Goal: Information Seeking & Learning: Learn about a topic

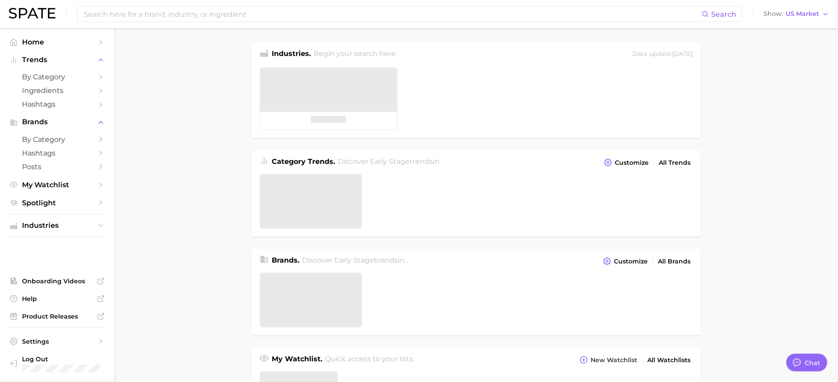
type textarea "x"
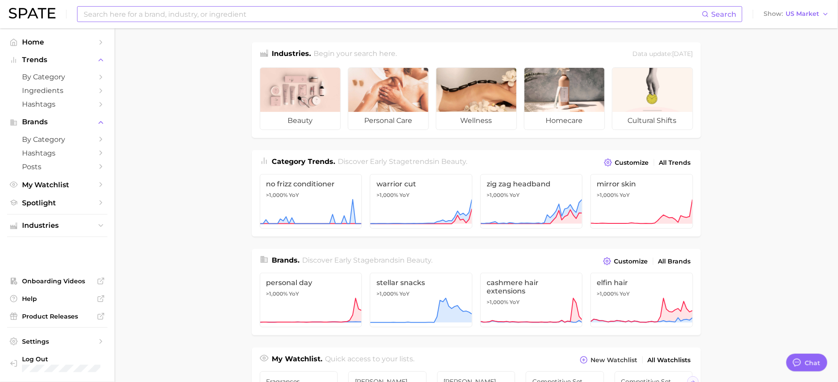
click at [172, 11] on input at bounding box center [392, 14] width 619 height 15
type input "stick"
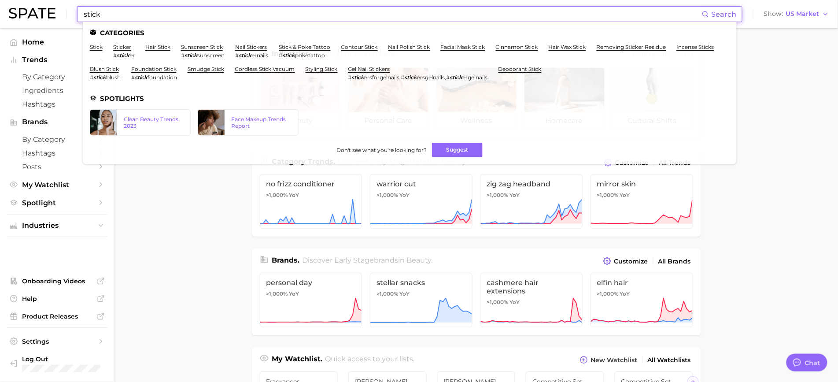
drag, startPoint x: 126, startPoint y: 17, endPoint x: 63, endPoint y: 16, distance: 63.9
click at [63, 16] on div "stick Search Categories stick sticker # stick er hair stick sunscreen stick # s…" at bounding box center [419, 14] width 821 height 28
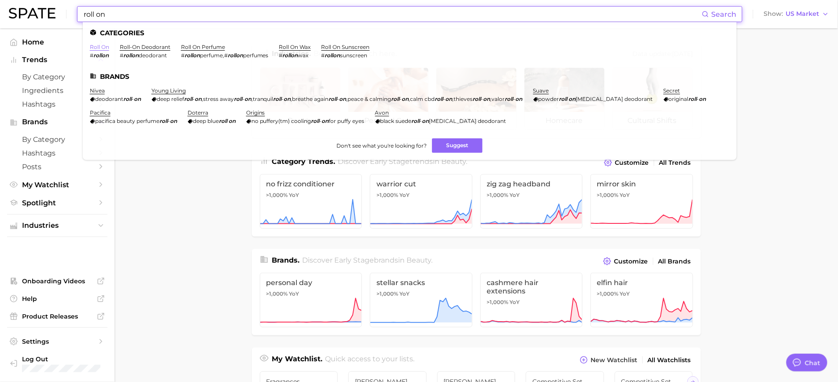
type input "roll on"
click at [97, 47] on link "roll on" at bounding box center [99, 47] width 19 height 7
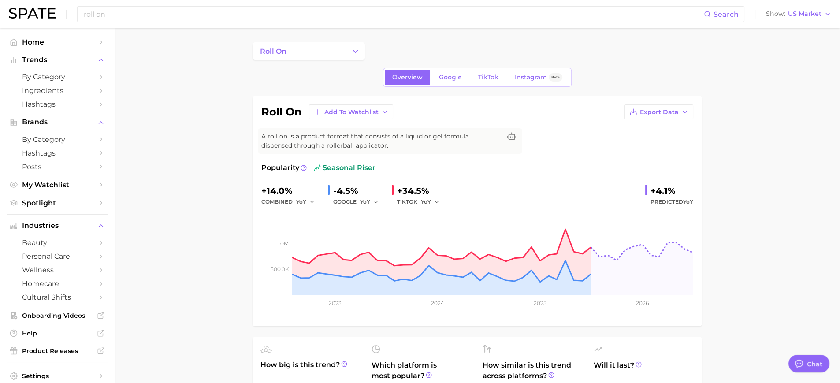
type textarea "x"
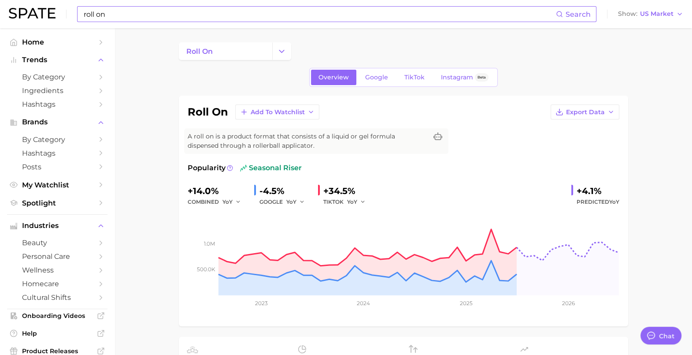
click at [144, 15] on input "roll on" at bounding box center [319, 14] width 473 height 15
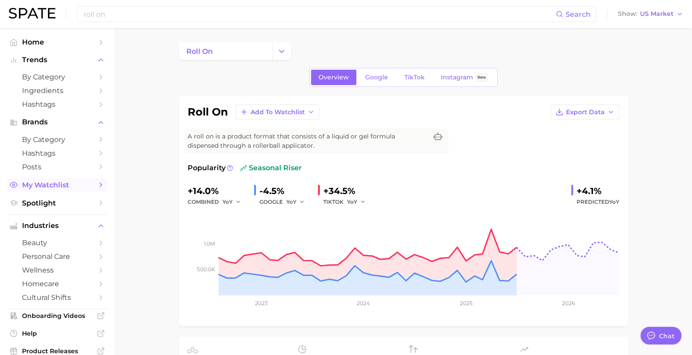
click at [43, 187] on span "My Watchlist" at bounding box center [57, 185] width 70 height 8
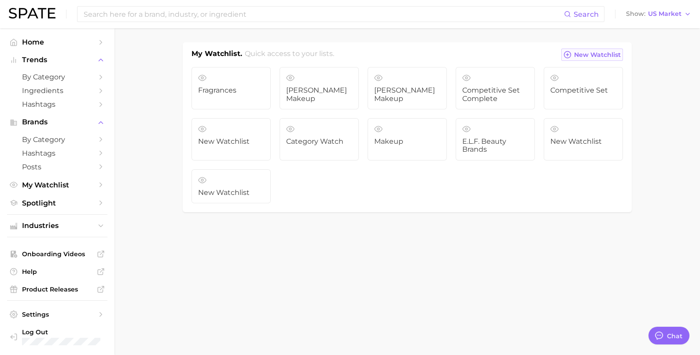
click at [581, 54] on span "New Watchlist" at bounding box center [597, 54] width 47 height 7
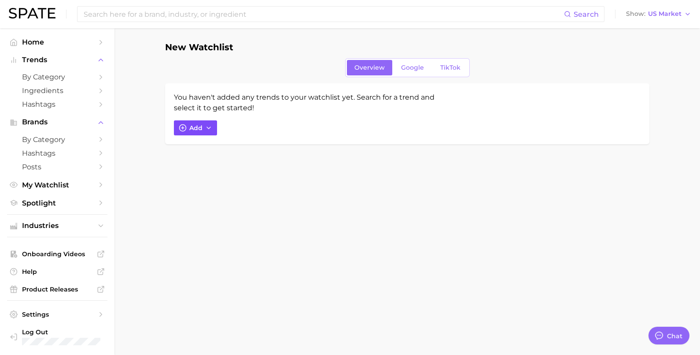
click at [199, 126] on span "Add" at bounding box center [195, 127] width 13 height 7
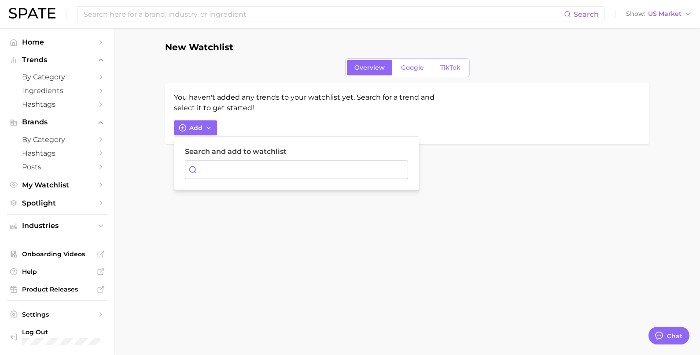
click at [223, 167] on input "Search and add to watchlist" at bounding box center [296, 169] width 223 height 19
type input "mis"
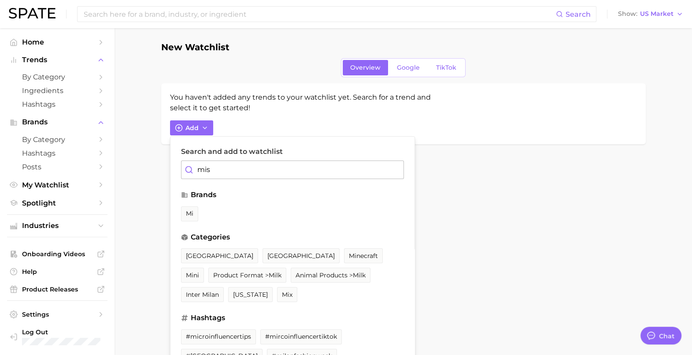
type textarea "x"
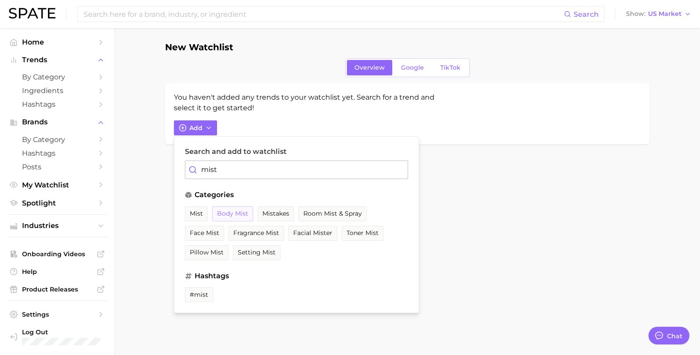
type input "mist"
click at [227, 214] on span "body mist" at bounding box center [232, 213] width 31 height 7
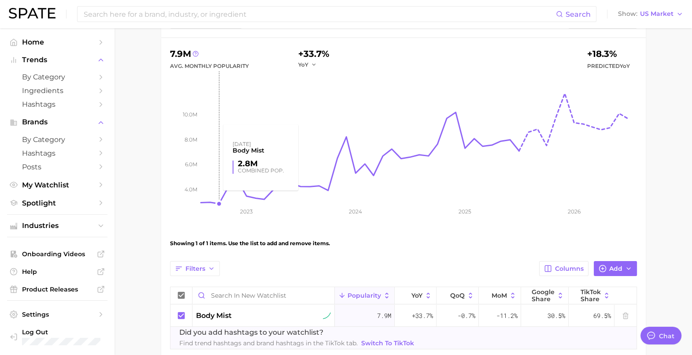
scroll to position [110, 0]
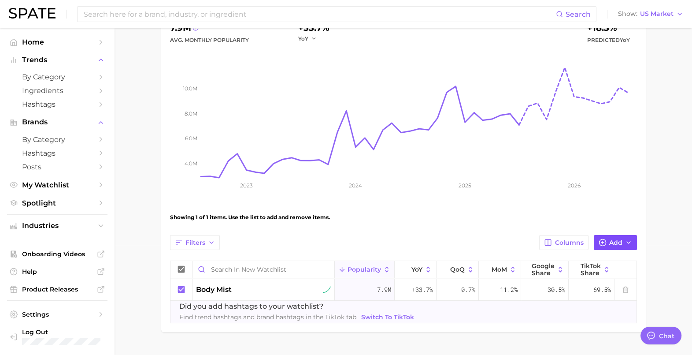
click at [612, 240] on span "Add" at bounding box center [615, 242] width 13 height 7
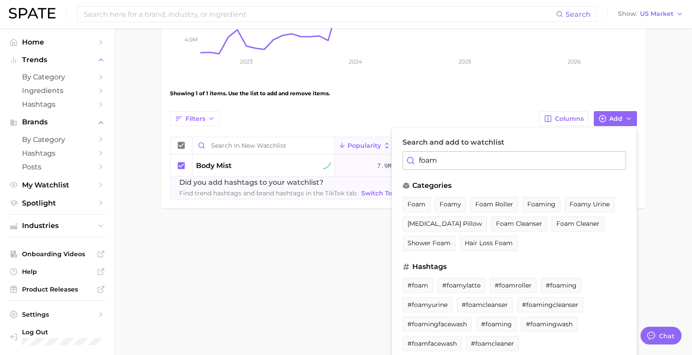
scroll to position [240, 0]
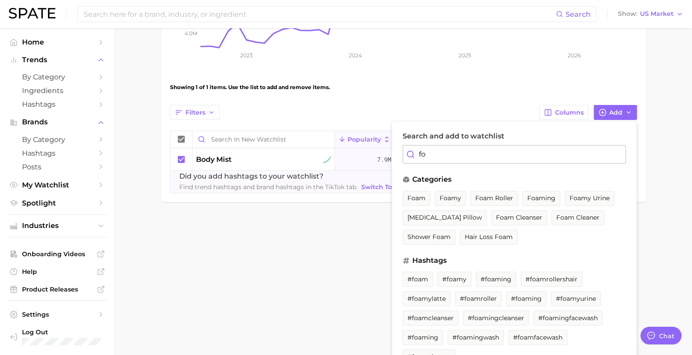
type input "f"
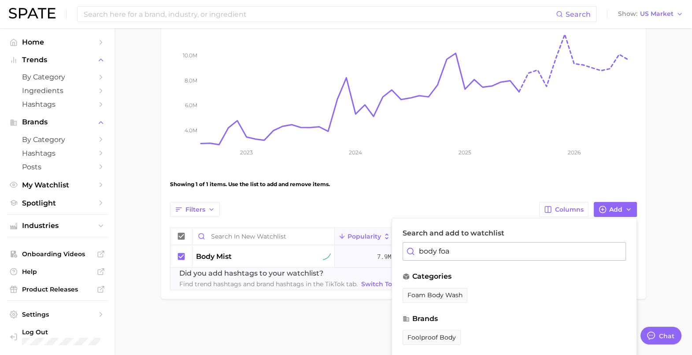
scroll to position [130, 0]
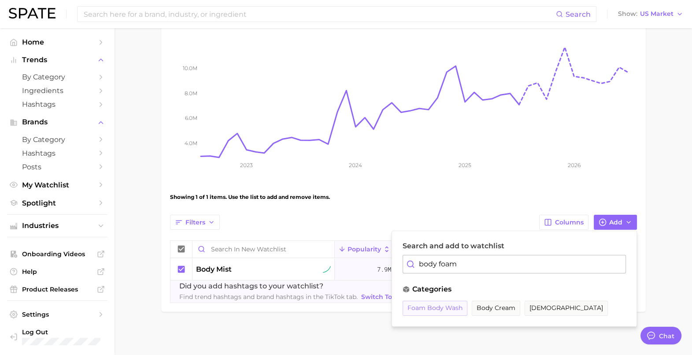
click at [427, 309] on span "foam body wash" at bounding box center [434, 307] width 55 height 7
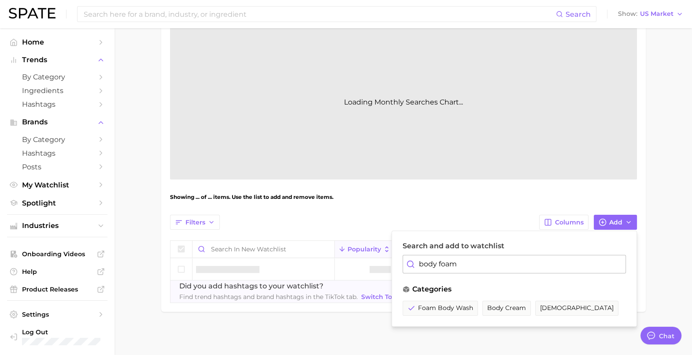
drag, startPoint x: 475, startPoint y: 259, endPoint x: 400, endPoint y: 265, distance: 75.1
click at [400, 265] on div "Search and add to watchlist body foam categories foam body wash body cream [DEM…" at bounding box center [514, 278] width 245 height 96
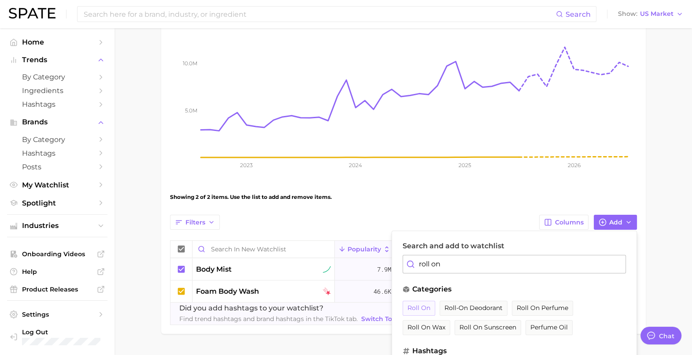
type input "roll on"
click at [422, 304] on span "roll on" at bounding box center [418, 307] width 23 height 7
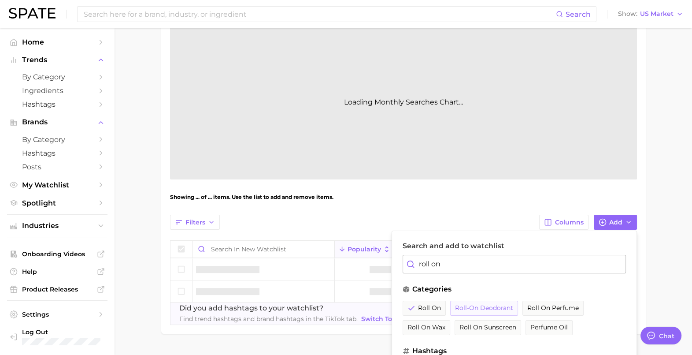
click at [488, 309] on span "roll-on deodorant" at bounding box center [484, 307] width 58 height 7
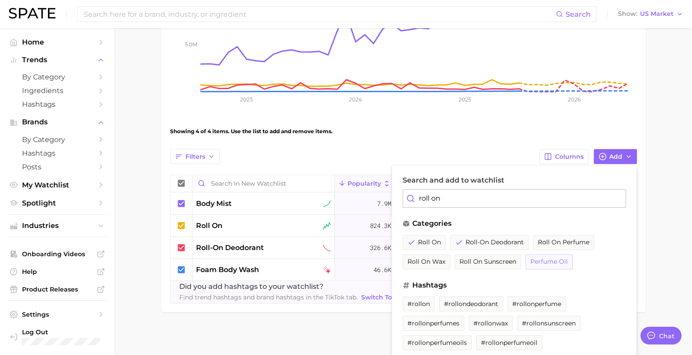
scroll to position [201, 0]
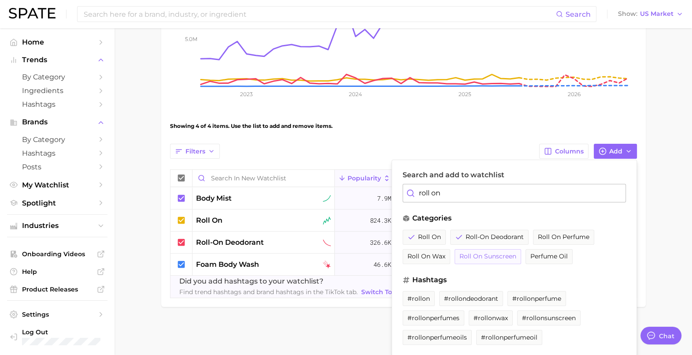
click at [494, 252] on span "roll on sunscreen" at bounding box center [487, 255] width 57 height 7
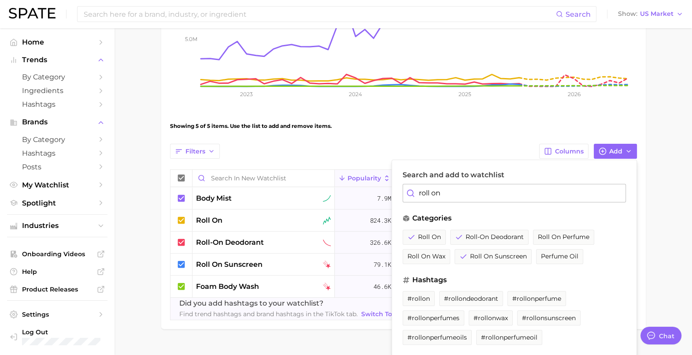
drag, startPoint x: 456, startPoint y: 194, endPoint x: 407, endPoint y: 193, distance: 48.9
click at [407, 193] on div "roll on" at bounding box center [514, 193] width 223 height 19
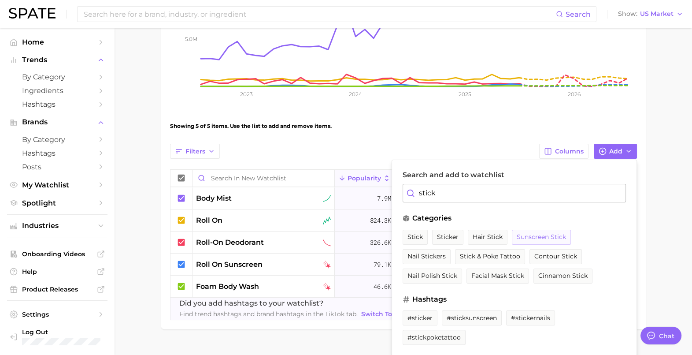
click at [557, 233] on span "sunscreen stick" at bounding box center [541, 236] width 49 height 7
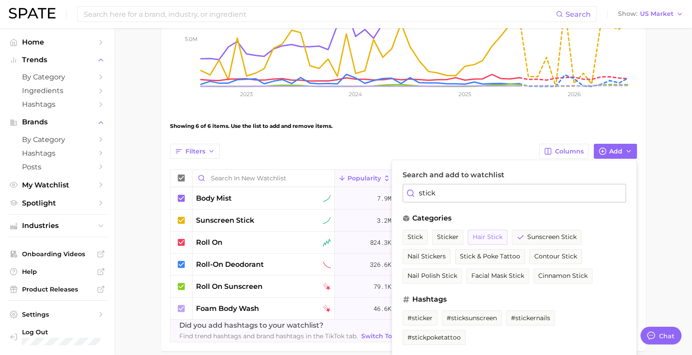
click at [480, 236] on span "hair stick" at bounding box center [488, 236] width 30 height 7
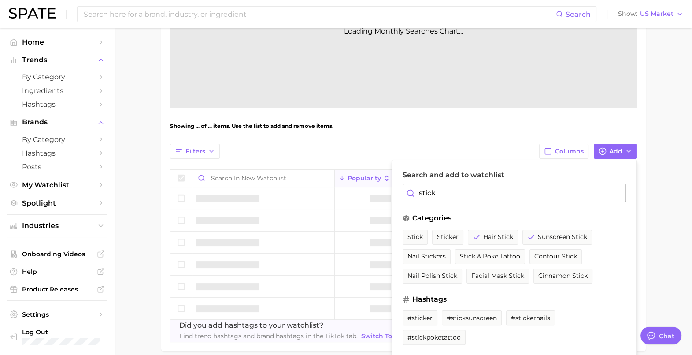
drag, startPoint x: 437, startPoint y: 189, endPoint x: 405, endPoint y: 187, distance: 31.3
click at [405, 187] on div "stick" at bounding box center [514, 193] width 223 height 19
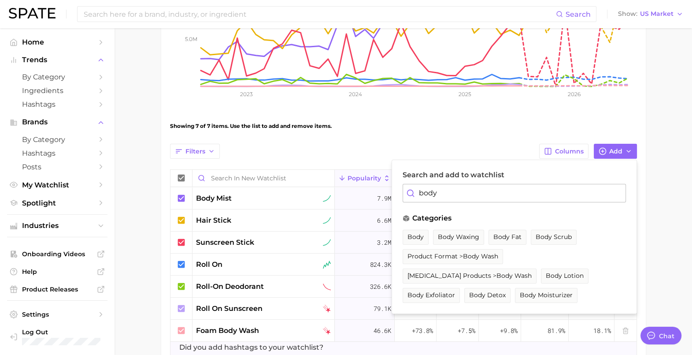
type input "body"
click at [614, 235] on ul "body body waxing body fat body scrub product format > body wash [MEDICAL_DATA] …" at bounding box center [514, 268] width 223 height 78
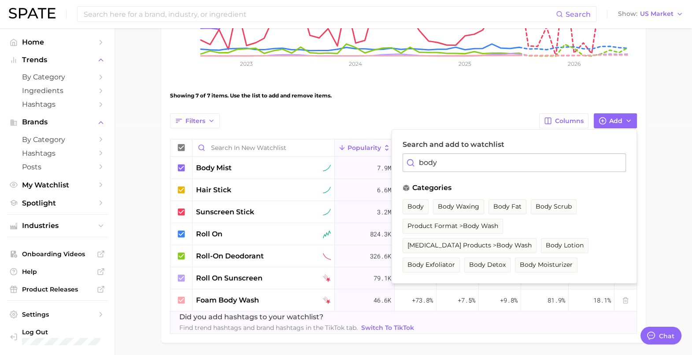
scroll to position [262, 0]
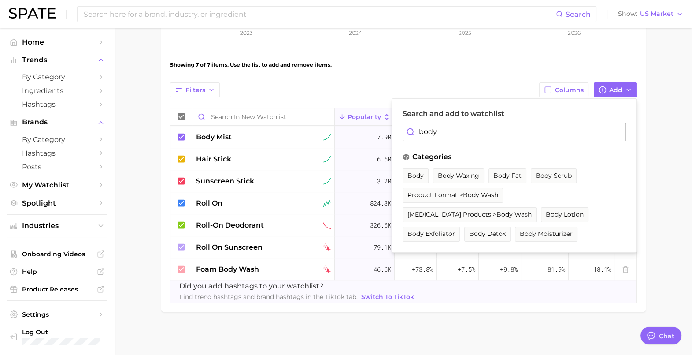
click at [441, 127] on input "body" at bounding box center [514, 131] width 223 height 19
click at [149, 241] on main "New Watchlist Settings Overview Google TikTok View Combined Export Data 18.9m A…" at bounding box center [403, 60] width 577 height 589
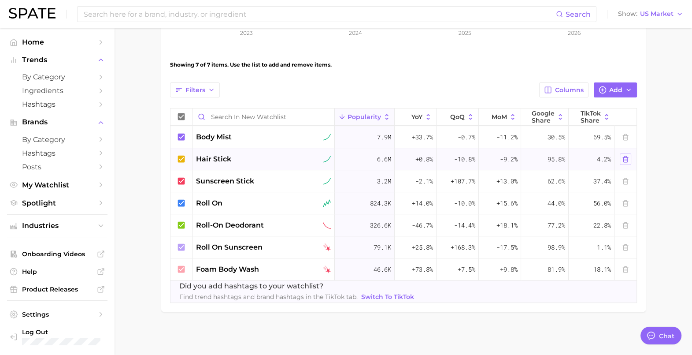
click at [622, 157] on icon at bounding box center [625, 158] width 7 height 7
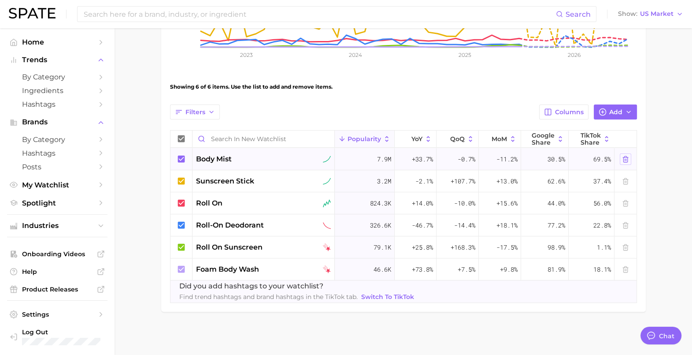
click at [628, 161] on icon at bounding box center [625, 158] width 7 height 7
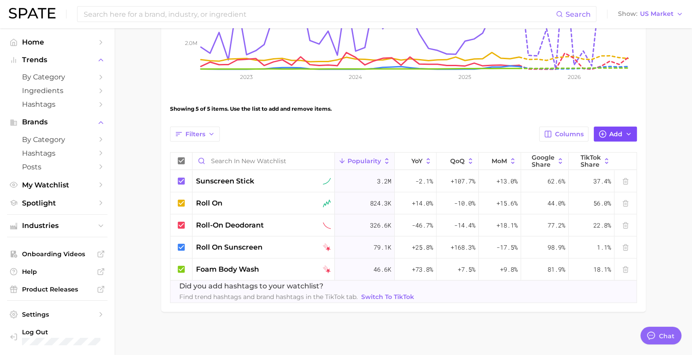
click at [612, 133] on span "Add" at bounding box center [615, 133] width 13 height 7
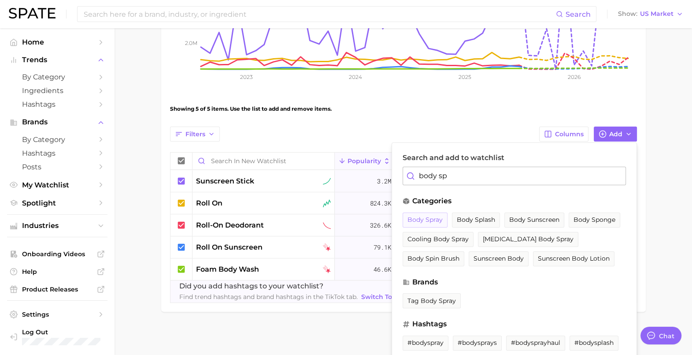
type input "body sp"
click at [429, 218] on span "body spray" at bounding box center [424, 219] width 35 height 7
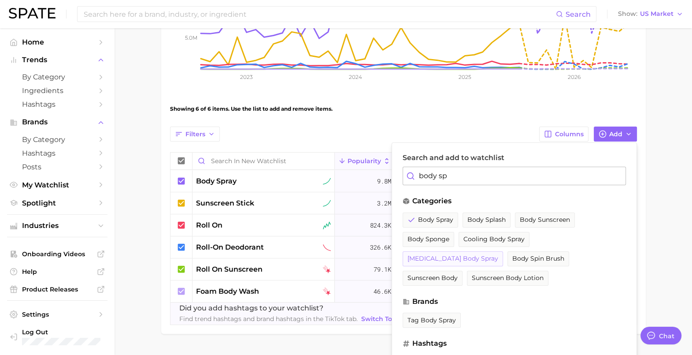
click at [440, 257] on span "[MEDICAL_DATA] body spray" at bounding box center [452, 258] width 91 height 7
click at [151, 262] on main "New Watchlist Settings Overview Google TikTok View Combined Export Data 14.3m A…" at bounding box center [403, 93] width 577 height 567
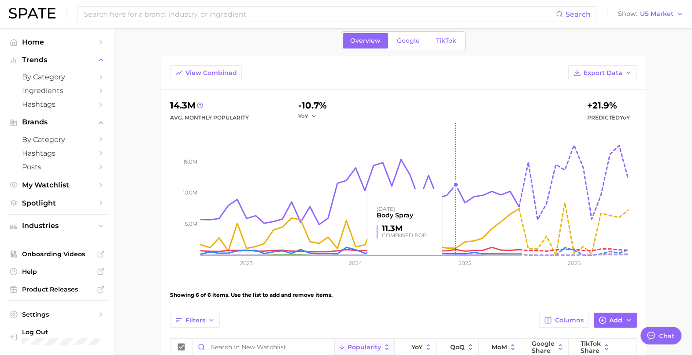
scroll to position [0, 0]
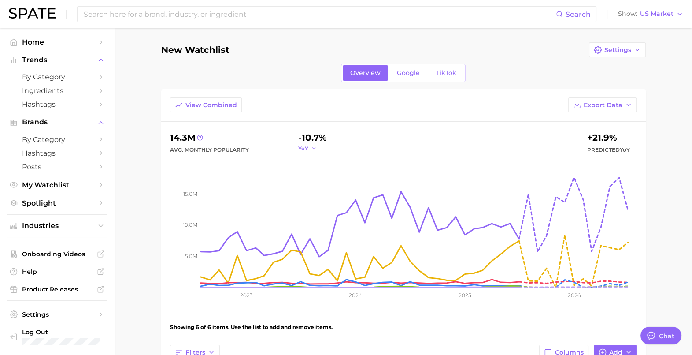
click at [310, 150] on button "YoY" at bounding box center [307, 147] width 19 height 7
click at [311, 148] on icon "button" at bounding box center [314, 148] width 6 height 6
click at [403, 74] on span "Google" at bounding box center [408, 72] width 23 height 7
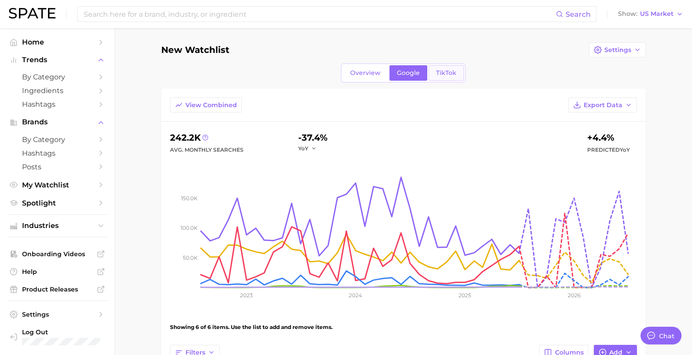
click at [448, 72] on span "TikTok" at bounding box center [446, 72] width 20 height 7
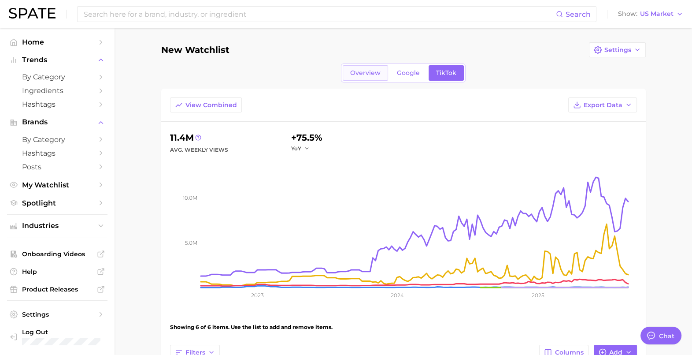
click at [377, 77] on link "Overview" at bounding box center [365, 72] width 45 height 15
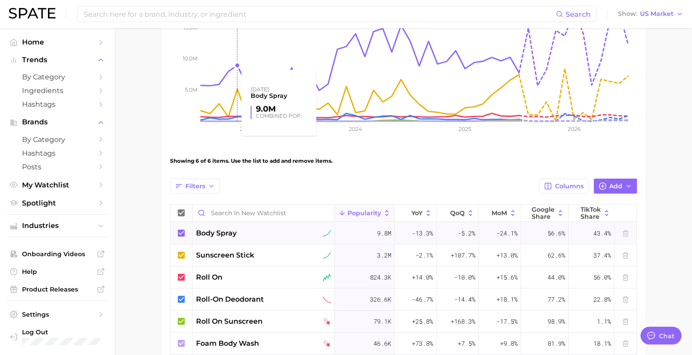
scroll to position [220, 0]
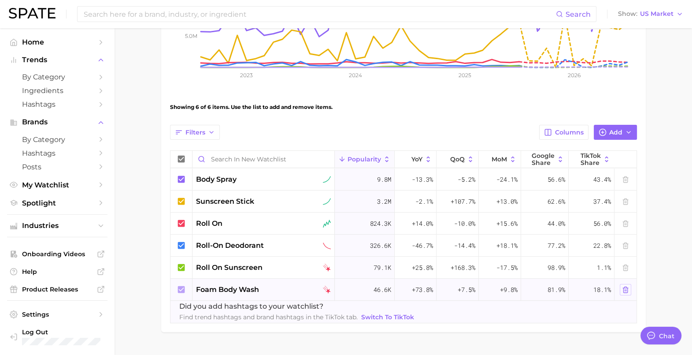
click at [624, 287] on icon at bounding box center [625, 289] width 7 height 7
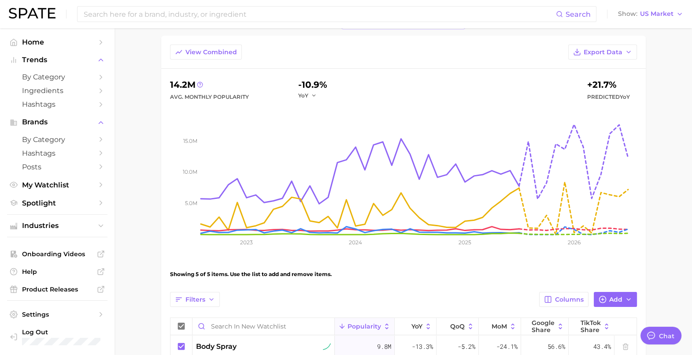
scroll to position [218, 0]
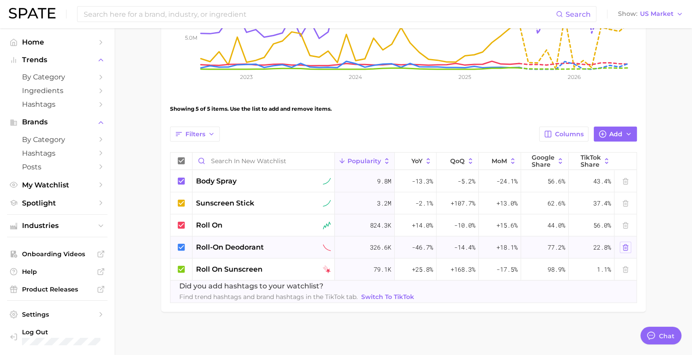
click at [624, 245] on icon at bounding box center [625, 247] width 7 height 7
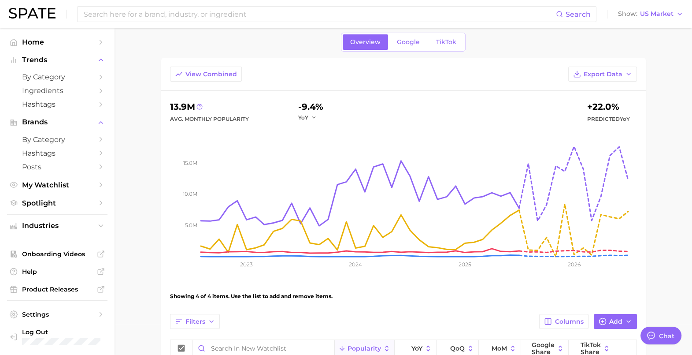
scroll to position [196, 0]
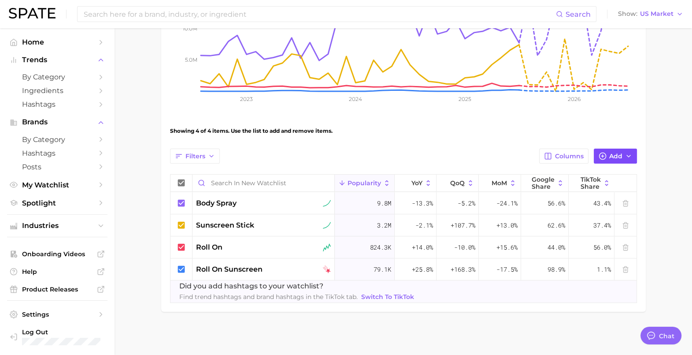
click at [612, 155] on span "Add" at bounding box center [615, 155] width 13 height 7
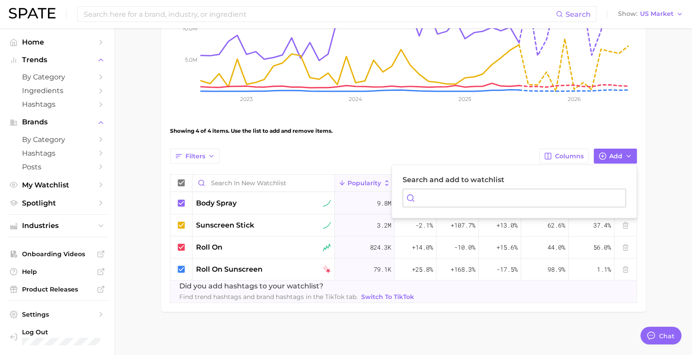
click at [539, 194] on input "Search and add to watchlist" at bounding box center [514, 198] width 223 height 19
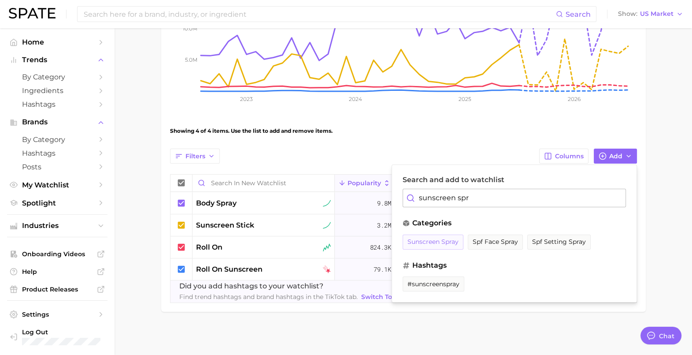
click at [440, 244] on button "sunscreen spray" at bounding box center [433, 241] width 61 height 15
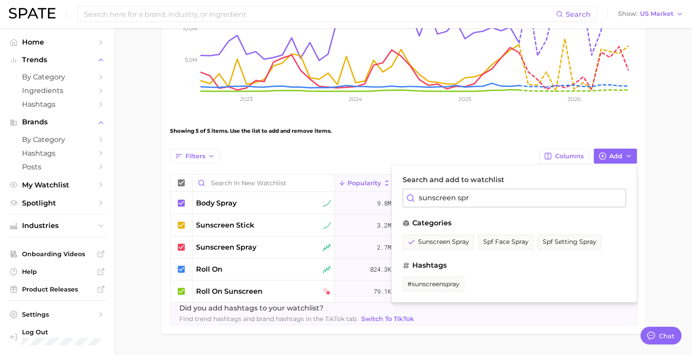
drag, startPoint x: 484, startPoint y: 196, endPoint x: 412, endPoint y: 195, distance: 72.2
click at [412, 195] on div "sunscreen spr" at bounding box center [514, 198] width 223 height 19
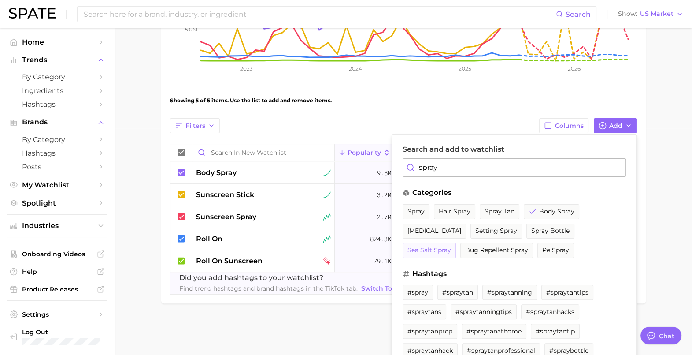
scroll to position [240, 0]
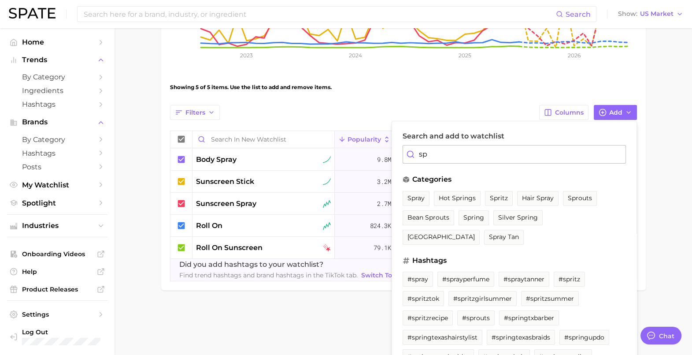
type input "s"
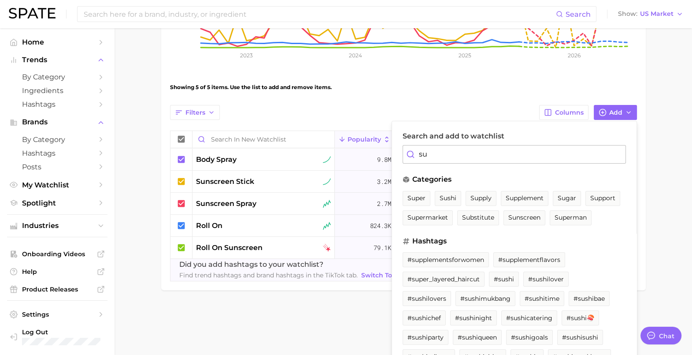
type input "s"
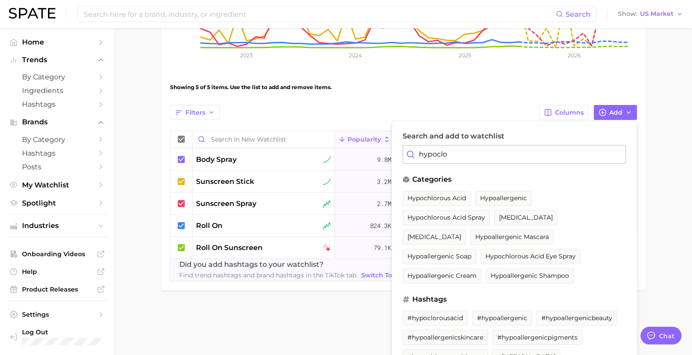
scroll to position [218, 0]
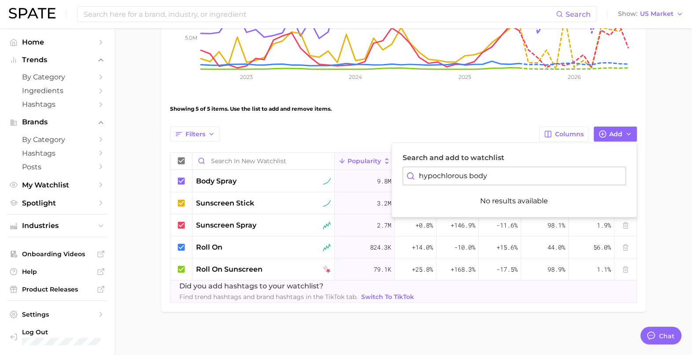
click at [498, 178] on input "hypochlorous body" at bounding box center [514, 176] width 223 height 19
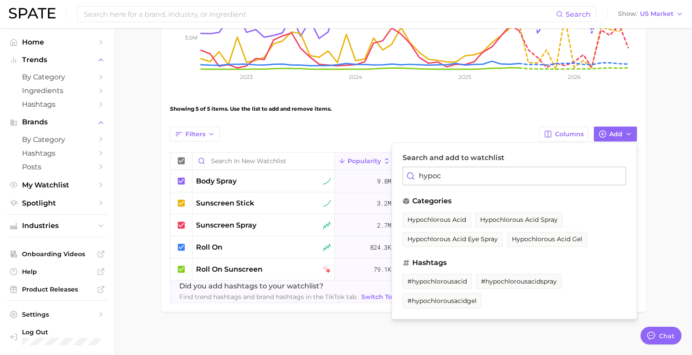
scroll to position [240, 0]
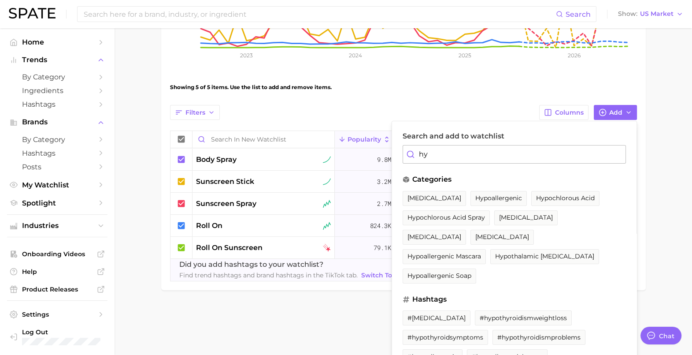
type input "h"
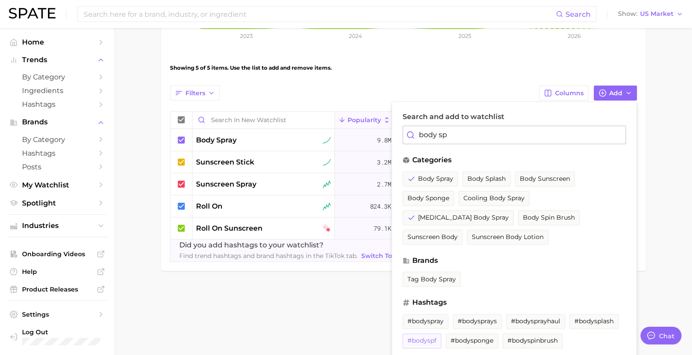
scroll to position [269, 0]
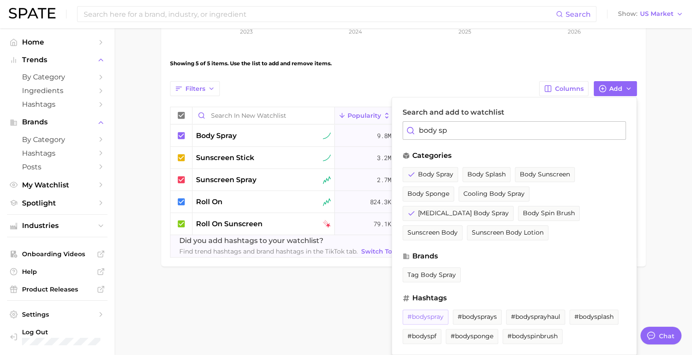
type input "body sp"
click at [426, 313] on span "#bodyspray" at bounding box center [425, 316] width 36 height 7
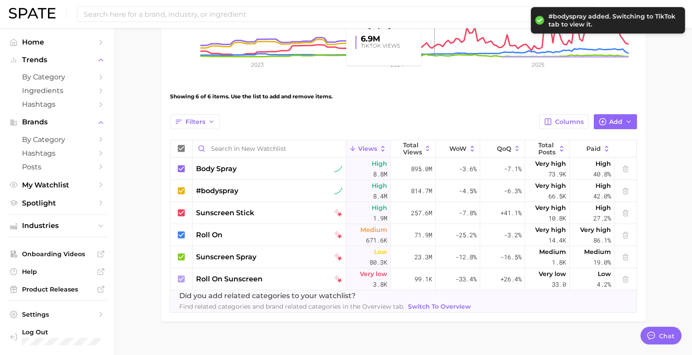
scroll to position [240, 0]
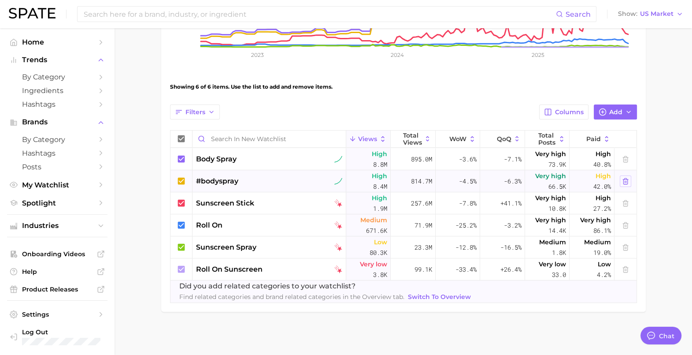
click at [625, 179] on polyline at bounding box center [625, 179] width 5 height 0
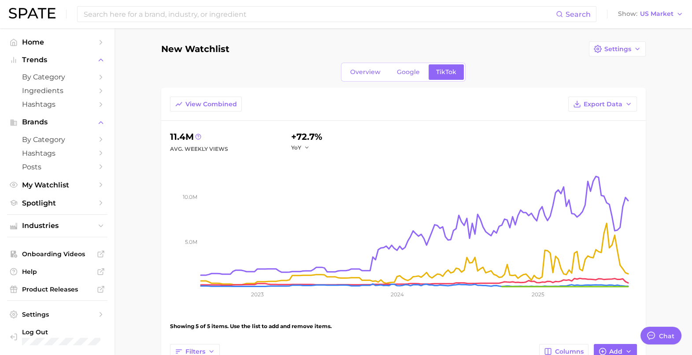
scroll to position [0, 0]
click at [374, 70] on span "Overview" at bounding box center [365, 72] width 30 height 7
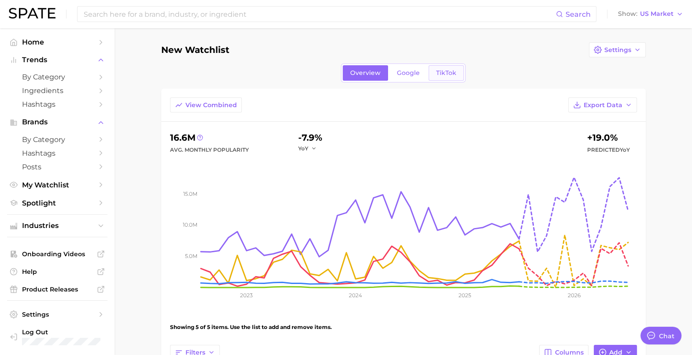
click at [451, 67] on link "TikTok" at bounding box center [446, 72] width 35 height 15
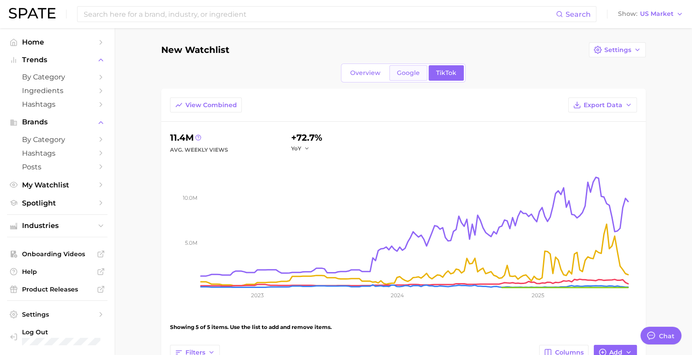
click at [418, 70] on span "Google" at bounding box center [408, 72] width 23 height 7
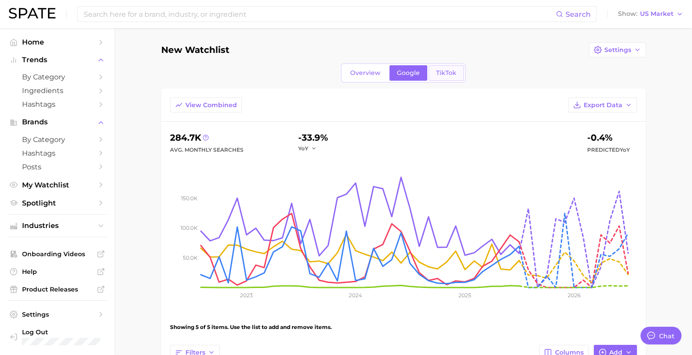
click at [439, 74] on span "TikTok" at bounding box center [446, 72] width 20 height 7
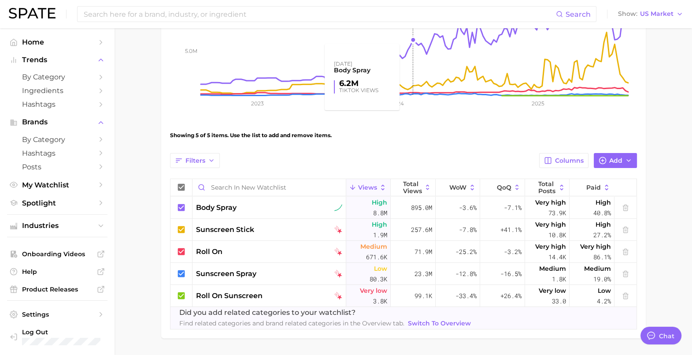
scroll to position [218, 0]
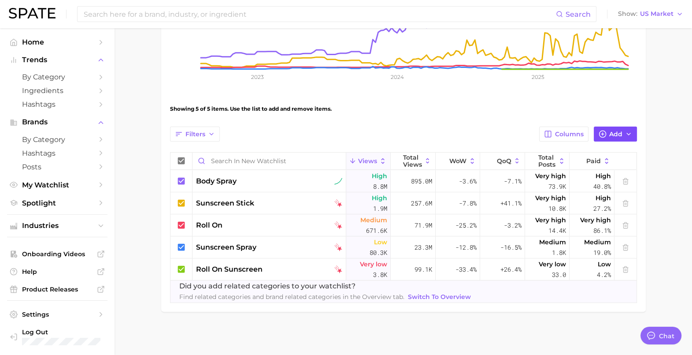
click at [614, 134] on span "Add" at bounding box center [615, 133] width 13 height 7
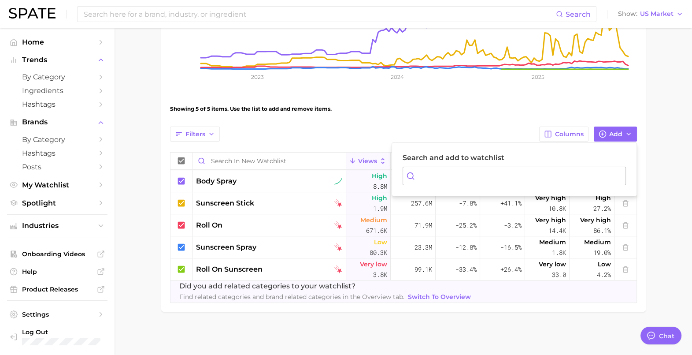
click at [515, 170] on input "Search and add to watchlist" at bounding box center [514, 176] width 223 height 19
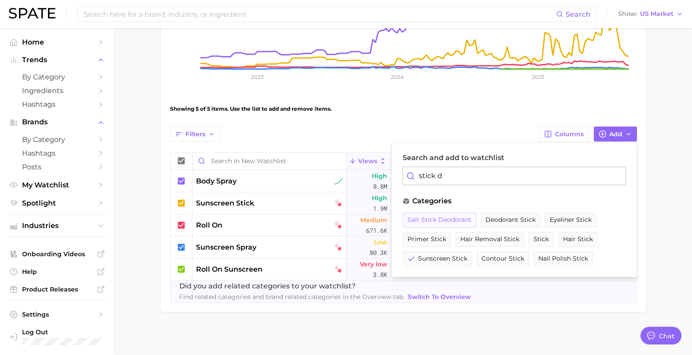
click at [453, 219] on span "salt stick deodorant" at bounding box center [439, 219] width 64 height 7
click at [493, 222] on button "deodorant stick" at bounding box center [521, 219] width 60 height 15
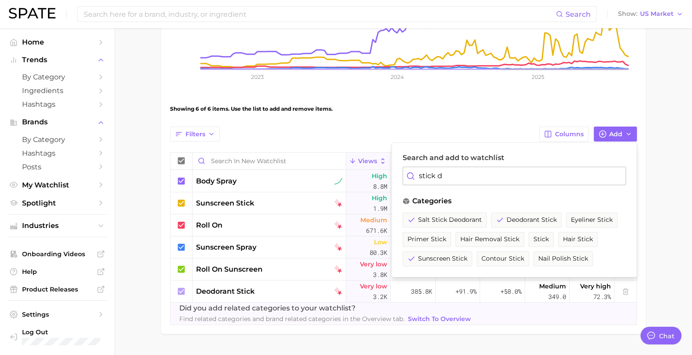
drag, startPoint x: 445, startPoint y: 177, endPoint x: 407, endPoint y: 174, distance: 38.0
click at [407, 174] on div "stick d" at bounding box center [514, 176] width 223 height 19
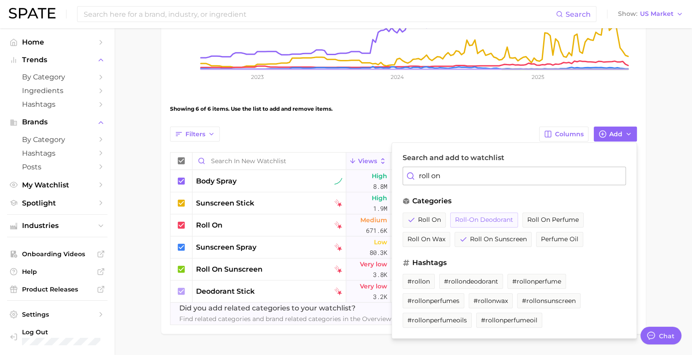
type input "roll on"
click at [495, 219] on span "roll-on deodorant" at bounding box center [484, 219] width 58 height 7
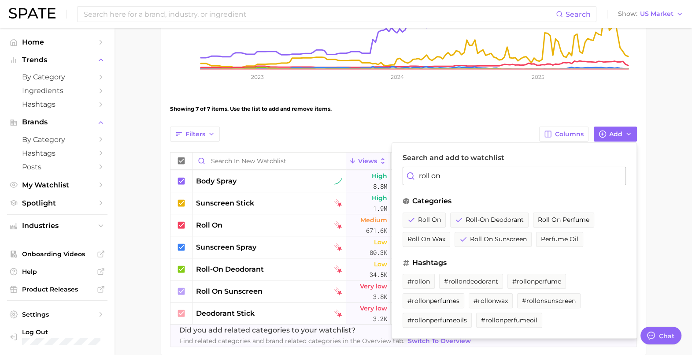
drag, startPoint x: 446, startPoint y: 174, endPoint x: 416, endPoint y: 172, distance: 29.6
click at [416, 172] on input "roll on" at bounding box center [514, 176] width 223 height 19
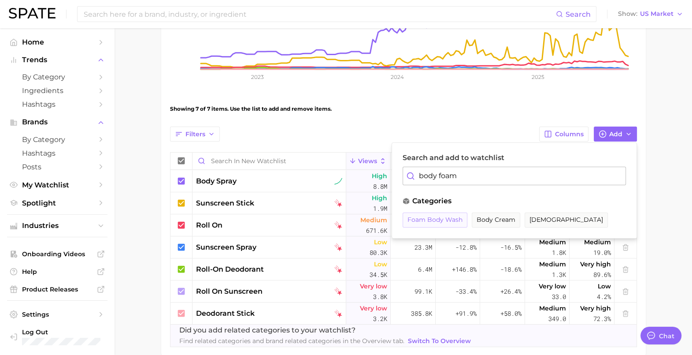
type input "body foam"
click at [438, 219] on span "foam body wash" at bounding box center [434, 219] width 55 height 7
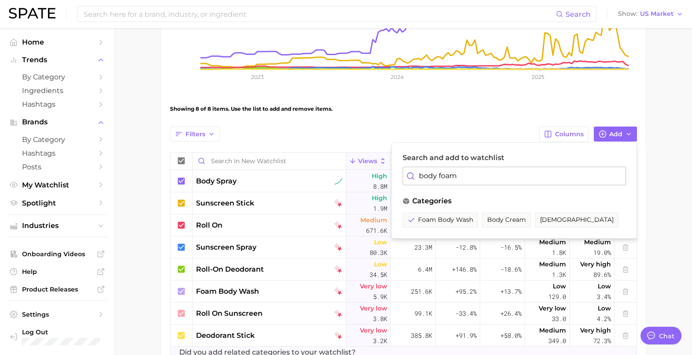
scroll to position [273, 0]
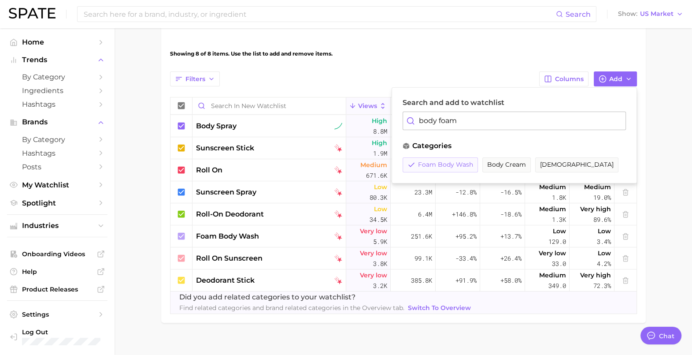
drag, startPoint x: 452, startPoint y: 164, endPoint x: 425, endPoint y: 173, distance: 28.8
click at [452, 164] on span "foam body wash" at bounding box center [445, 164] width 55 height 7
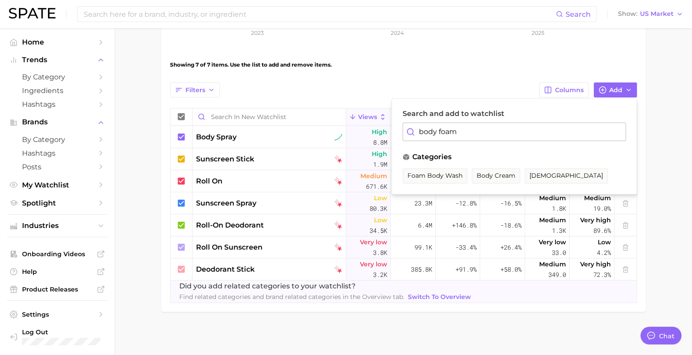
click at [147, 248] on main "New Watchlist Settings Overview Google TikTok View Combined Export Data 11.4m A…" at bounding box center [403, 60] width 577 height 589
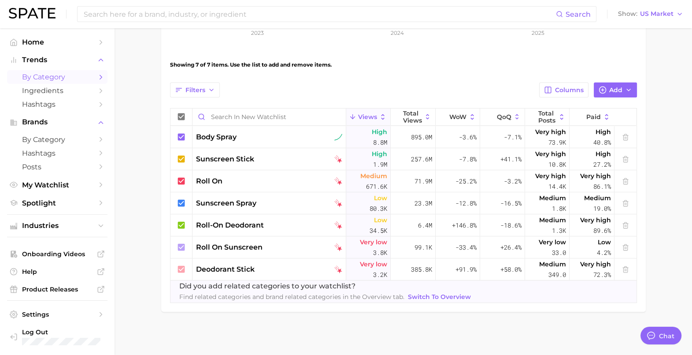
click at [56, 79] on span "by Category" at bounding box center [57, 77] width 70 height 8
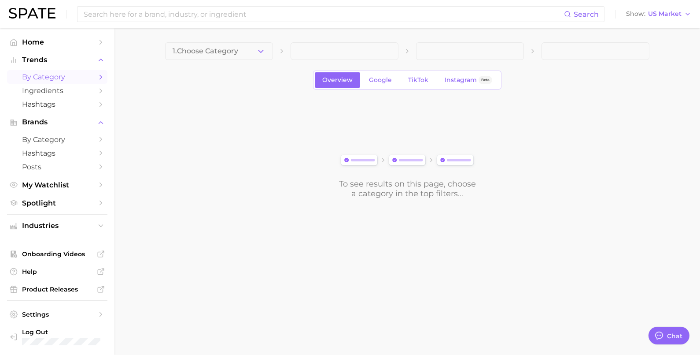
click at [216, 53] on span "1. Choose Category" at bounding box center [206, 51] width 66 height 8
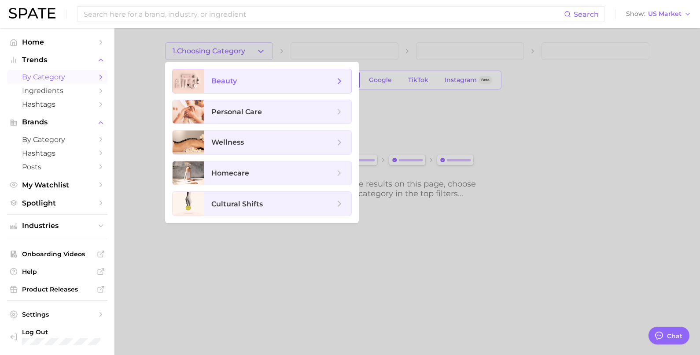
click at [238, 85] on span "beauty" at bounding box center [272, 81] width 123 height 10
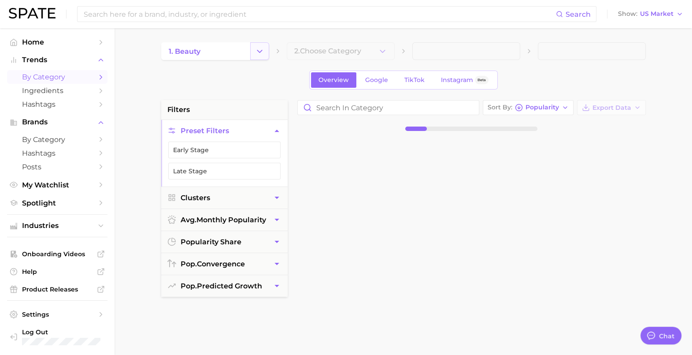
click at [260, 51] on polyline "Change Category" at bounding box center [259, 51] width 5 height 2
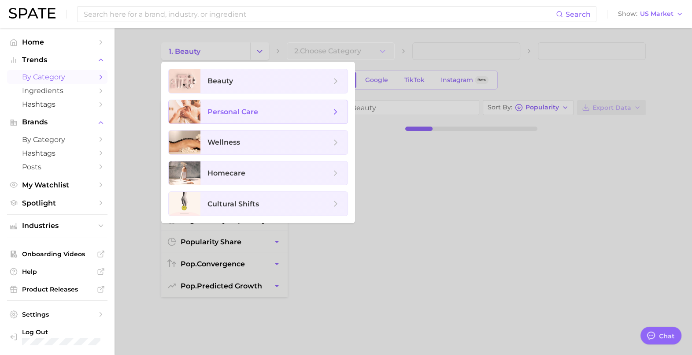
click at [227, 106] on span "personal care" at bounding box center [273, 112] width 147 height 24
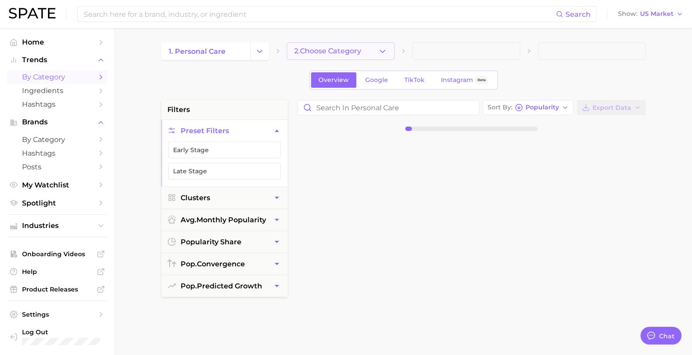
click at [344, 51] on span "2. Choose Category" at bounding box center [327, 51] width 67 height 8
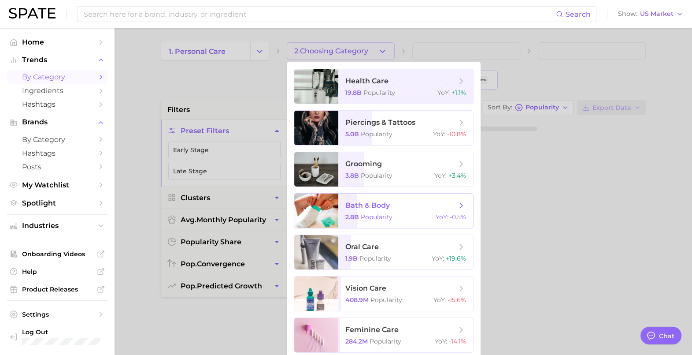
click at [381, 208] on span "bath & body" at bounding box center [367, 205] width 44 height 8
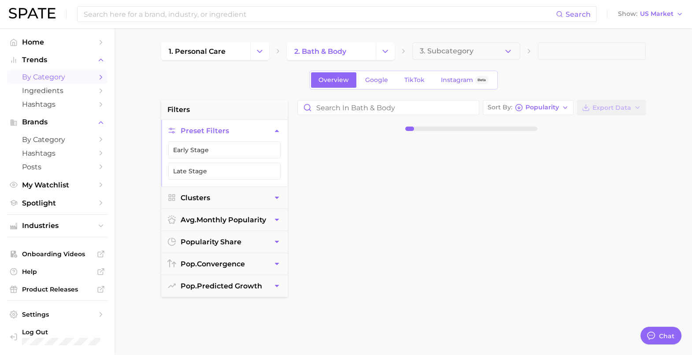
click at [432, 53] on span "3. Subcategory" at bounding box center [447, 51] width 54 height 8
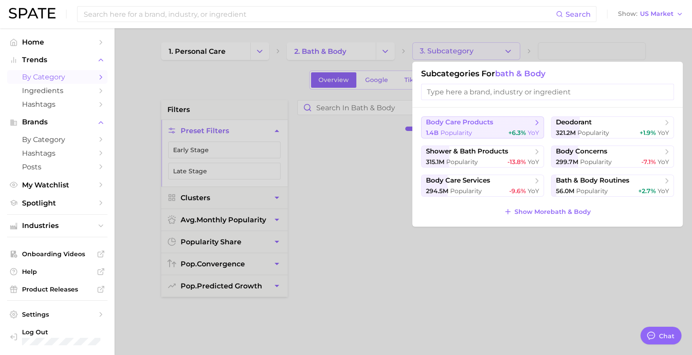
click at [467, 129] on span "Popularity" at bounding box center [456, 133] width 32 height 8
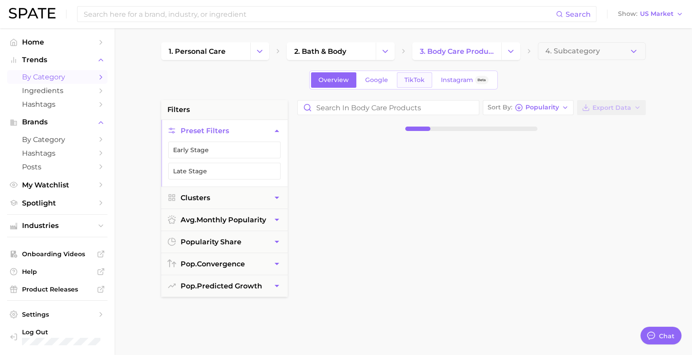
click at [407, 81] on span "TikTok" at bounding box center [414, 79] width 20 height 7
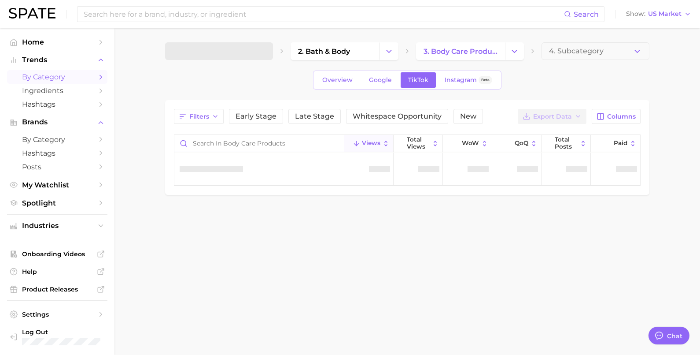
click at [244, 143] on input "Search in body care products" at bounding box center [259, 143] width 170 height 17
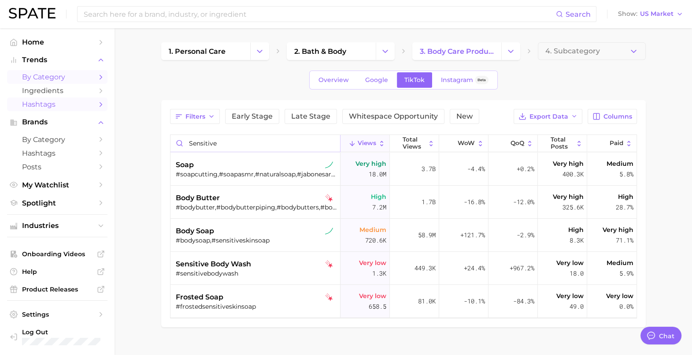
type input "sensitive"
click at [68, 108] on span "Hashtags" at bounding box center [57, 104] width 70 height 8
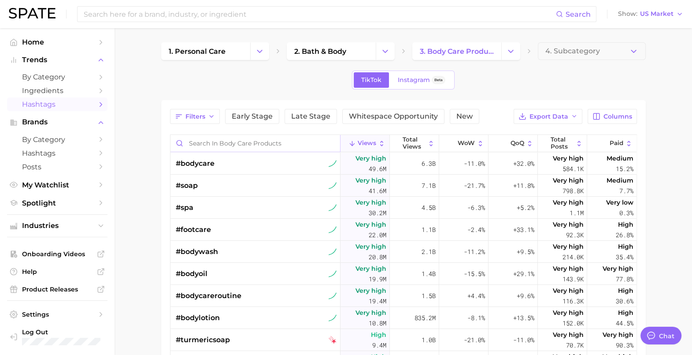
click at [236, 139] on input "Search in body care products" at bounding box center [255, 143] width 170 height 17
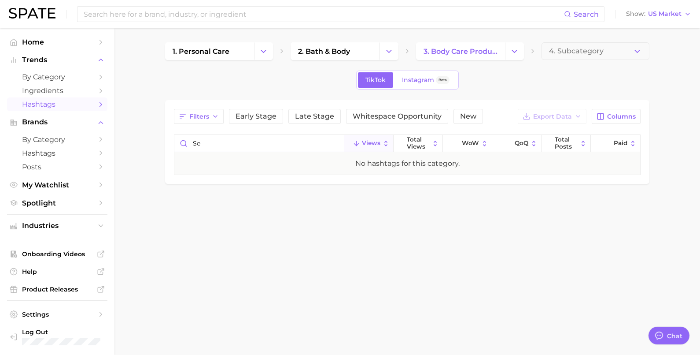
type input "s"
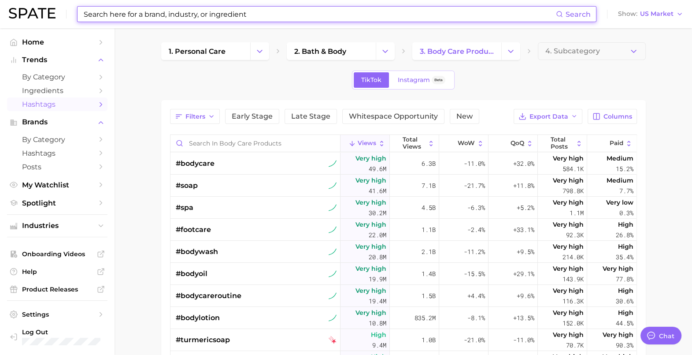
click at [114, 12] on input at bounding box center [319, 14] width 473 height 15
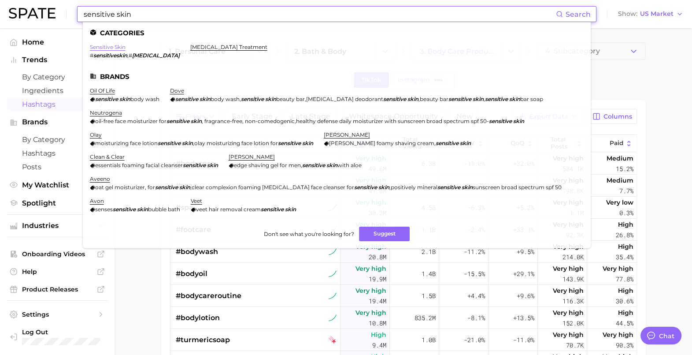
type input "sensitive skin"
click at [113, 48] on link "sensitive skin" at bounding box center [108, 47] width 36 height 7
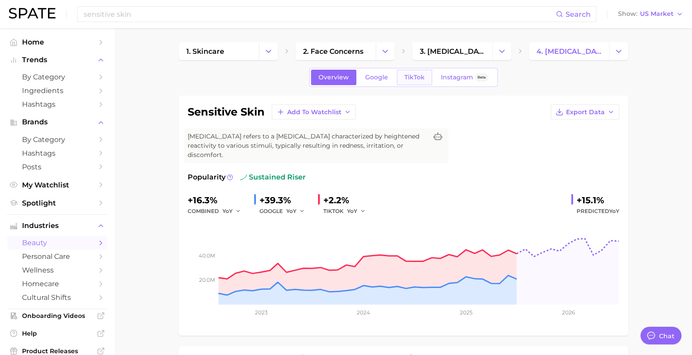
click at [407, 82] on link "TikTok" at bounding box center [414, 77] width 35 height 15
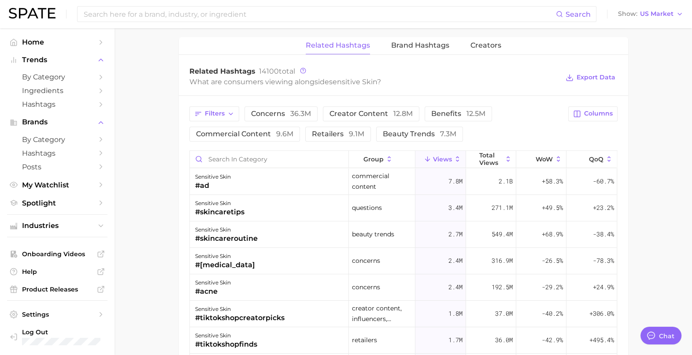
scroll to position [715, 0]
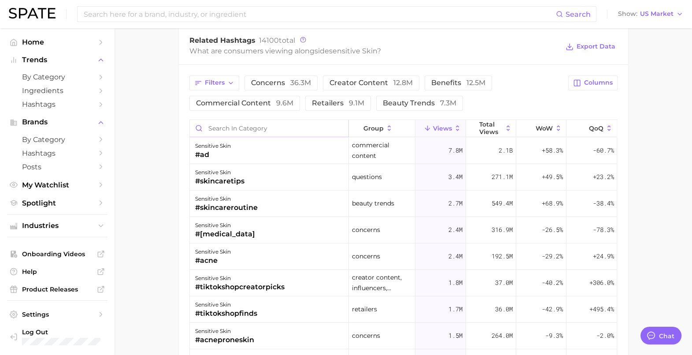
click at [243, 120] on input "Search in category" at bounding box center [269, 128] width 159 height 17
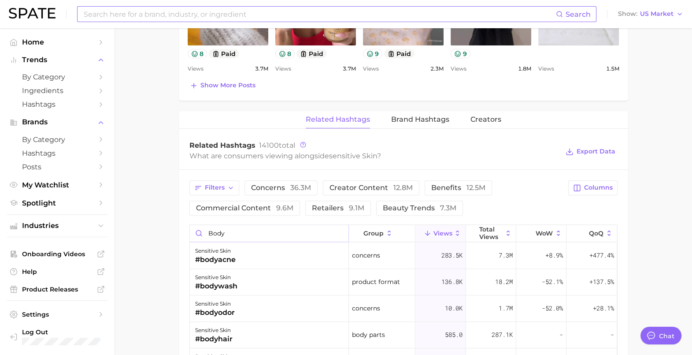
scroll to position [535, 0]
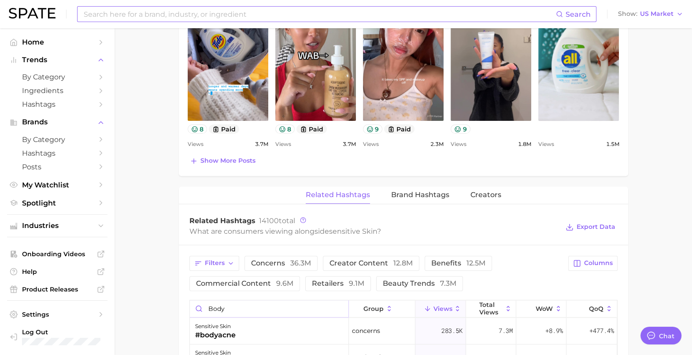
type input "body"
click at [173, 11] on input at bounding box center [319, 14] width 473 height 15
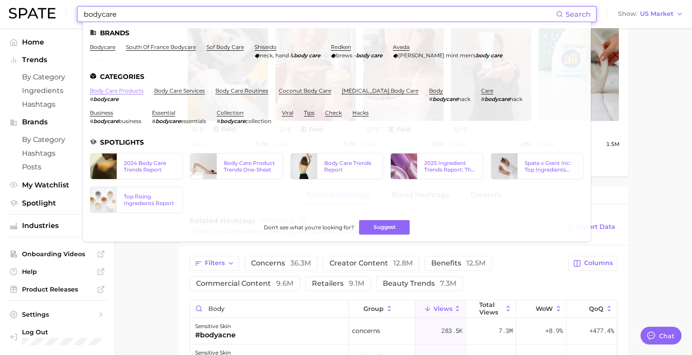
type input "bodycare"
click at [116, 90] on link "body care products" at bounding box center [117, 90] width 54 height 7
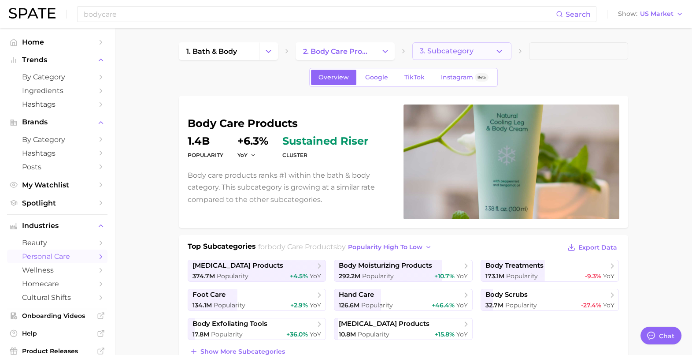
click at [456, 47] on span "3. Subcategory" at bounding box center [447, 51] width 54 height 8
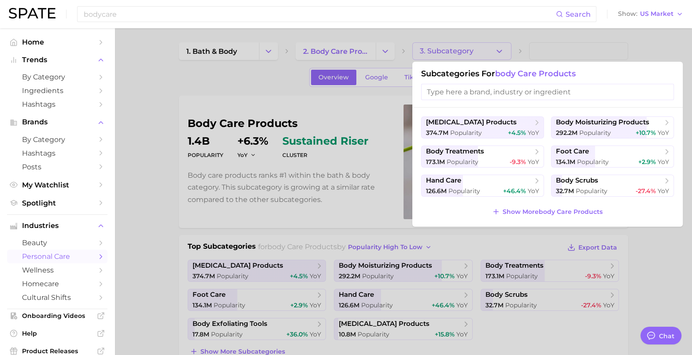
click at [173, 175] on div at bounding box center [346, 177] width 692 height 355
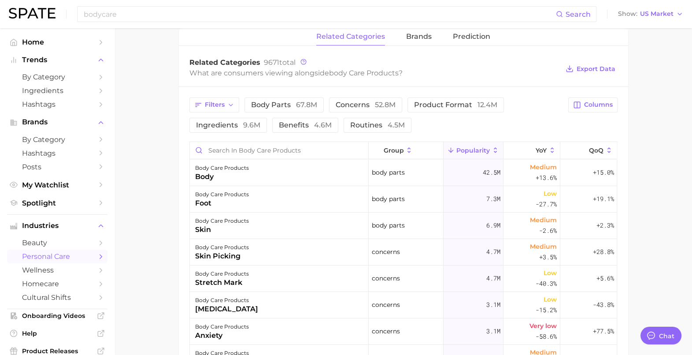
scroll to position [385, 0]
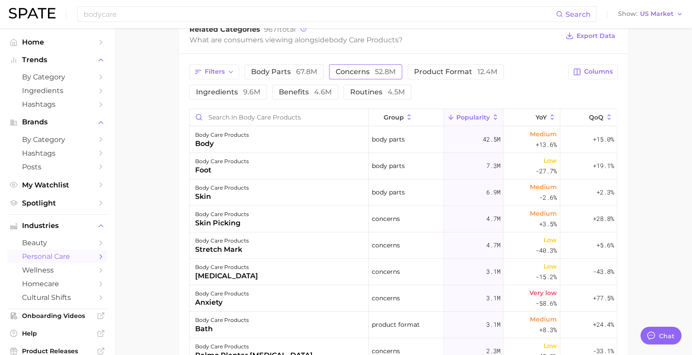
click at [370, 69] on span "concerns 52.8m" at bounding box center [366, 71] width 60 height 7
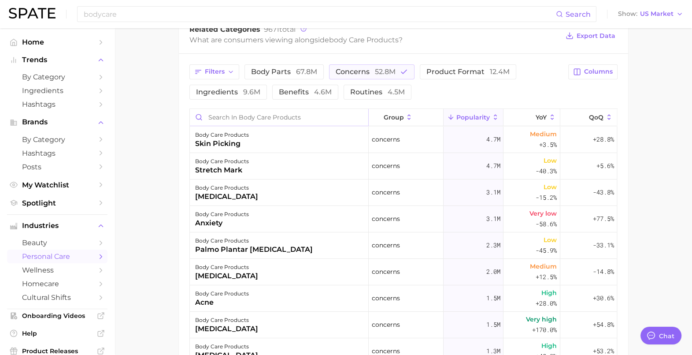
click at [273, 113] on input "Search in body care products" at bounding box center [279, 117] width 178 height 17
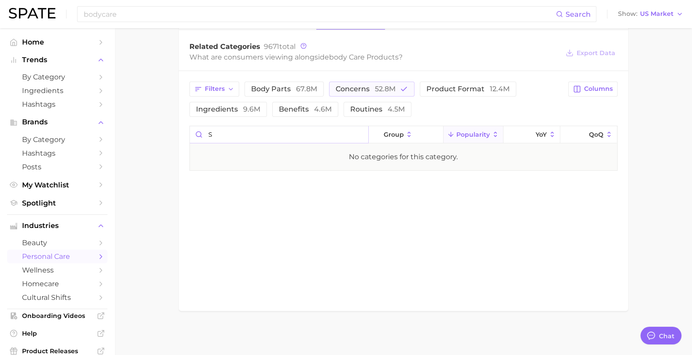
scroll to position [367, 0]
type input "sensi"
click at [359, 133] on input "sensi" at bounding box center [279, 135] width 178 height 17
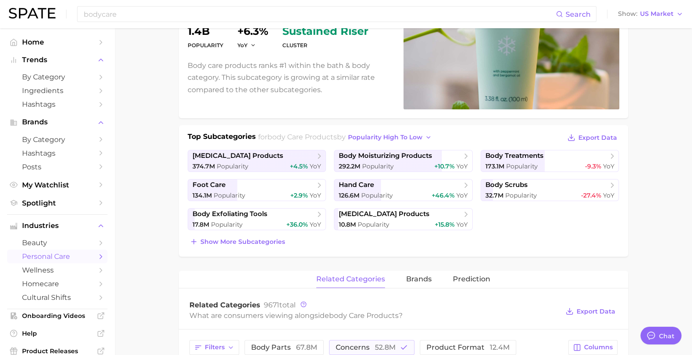
scroll to position [0, 0]
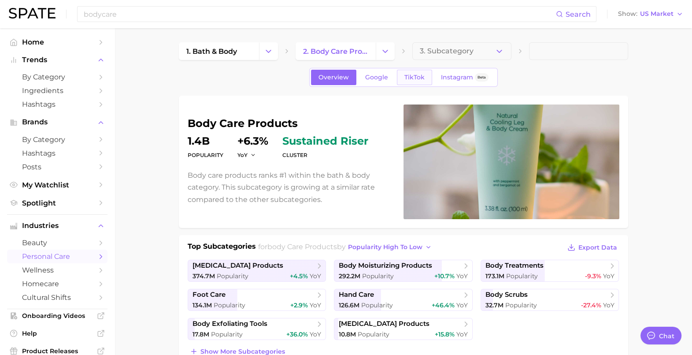
click at [408, 81] on link "TikTok" at bounding box center [414, 77] width 35 height 15
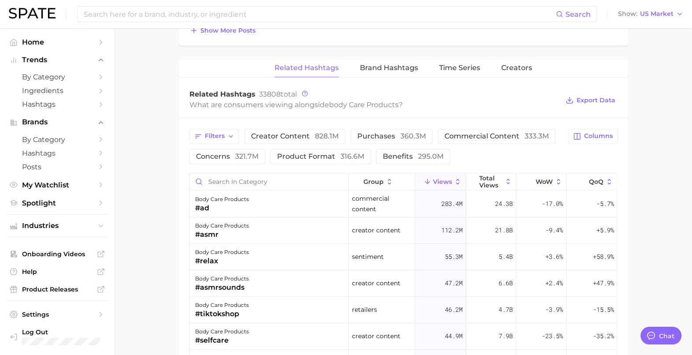
scroll to position [661, 0]
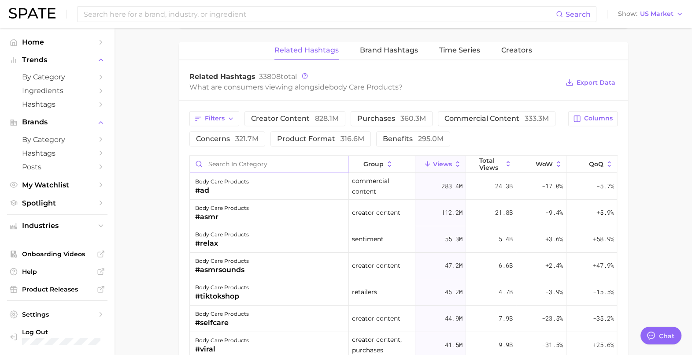
click at [281, 155] on input "Search in category" at bounding box center [269, 163] width 159 height 17
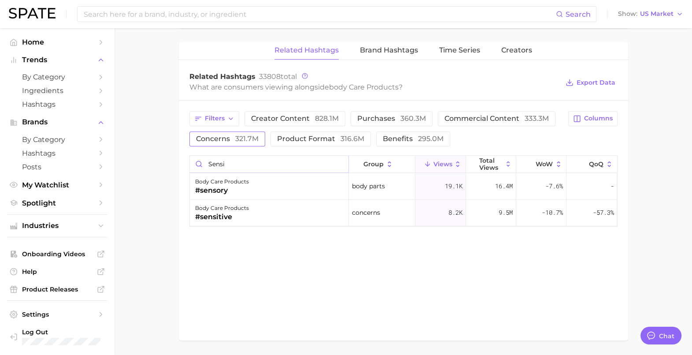
type input "sensi"
click at [239, 137] on span "321.7m" at bounding box center [246, 138] width 23 height 8
drag, startPoint x: 233, startPoint y: 161, endPoint x: 190, endPoint y: 157, distance: 42.5
click at [190, 157] on input "sensi" at bounding box center [269, 163] width 159 height 17
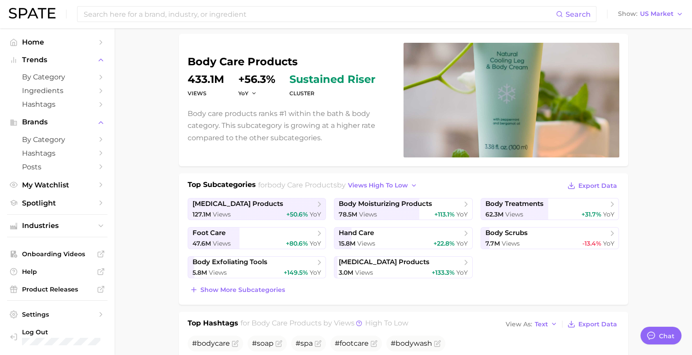
scroll to position [0, 0]
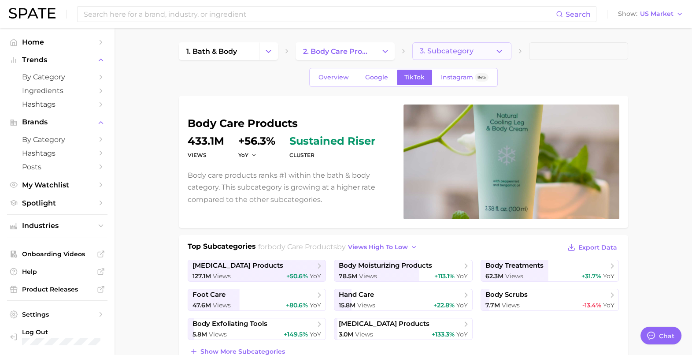
click at [470, 47] on span "3. Subcategory" at bounding box center [447, 51] width 54 height 8
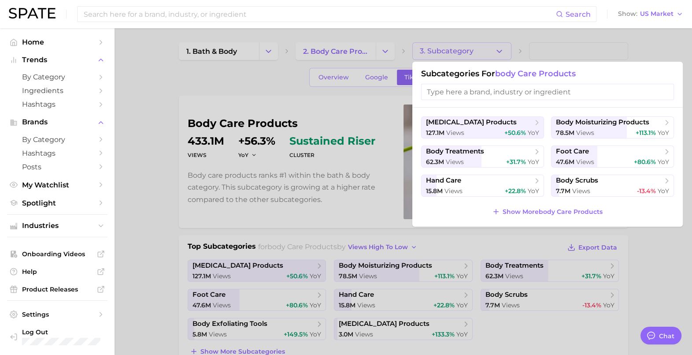
click at [185, 104] on div at bounding box center [346, 177] width 692 height 355
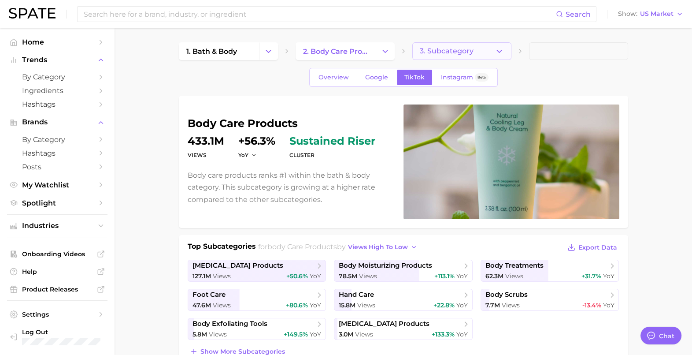
click at [470, 48] on span "3. Subcategory" at bounding box center [447, 51] width 54 height 8
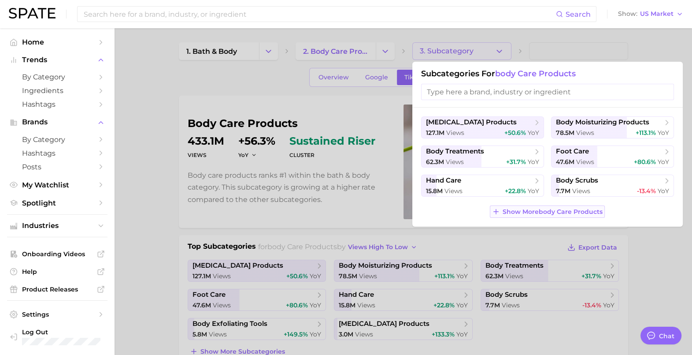
click at [523, 209] on span "Show More body care products" at bounding box center [553, 211] width 100 height 7
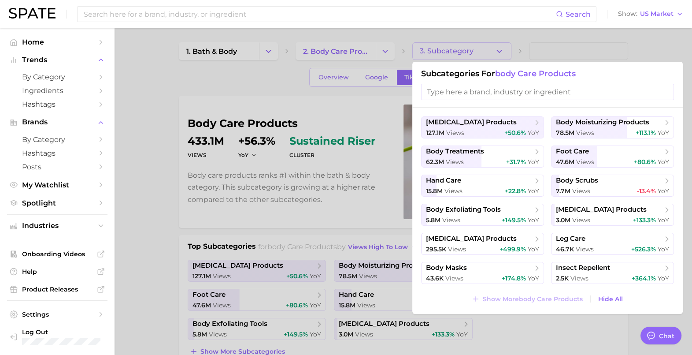
click at [247, 77] on div at bounding box center [346, 177] width 692 height 355
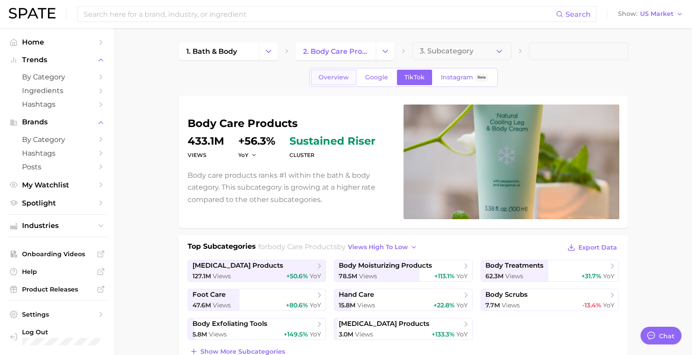
click at [341, 76] on span "Overview" at bounding box center [333, 77] width 30 height 7
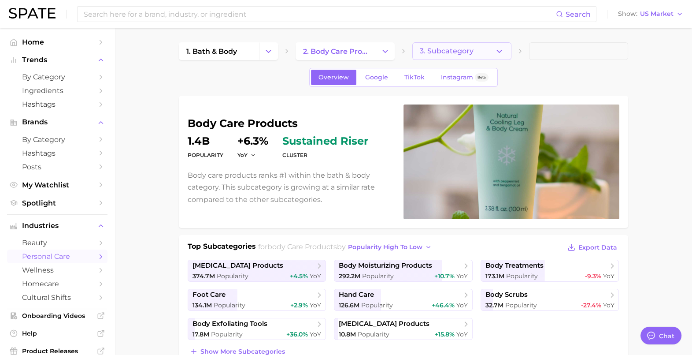
click at [453, 44] on button "3. Subcategory" at bounding box center [461, 51] width 99 height 18
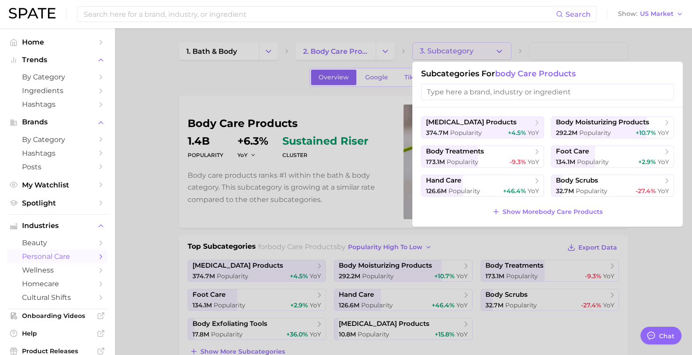
click at [292, 96] on div at bounding box center [346, 177] width 692 height 355
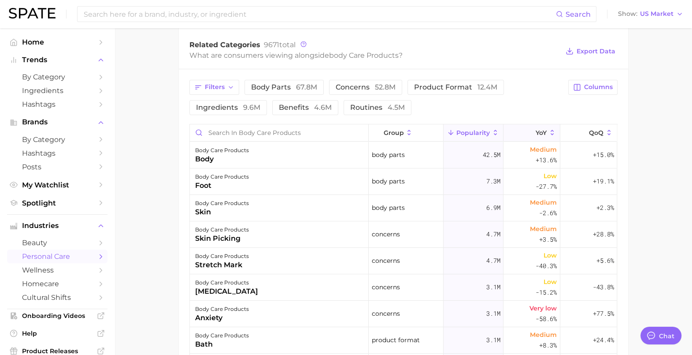
scroll to position [385, 0]
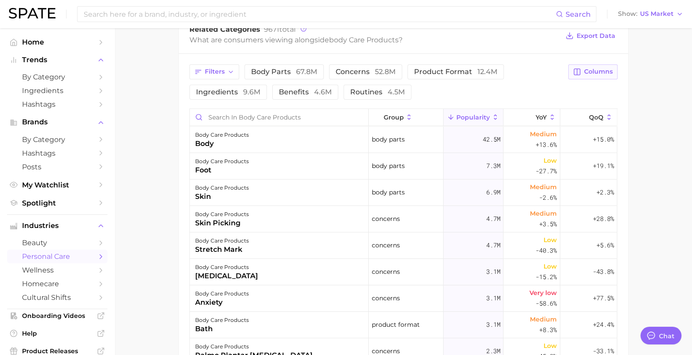
click at [598, 75] on button "Columns" at bounding box center [592, 71] width 49 height 15
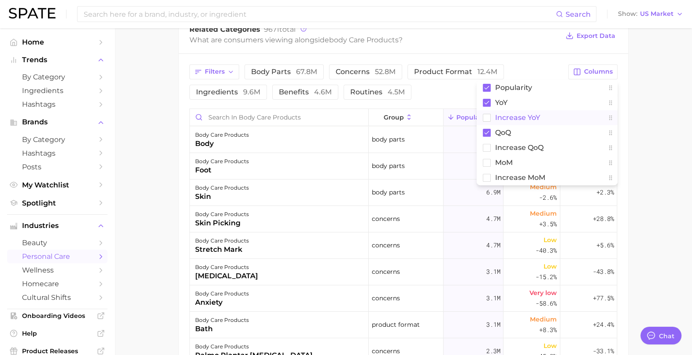
click at [511, 115] on span "Increase YoY" at bounding box center [517, 117] width 45 height 7
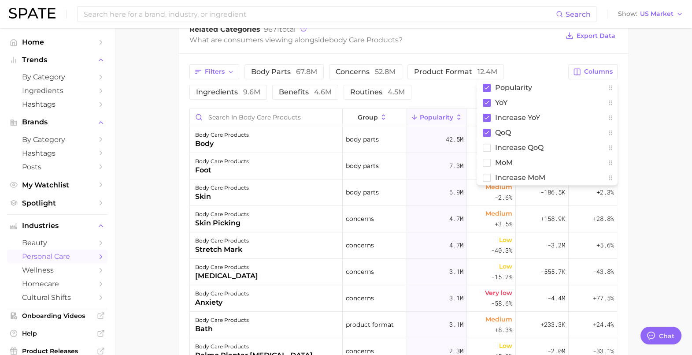
click at [445, 94] on div "Filters body parts 67.8m concerns 52.8m product format 12.4m ingredients 9.6m b…" at bounding box center [376, 81] width 374 height 35
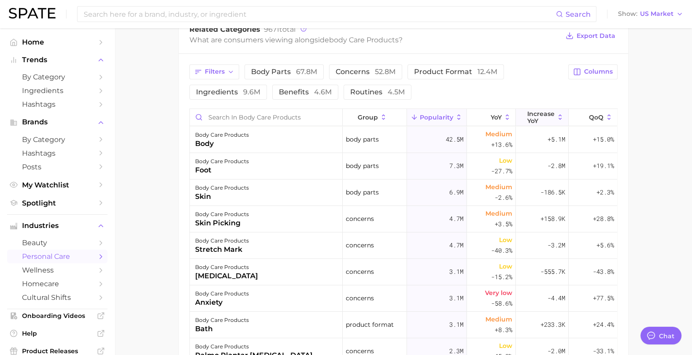
click at [540, 112] on span "Increase YoY" at bounding box center [540, 117] width 27 height 14
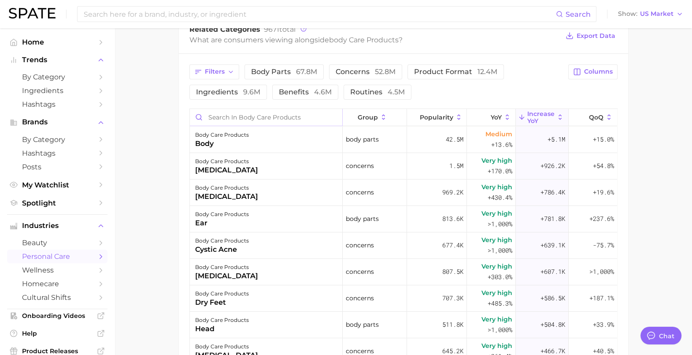
click at [260, 115] on input "Search in body care products" at bounding box center [266, 117] width 153 height 17
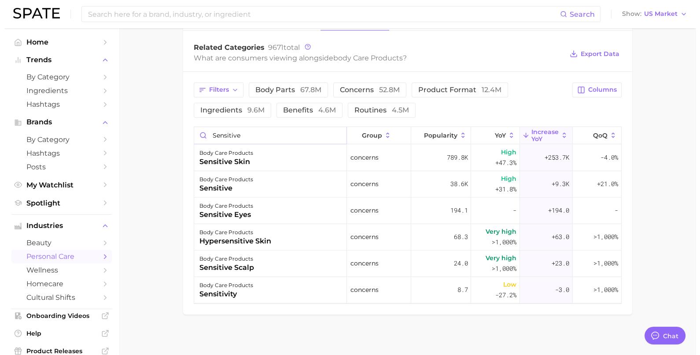
scroll to position [369, 0]
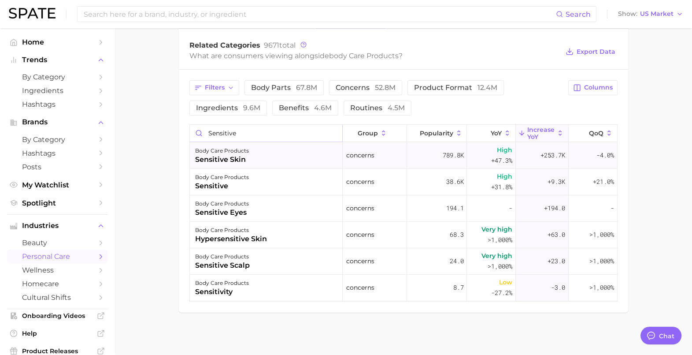
type input "sensitive"
click at [225, 154] on div "sensitive skin" at bounding box center [222, 159] width 54 height 11
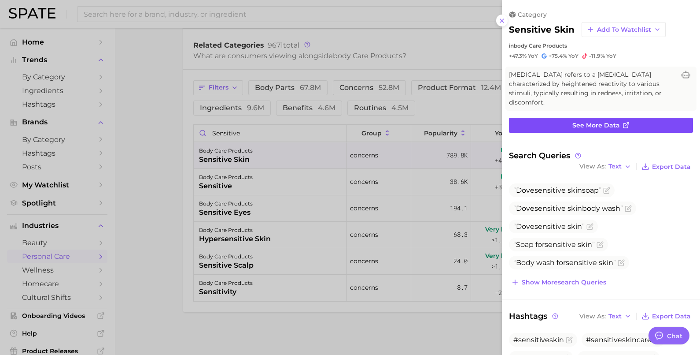
scroll to position [0, 0]
click at [561, 127] on link "See more data" at bounding box center [601, 125] width 184 height 15
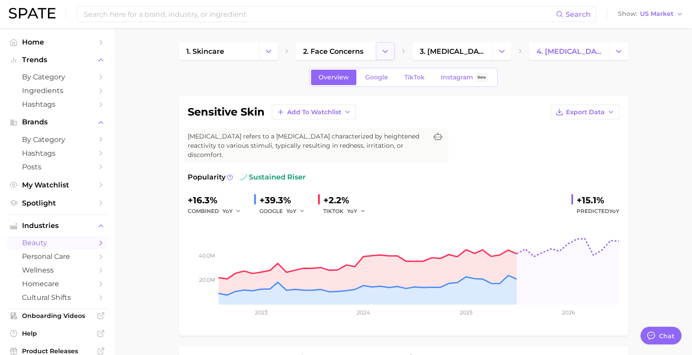
click at [390, 53] on button "Change Category" at bounding box center [385, 51] width 19 height 18
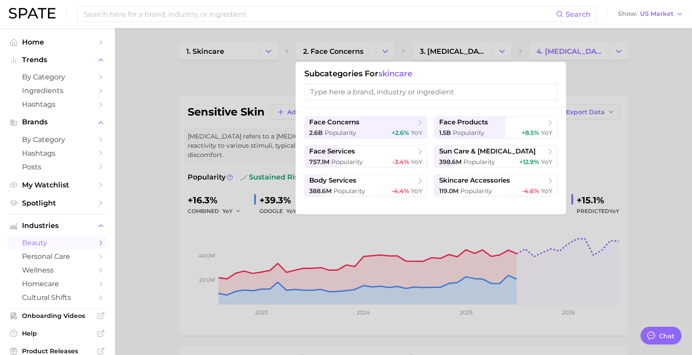
click at [168, 174] on div at bounding box center [346, 177] width 692 height 355
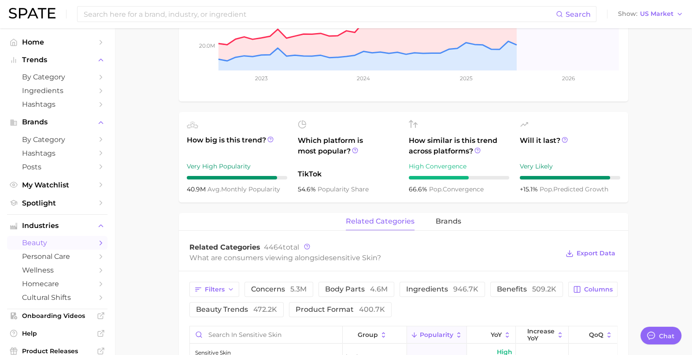
scroll to position [165, 0]
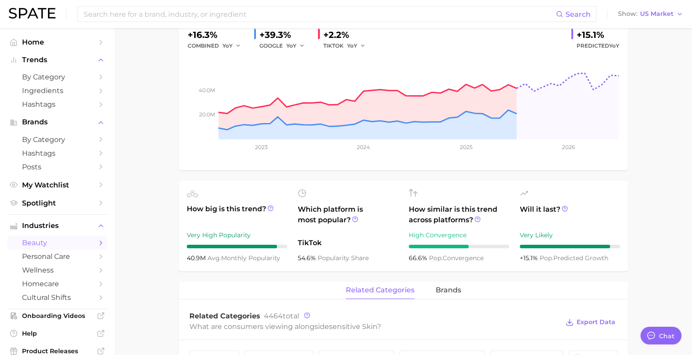
scroll to position [369, 0]
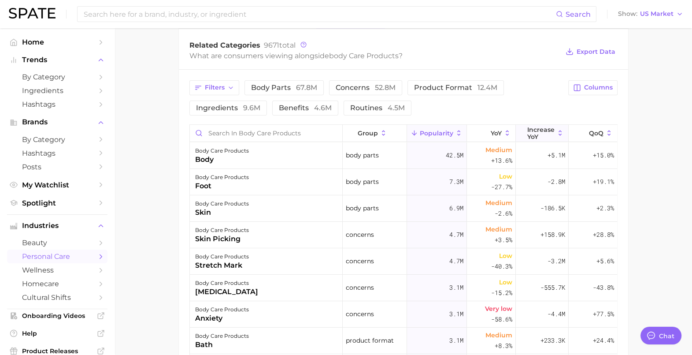
click at [530, 131] on span "Increase YoY" at bounding box center [540, 133] width 27 height 14
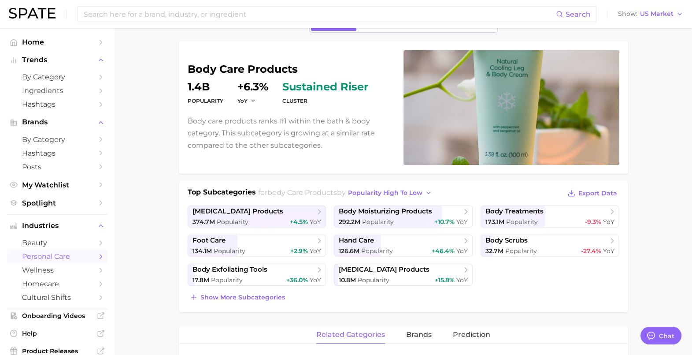
scroll to position [0, 0]
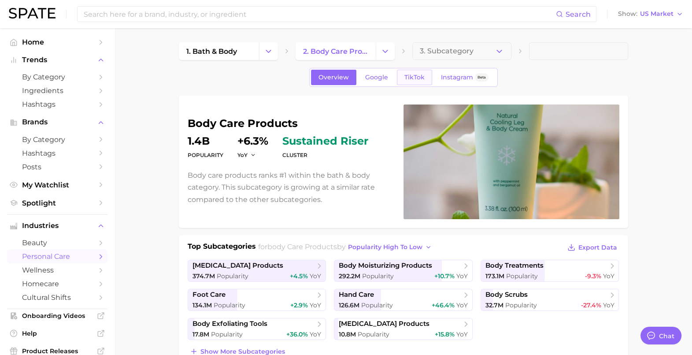
click at [399, 79] on link "TikTok" at bounding box center [414, 77] width 35 height 15
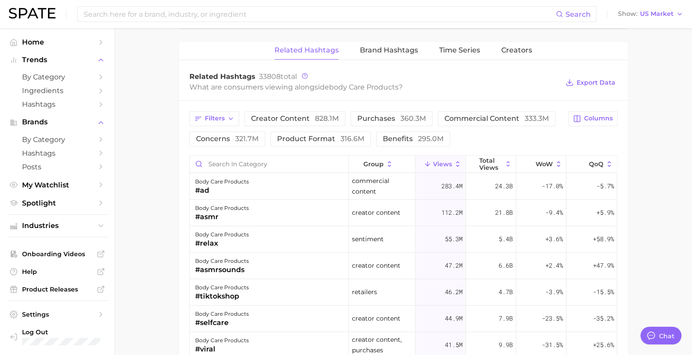
scroll to position [715, 0]
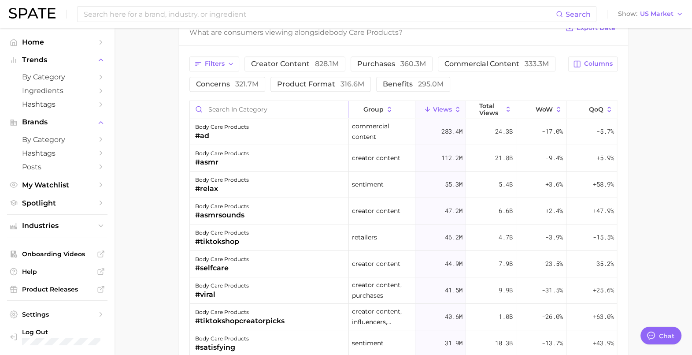
click at [231, 105] on input "Search in category" at bounding box center [269, 109] width 159 height 17
type input "sensitive"
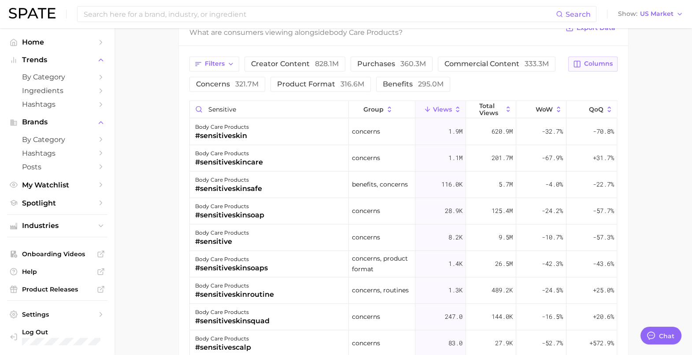
click at [598, 67] on button "Columns" at bounding box center [592, 63] width 49 height 15
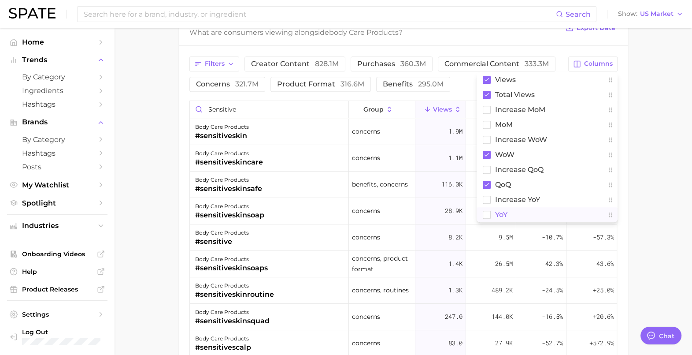
click at [486, 211] on rect at bounding box center [486, 214] width 7 height 7
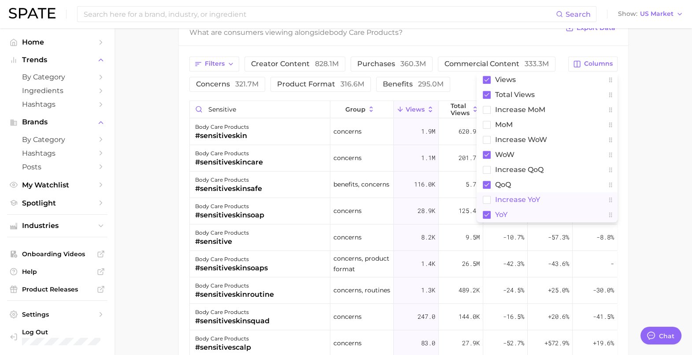
click at [487, 196] on rect at bounding box center [486, 199] width 7 height 7
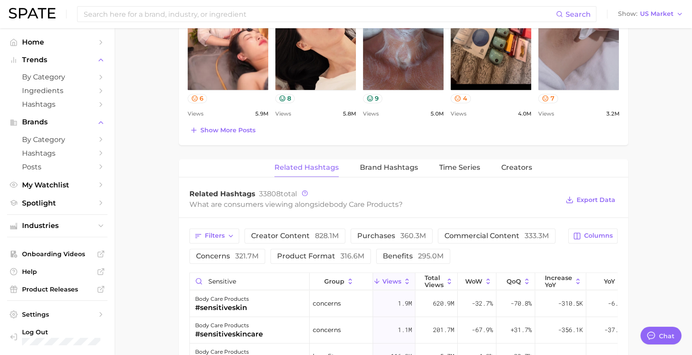
scroll to position [606, 0]
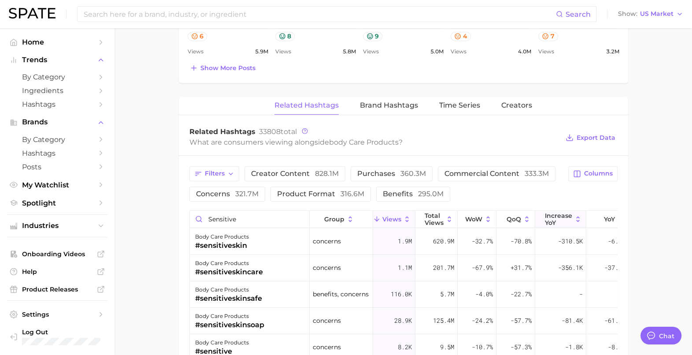
click at [558, 220] on span "increase YoY" at bounding box center [558, 219] width 27 height 14
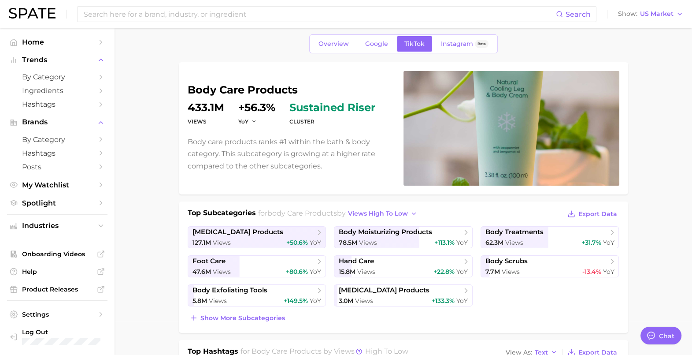
scroll to position [0, 0]
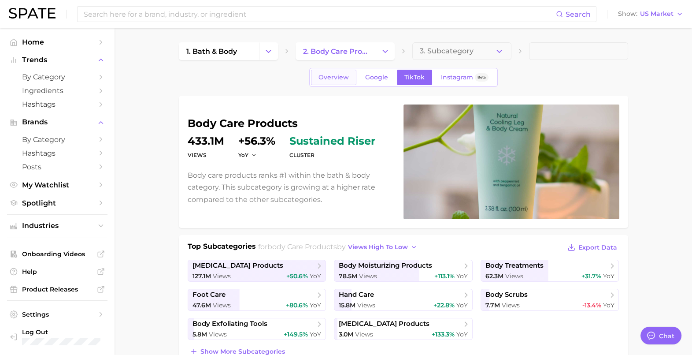
click at [320, 78] on span "Overview" at bounding box center [333, 77] width 30 height 7
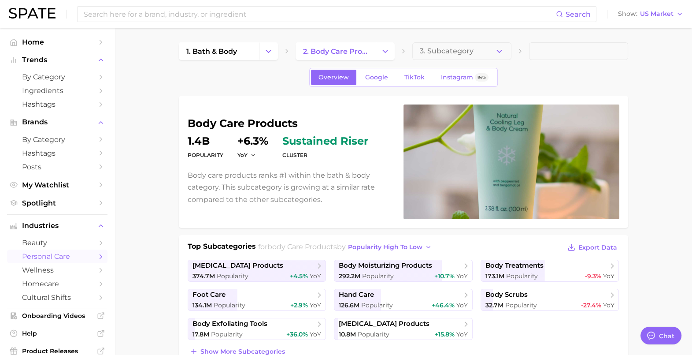
drag, startPoint x: 248, startPoint y: 84, endPoint x: 245, endPoint y: 76, distance: 8.5
click at [248, 84] on div "Overview Google TikTok Instagram Beta" at bounding box center [403, 77] width 449 height 19
click at [217, 17] on input at bounding box center [319, 14] width 473 height 15
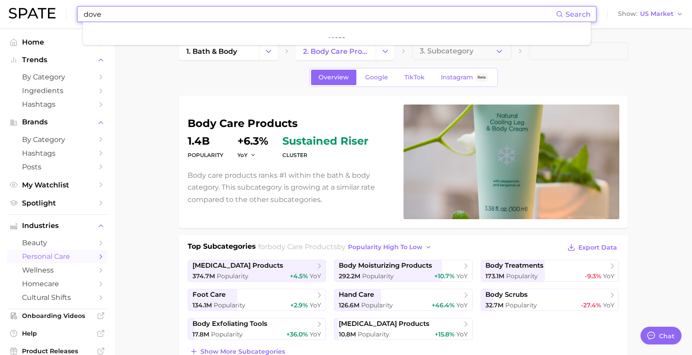
type input "dove"
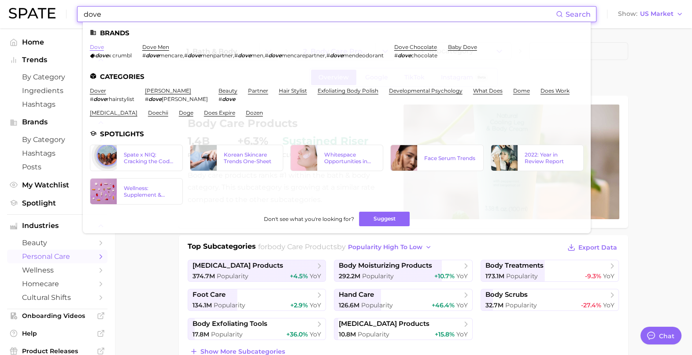
click at [96, 48] on link "dove" at bounding box center [97, 47] width 14 height 7
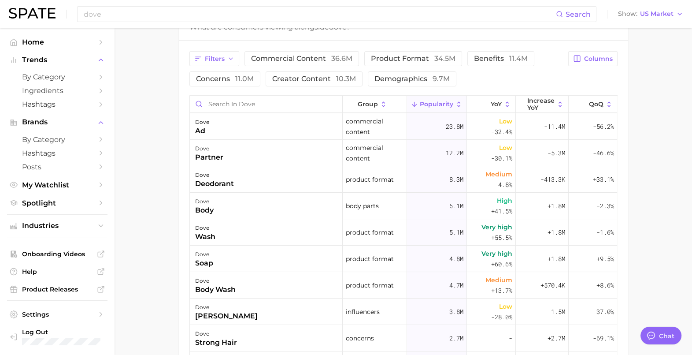
scroll to position [385, 0]
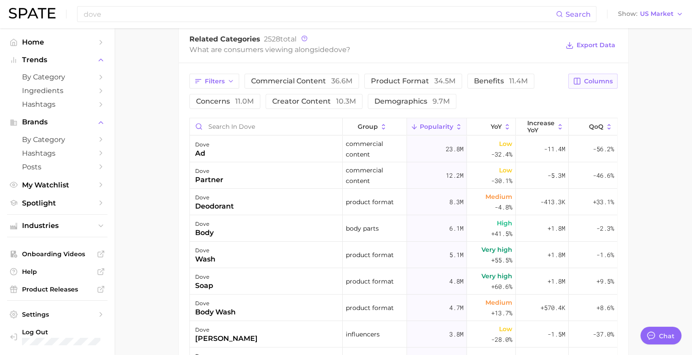
drag, startPoint x: 607, startPoint y: 76, endPoint x: 611, endPoint y: 81, distance: 6.5
click at [607, 76] on button "Columns" at bounding box center [592, 81] width 49 height 15
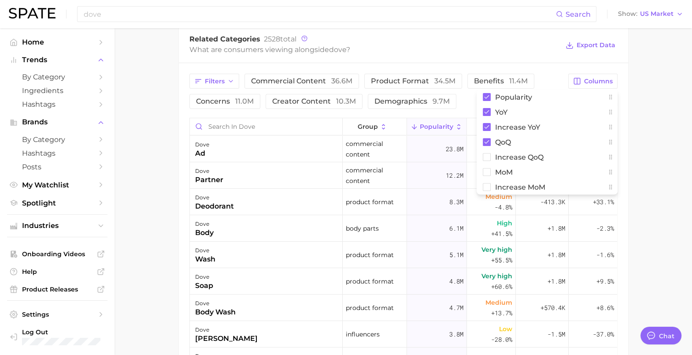
click at [663, 141] on main "Overview Google TikTok Instagram Beta brand dove Add to Watchlist Export Data P…" at bounding box center [403, 85] width 577 height 884
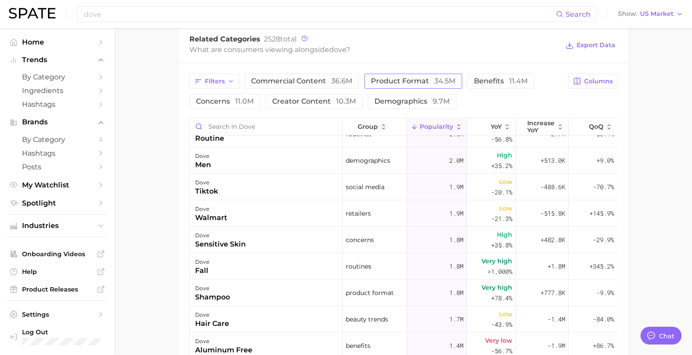
click at [397, 80] on span "product format 34.5m" at bounding box center [413, 81] width 85 height 7
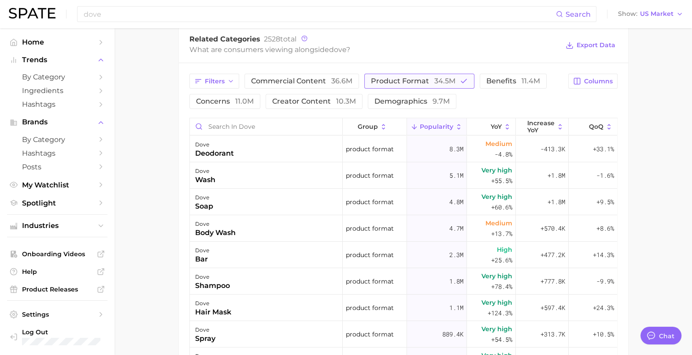
click at [438, 83] on span "34.5m" at bounding box center [444, 81] width 21 height 8
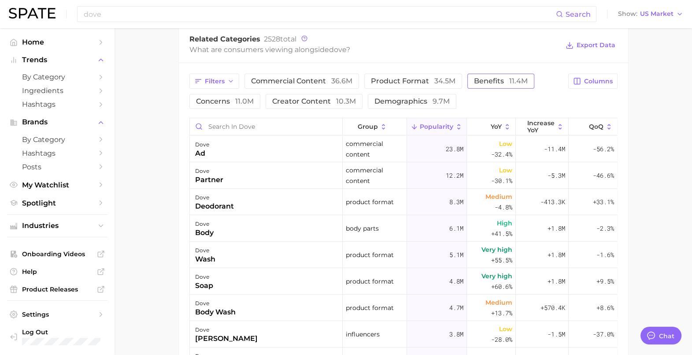
click at [488, 83] on span "benefits 11.4m" at bounding box center [501, 81] width 54 height 7
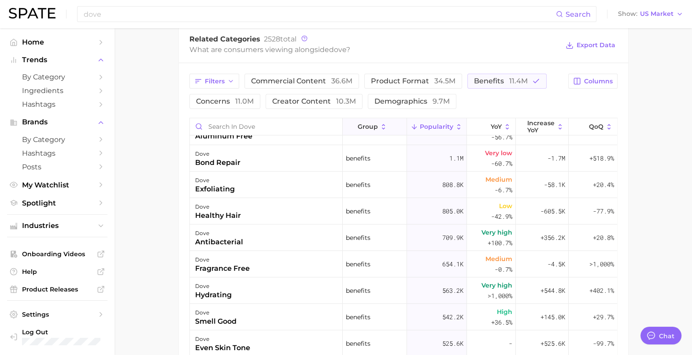
scroll to position [0, 0]
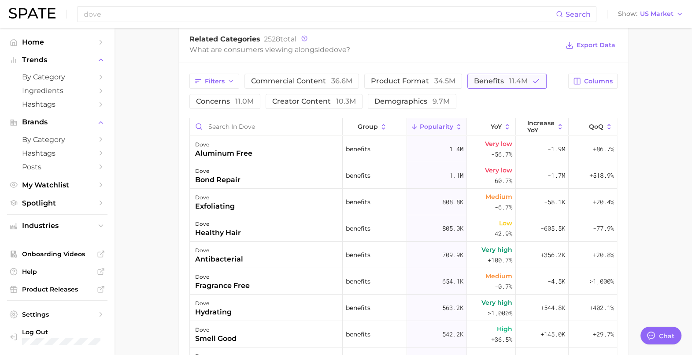
click at [479, 81] on span "benefits 11.4m" at bounding box center [501, 81] width 54 height 7
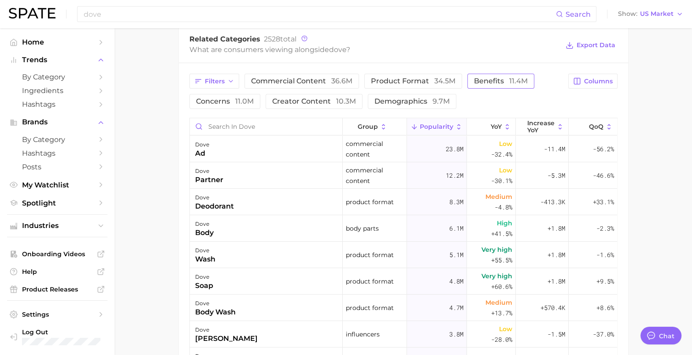
click at [496, 82] on span "benefits 11.4m" at bounding box center [501, 81] width 54 height 7
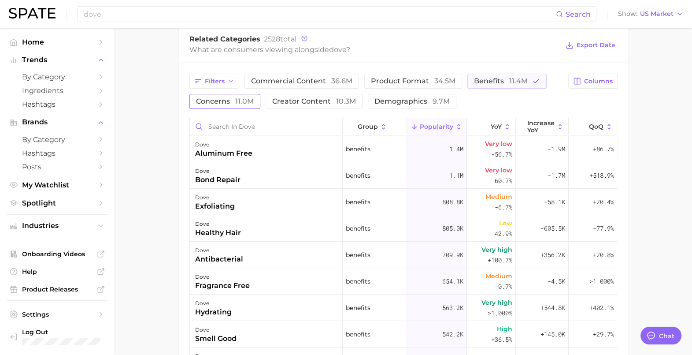
click at [232, 104] on span "concerns 11.0m" at bounding box center [225, 101] width 58 height 7
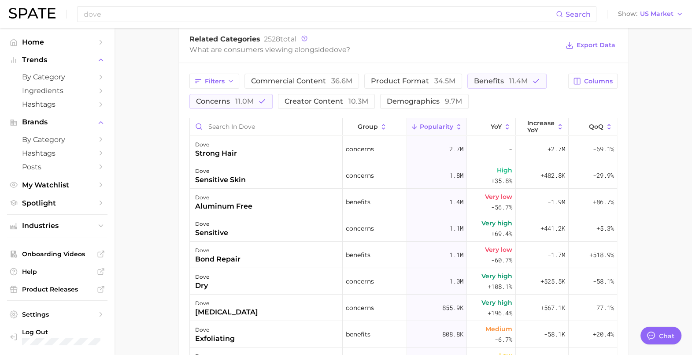
drag, startPoint x: 485, startPoint y: 86, endPoint x: 456, endPoint y: 93, distance: 29.8
click at [486, 86] on button "benefits 11.4m" at bounding box center [506, 81] width 79 height 15
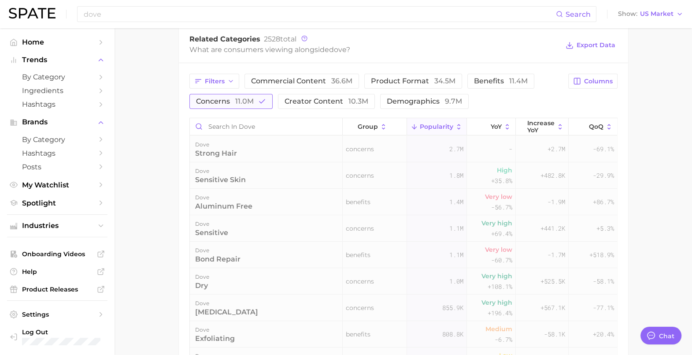
click at [253, 94] on button "concerns 11.0m" at bounding box center [230, 101] width 83 height 15
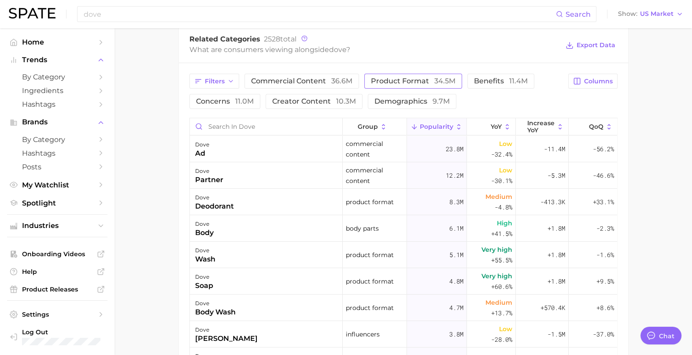
click at [386, 81] on span "product format 34.5m" at bounding box center [413, 81] width 85 height 7
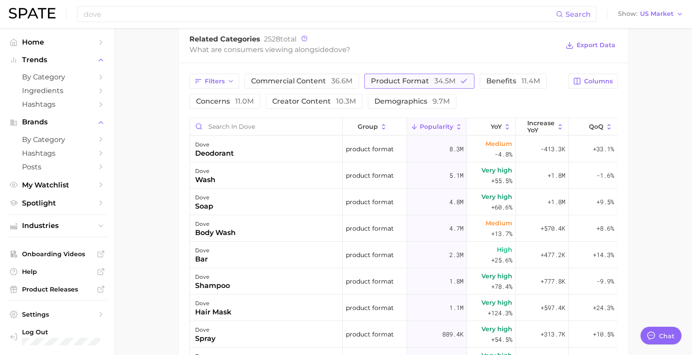
click at [393, 78] on span "product format 34.5m" at bounding box center [413, 81] width 85 height 7
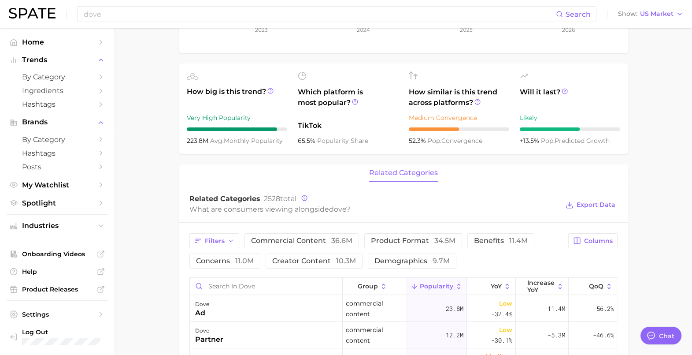
scroll to position [330, 0]
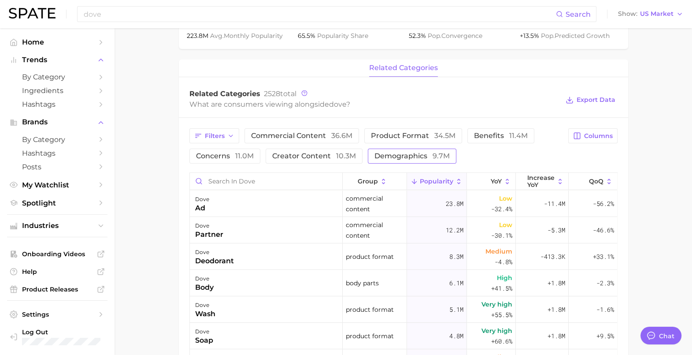
click at [399, 158] on span "demographics 9.7m" at bounding box center [411, 155] width 75 height 7
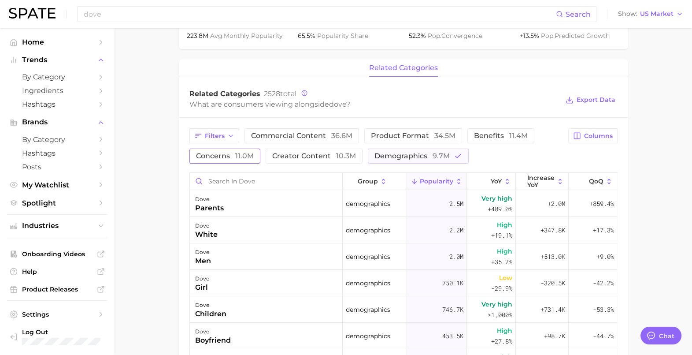
click at [229, 159] on span "concerns 11.0m" at bounding box center [225, 155] width 58 height 7
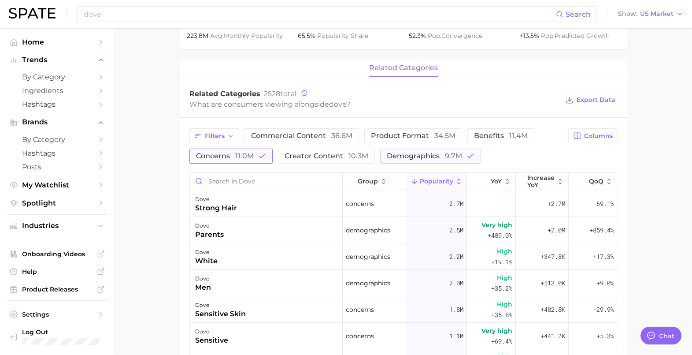
click at [252, 159] on span "11.0m" at bounding box center [244, 156] width 19 height 8
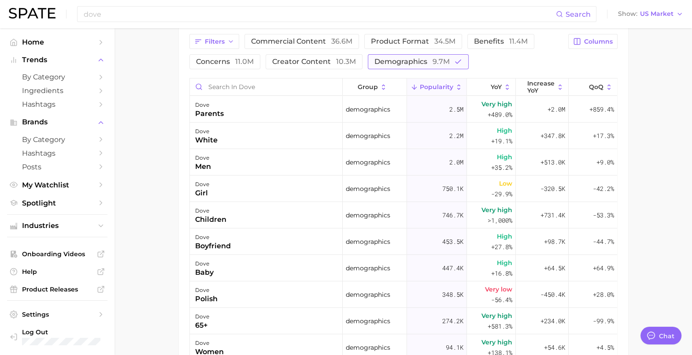
scroll to position [385, 0]
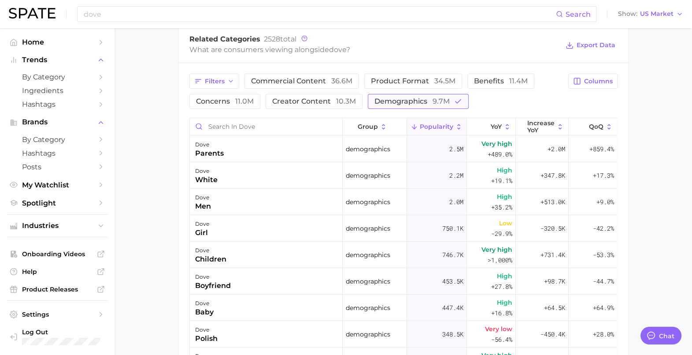
drag, startPoint x: 412, startPoint y: 100, endPoint x: 390, endPoint y: 100, distance: 22.0
click at [412, 100] on span "demographics 9.7m" at bounding box center [411, 101] width 75 height 7
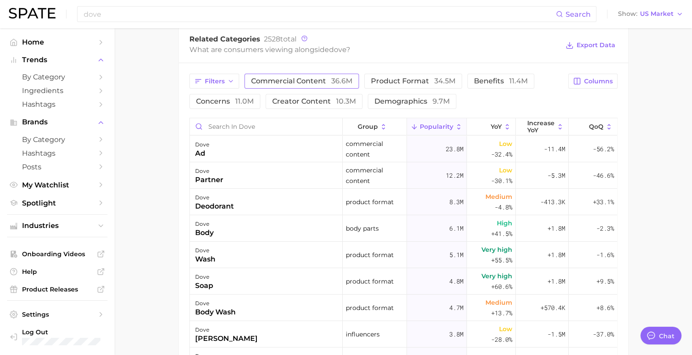
click at [269, 81] on span "commercial content 36.6m" at bounding box center [301, 81] width 101 height 7
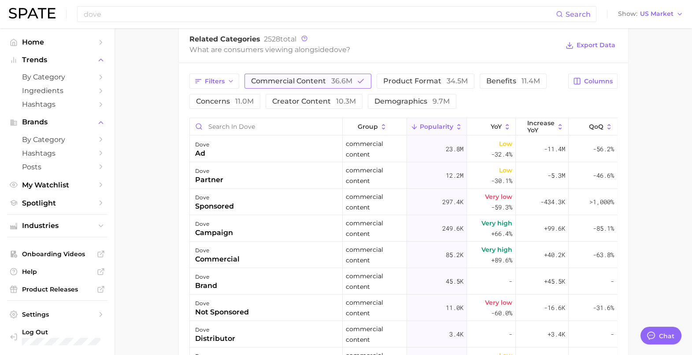
click at [269, 81] on span "commercial content 36.6m" at bounding box center [301, 81] width 101 height 7
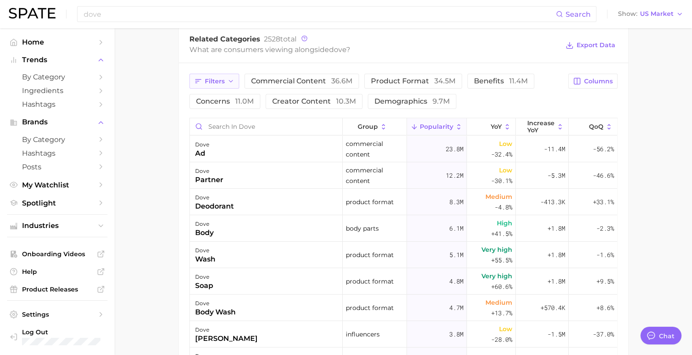
click at [206, 81] on span "Filters" at bounding box center [215, 81] width 20 height 7
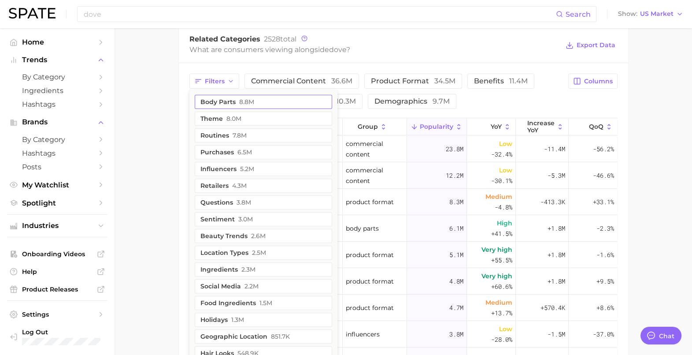
click at [216, 104] on button "body parts 8.8m" at bounding box center [263, 102] width 137 height 14
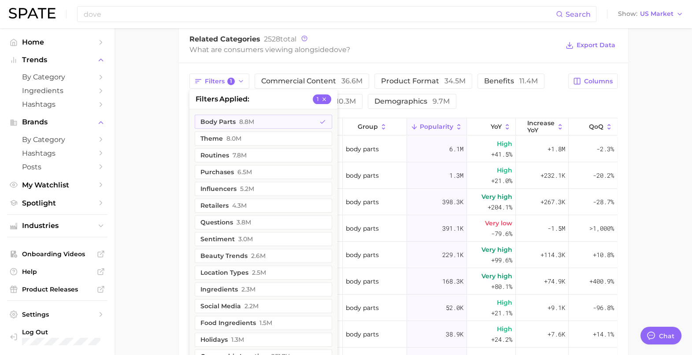
click at [163, 138] on main "Overview Google TikTok Instagram Beta brand dove Add to Watchlist Export Data P…" at bounding box center [403, 85] width 577 height 884
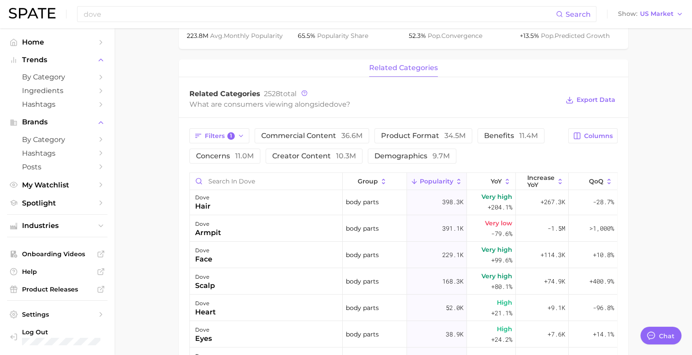
scroll to position [0, 0]
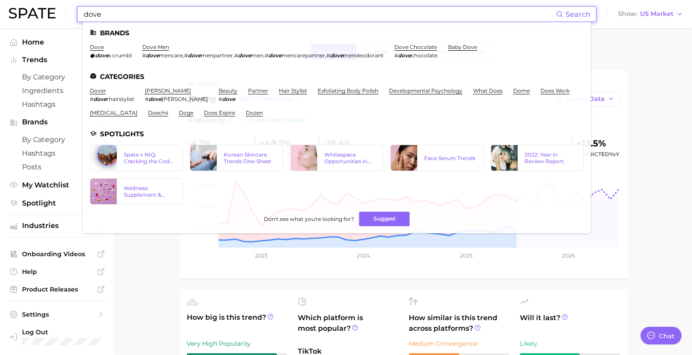
click at [205, 17] on input "dove" at bounding box center [319, 14] width 473 height 15
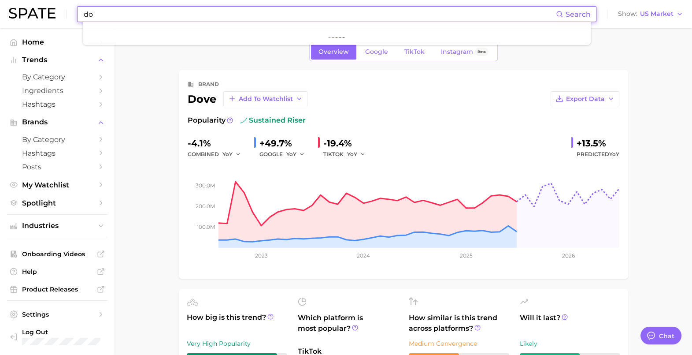
type input "d"
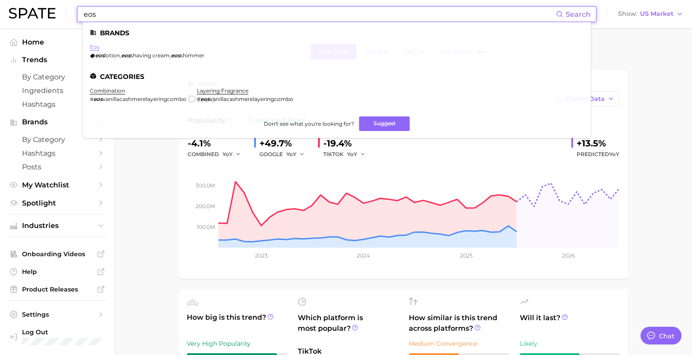
click at [93, 46] on link "eos" at bounding box center [95, 47] width 10 height 7
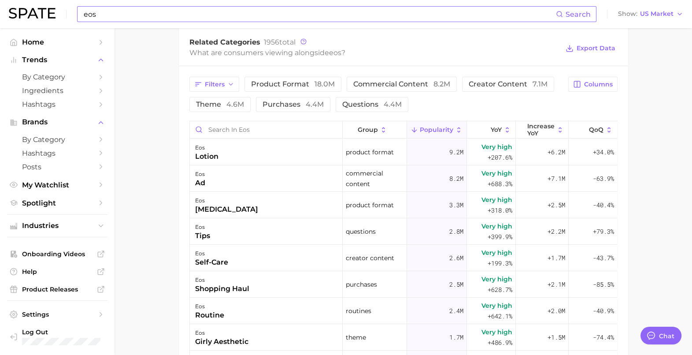
scroll to position [385, 0]
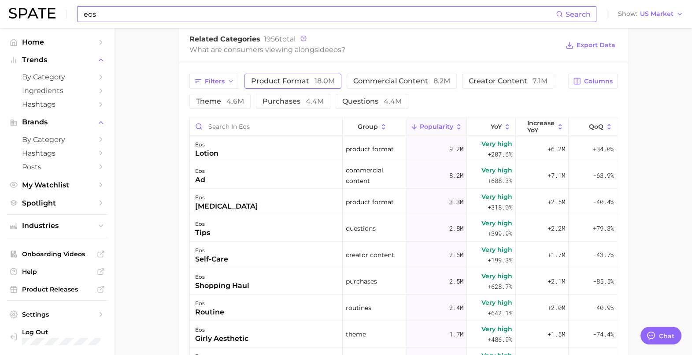
click at [317, 77] on span "18.0m" at bounding box center [325, 81] width 20 height 8
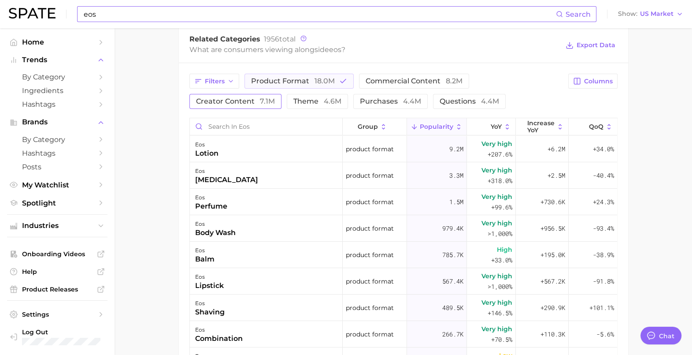
click at [275, 98] on span "creator content 7.1m" at bounding box center [235, 101] width 79 height 7
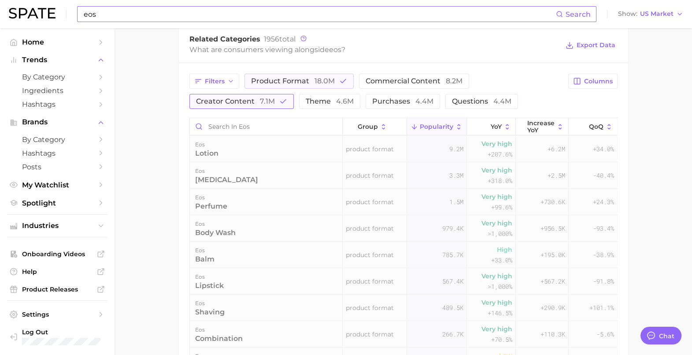
click at [270, 105] on button "creator content 7.1m" at bounding box center [241, 101] width 104 height 15
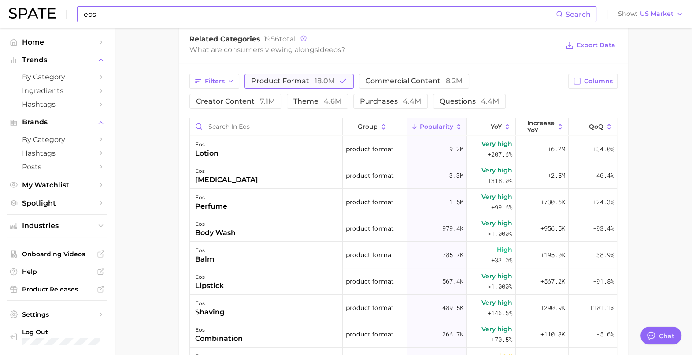
click at [322, 77] on span "18.0m" at bounding box center [325, 81] width 20 height 8
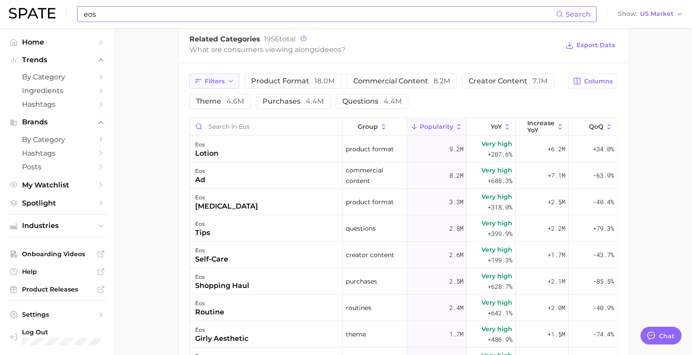
click at [201, 86] on button "Filters" at bounding box center [214, 81] width 50 height 15
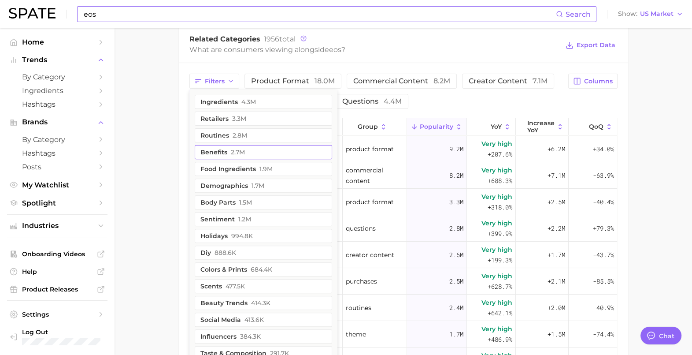
click at [252, 151] on button "benefits 2.7m" at bounding box center [263, 152] width 137 height 14
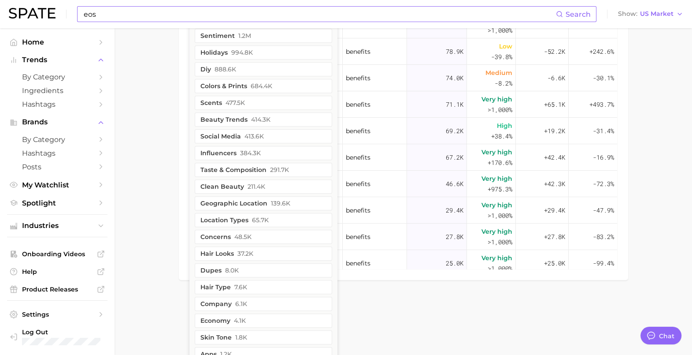
scroll to position [606, 0]
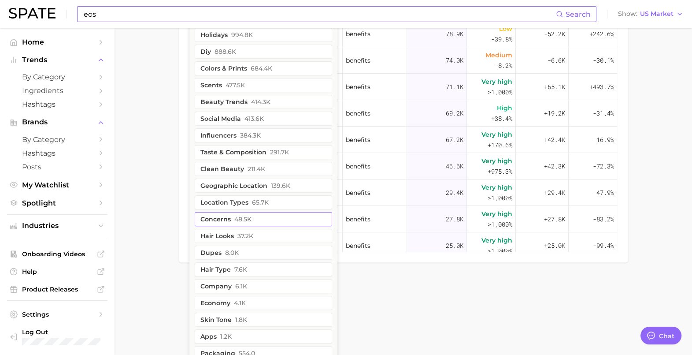
click at [261, 218] on button "concerns 48.5k" at bounding box center [263, 219] width 137 height 14
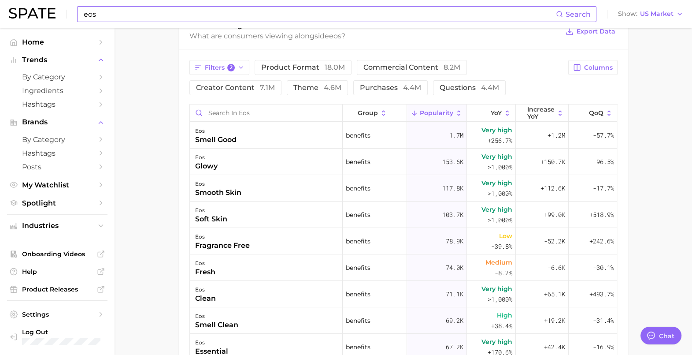
scroll to position [344, 0]
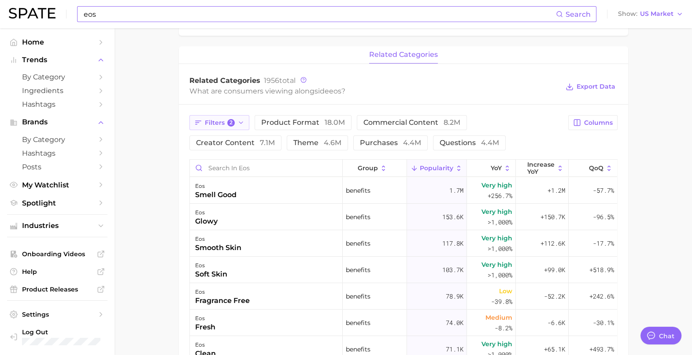
click at [244, 122] on icon "button" at bounding box center [240, 122] width 7 height 7
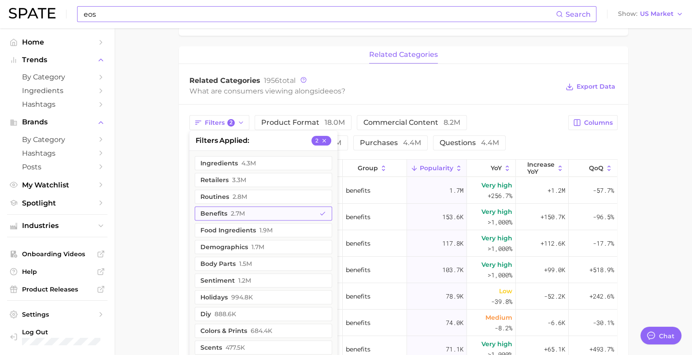
click at [313, 211] on button "benefits 2.7m" at bounding box center [263, 213] width 137 height 14
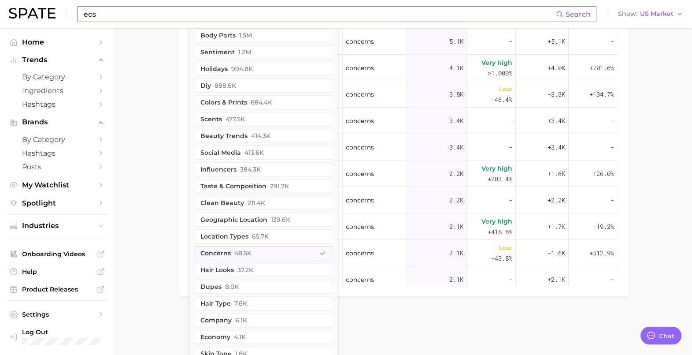
scroll to position [619, 0]
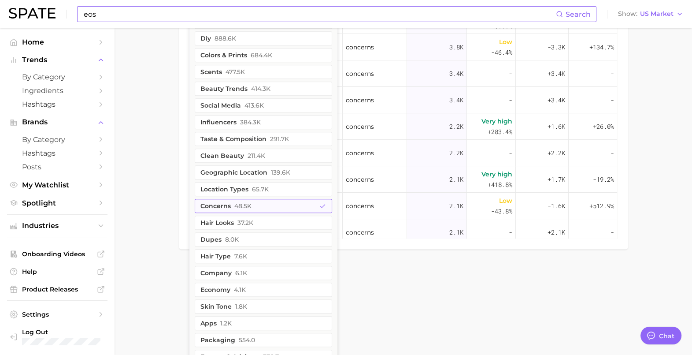
click at [286, 206] on button "concerns 48.5k" at bounding box center [263, 206] width 137 height 14
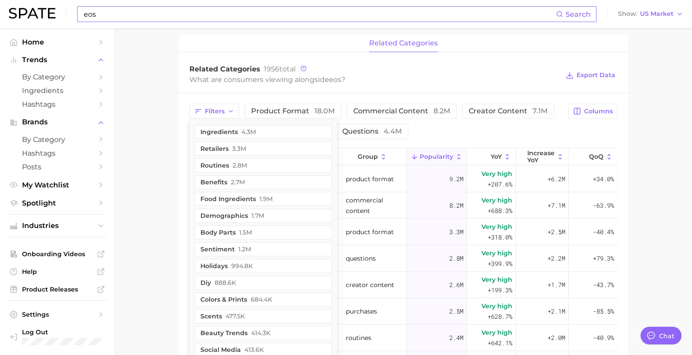
scroll to position [324, 0]
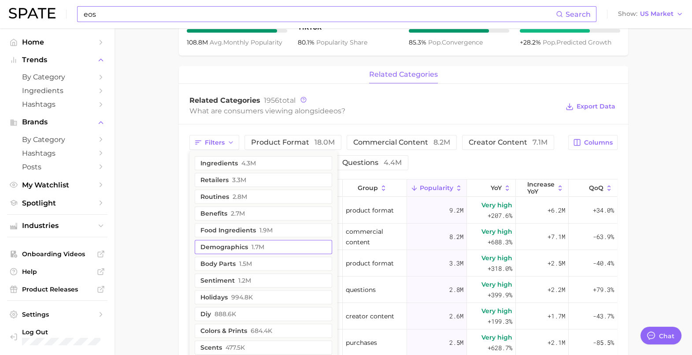
click at [215, 249] on button "demographics 1.7m" at bounding box center [263, 247] width 137 height 14
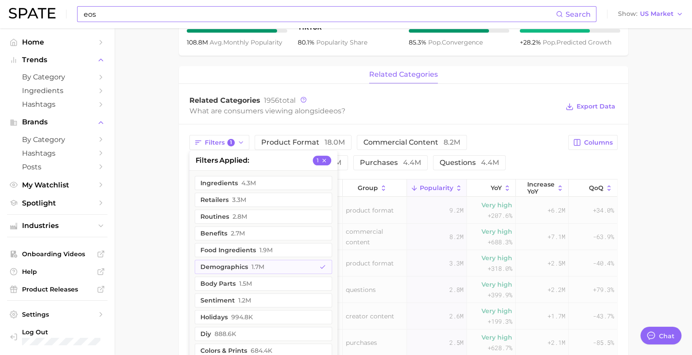
click at [157, 221] on main "Overview Google TikTok Instagram Beta brand eos Add to Watchlist Export Data Po…" at bounding box center [403, 146] width 577 height 884
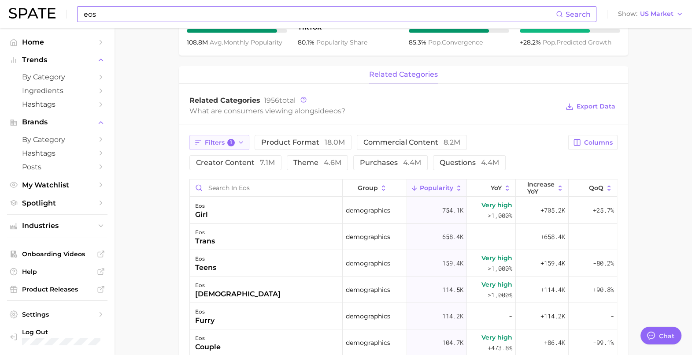
click at [247, 142] on button "Filters 1" at bounding box center [219, 142] width 60 height 15
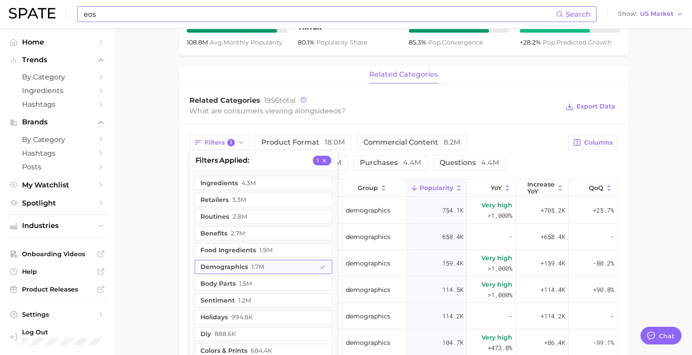
click at [262, 264] on span "1.7m" at bounding box center [258, 266] width 13 height 7
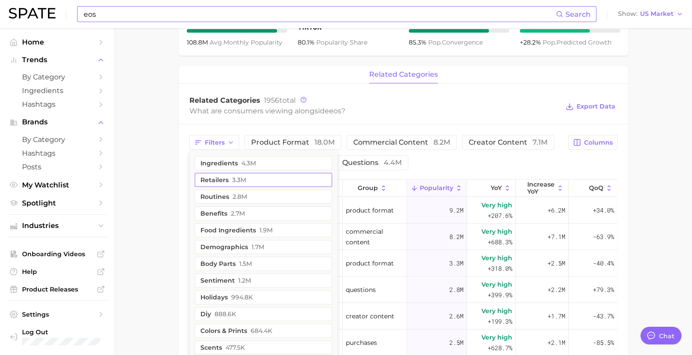
click at [252, 181] on button "retailers 3.3m" at bounding box center [263, 180] width 137 height 14
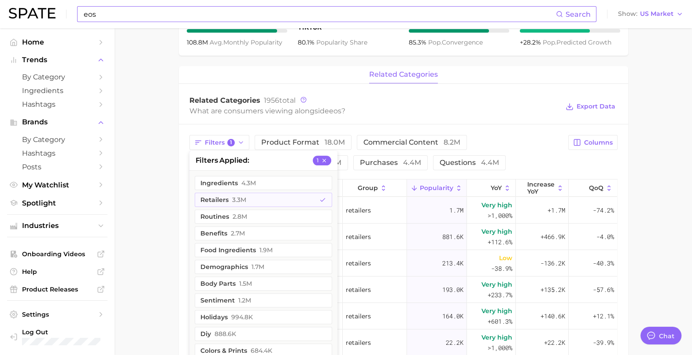
click at [160, 198] on main "Overview Google TikTok Instagram Beta brand eos Add to Watchlist Export Data Po…" at bounding box center [403, 146] width 577 height 884
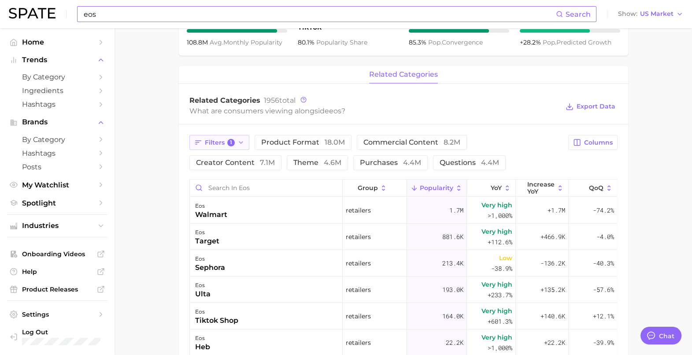
click at [238, 144] on icon "button" at bounding box center [240, 142] width 7 height 7
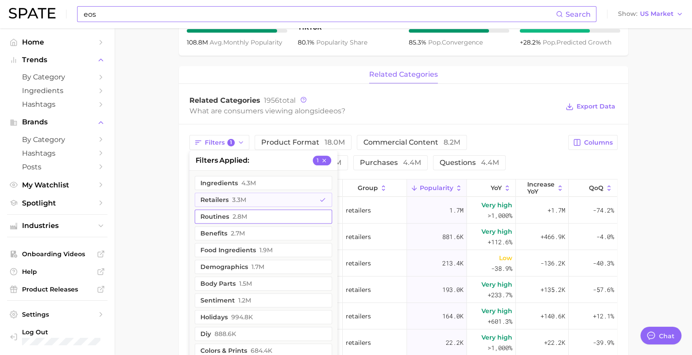
click at [238, 215] on span "2.8m" at bounding box center [240, 216] width 15 height 7
click at [233, 198] on span "3.3m" at bounding box center [239, 199] width 14 height 7
click at [157, 209] on main "Overview Google TikTok Instagram Beta brand eos Add to Watchlist Export Data Po…" at bounding box center [403, 146] width 577 height 884
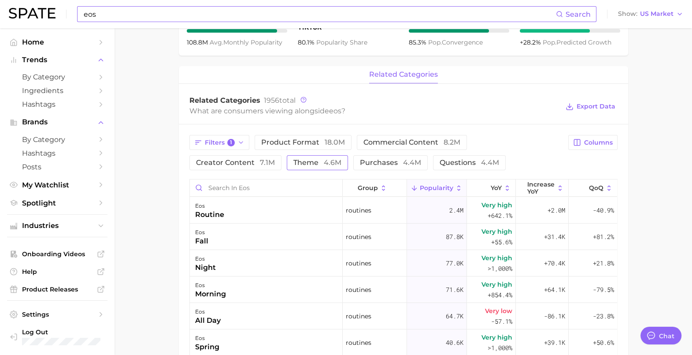
click at [287, 155] on button "theme 4.6m" at bounding box center [317, 162] width 61 height 15
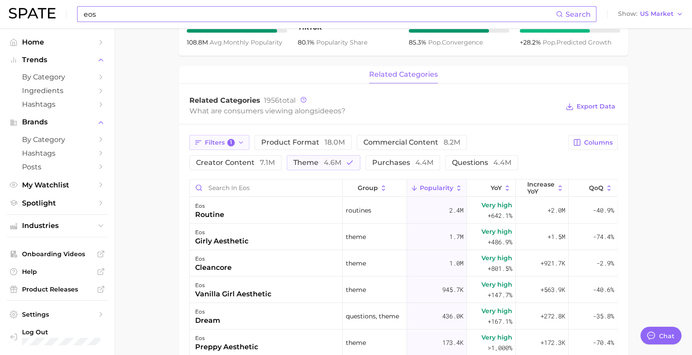
click at [220, 144] on span "Filters 1" at bounding box center [220, 143] width 30 height 8
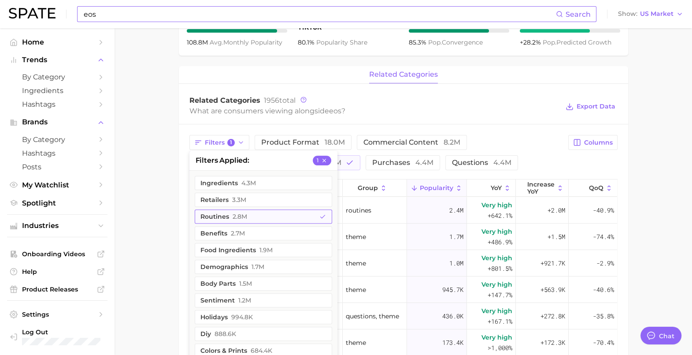
click at [237, 211] on button "routines 2.8m" at bounding box center [263, 216] width 137 height 14
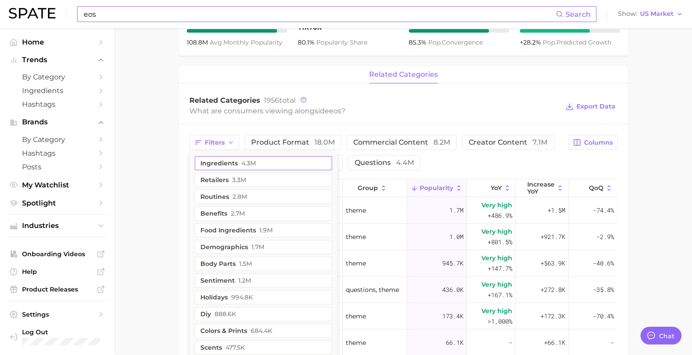
click at [237, 166] on button "ingredients 4.3m" at bounding box center [263, 163] width 137 height 14
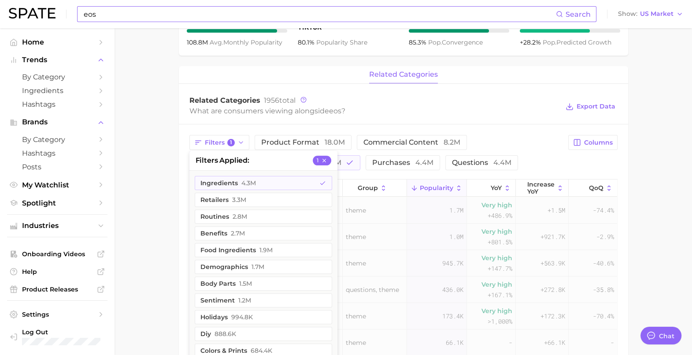
click at [158, 184] on main "Overview Google TikTok Instagram Beta brand eos Add to Watchlist Export Data Po…" at bounding box center [403, 146] width 577 height 884
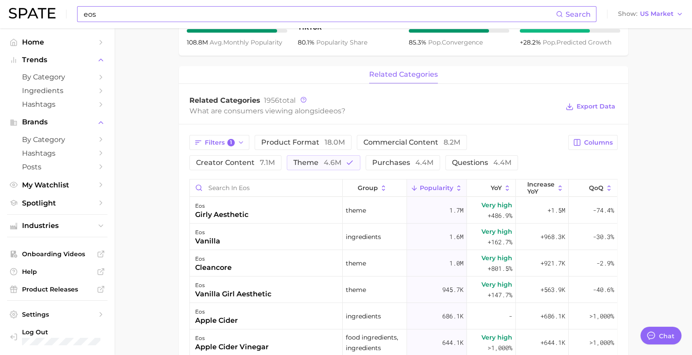
click at [237, 171] on div "Filters 1 product format 18.0m commercial content 8.2m creator content 7.1m the…" at bounding box center [403, 334] width 449 height 420
click at [324, 164] on span "4.6m" at bounding box center [333, 162] width 18 height 8
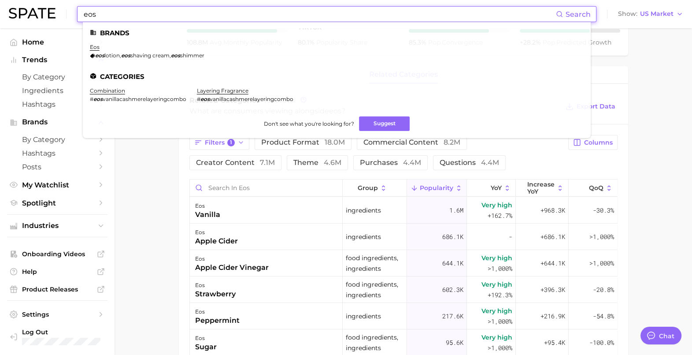
drag, startPoint x: 172, startPoint y: 19, endPoint x: 45, endPoint y: 11, distance: 127.5
click at [45, 11] on div "eos Search Brands eos eos lotion , eos shaving cream , eos shimmer Categories c…" at bounding box center [346, 14] width 674 height 28
click at [102, 48] on link "dr. squatch" at bounding box center [105, 47] width 31 height 7
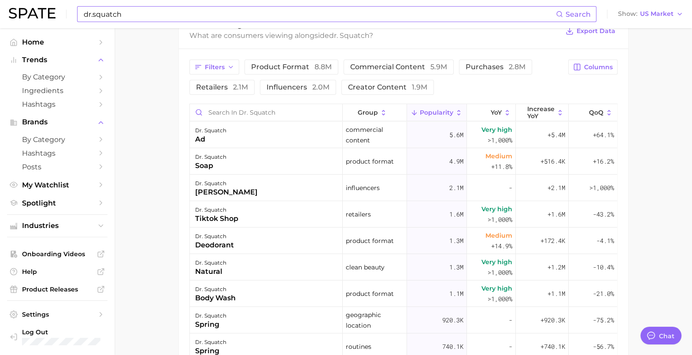
scroll to position [385, 0]
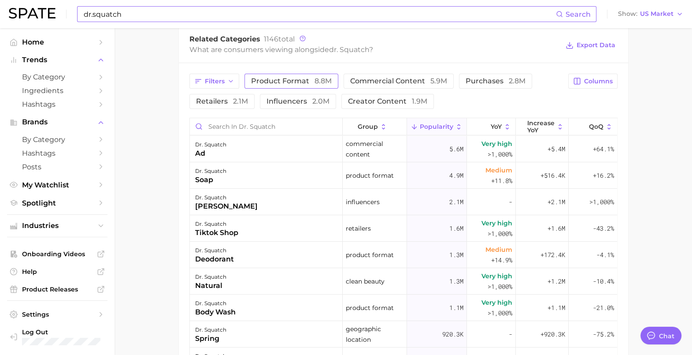
click at [252, 82] on span "product format 8.8m" at bounding box center [291, 81] width 81 height 7
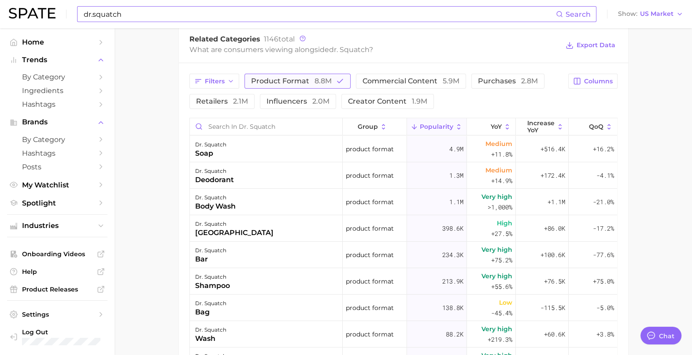
click at [283, 88] on button "product format 8.8m" at bounding box center [297, 81] width 106 height 15
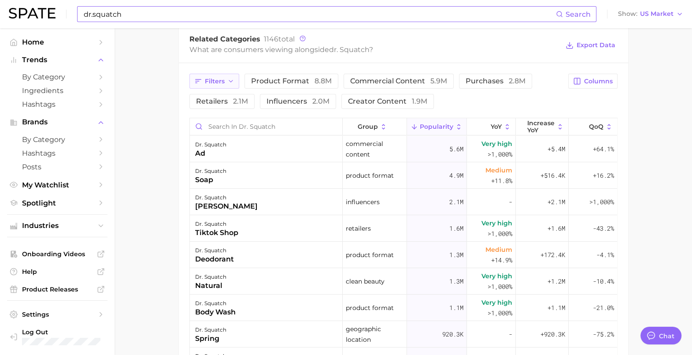
click at [223, 80] on span "Filters" at bounding box center [215, 81] width 20 height 7
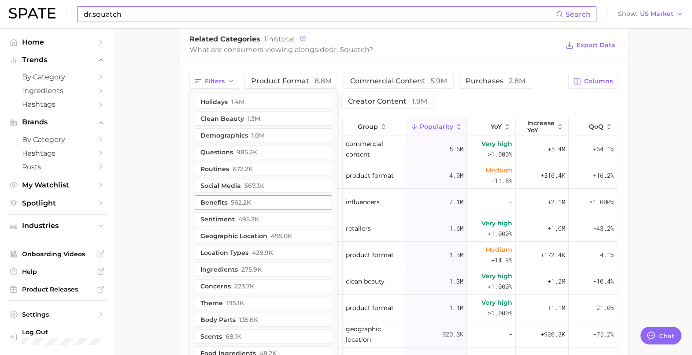
click at [242, 202] on span "562.2k" at bounding box center [241, 202] width 20 height 7
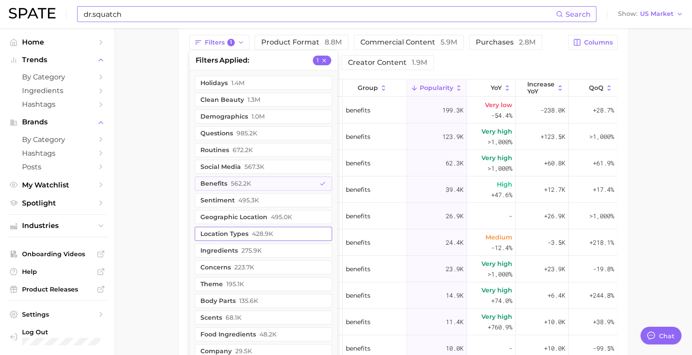
scroll to position [440, 0]
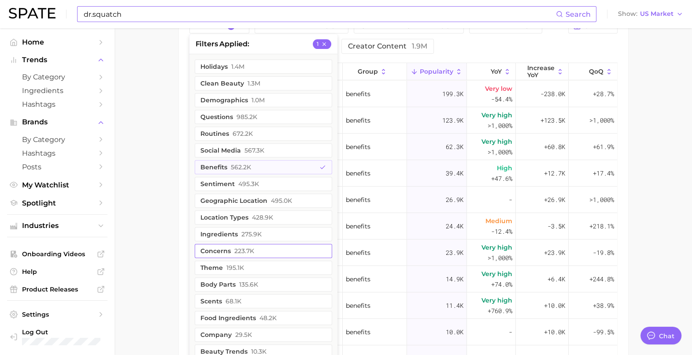
click at [243, 249] on span "223.7k" at bounding box center [244, 250] width 20 height 7
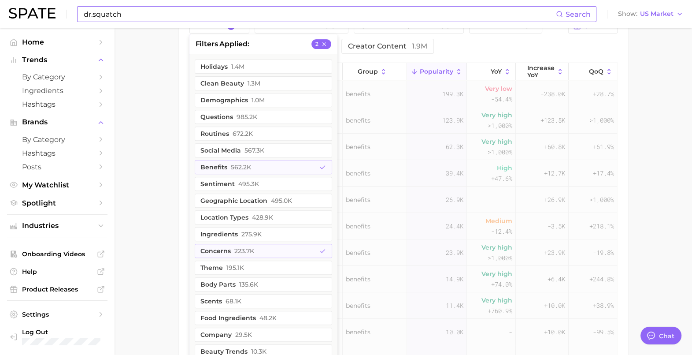
click at [144, 255] on main "Overview Google TikTok Instagram Beta brand dr. squatch Add to Watchlist Export…" at bounding box center [403, 30] width 577 height 884
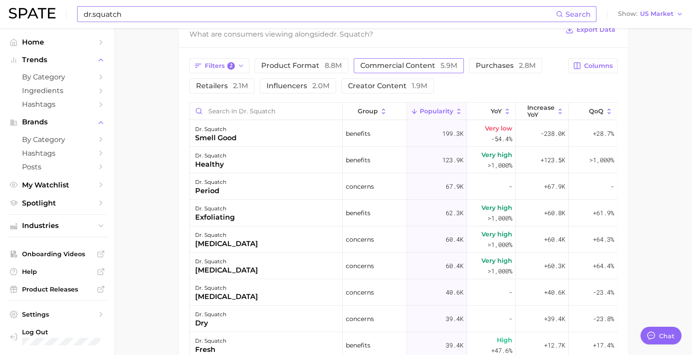
scroll to position [385, 0]
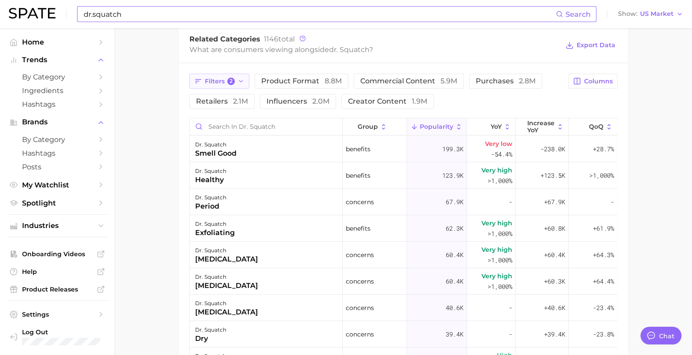
click at [242, 78] on icon "button" at bounding box center [240, 81] width 7 height 7
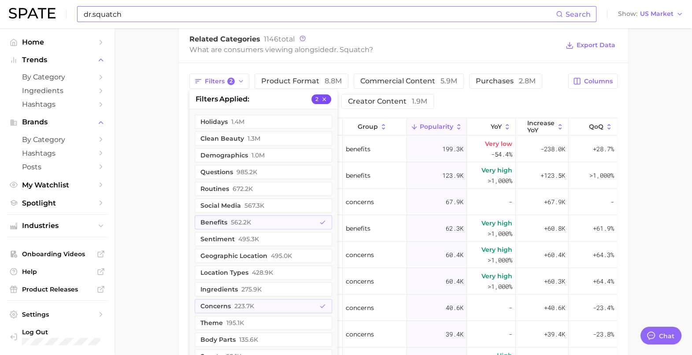
click at [329, 98] on button "2" at bounding box center [321, 99] width 20 height 10
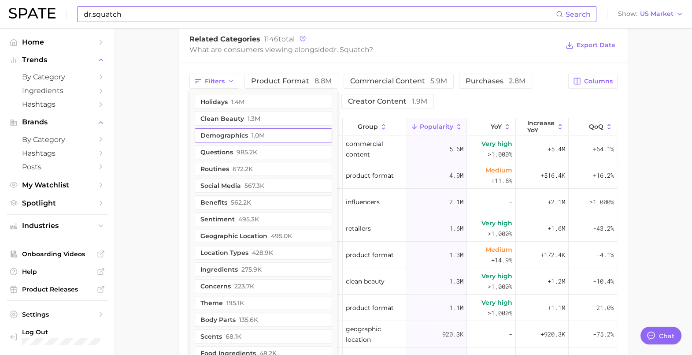
click at [277, 139] on button "demographics 1.0m" at bounding box center [263, 135] width 137 height 14
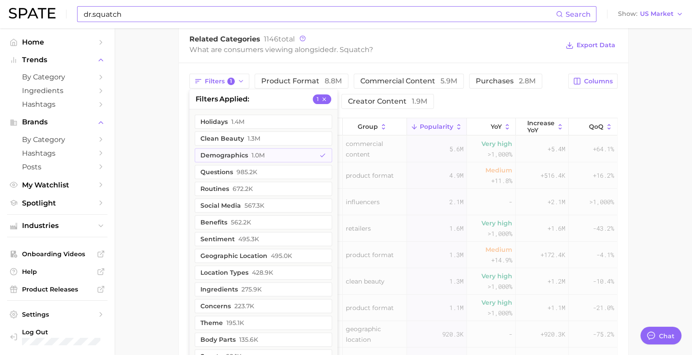
click at [157, 149] on main "Overview Google TikTok Instagram Beta brand dr. squatch Add to Watchlist Export…" at bounding box center [403, 85] width 577 height 884
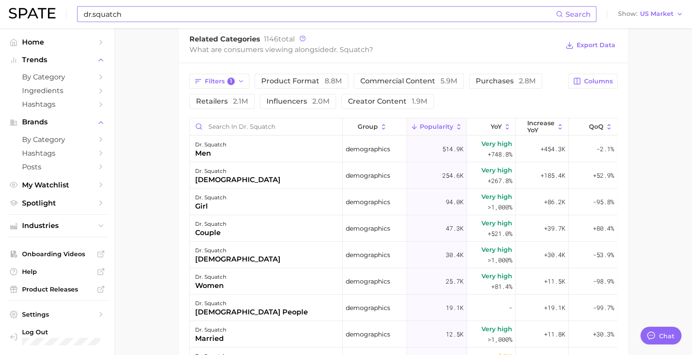
click at [218, 13] on input "dr.squatch" at bounding box center [319, 14] width 473 height 15
type input "d"
type input "b"
type input "jelly scrub"
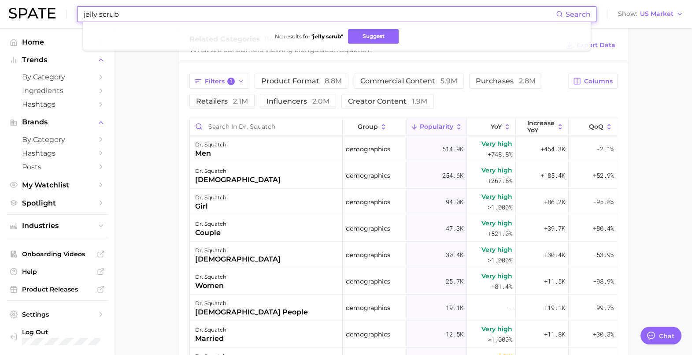
drag, startPoint x: 141, startPoint y: 15, endPoint x: 68, endPoint y: 16, distance: 72.7
click at [68, 16] on div "jelly scrub Search No results for " jelly scrub " Suggest Show US Market" at bounding box center [346, 14] width 674 height 28
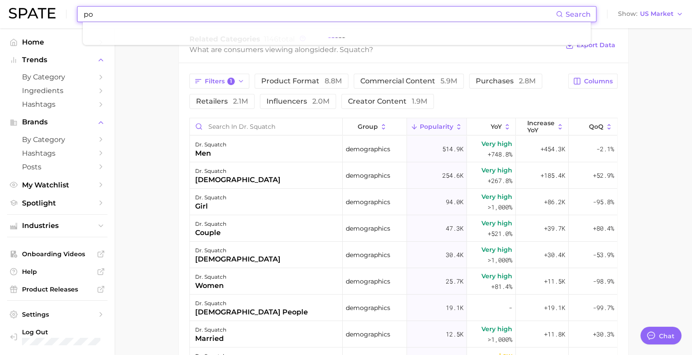
type input "p"
type input "o"
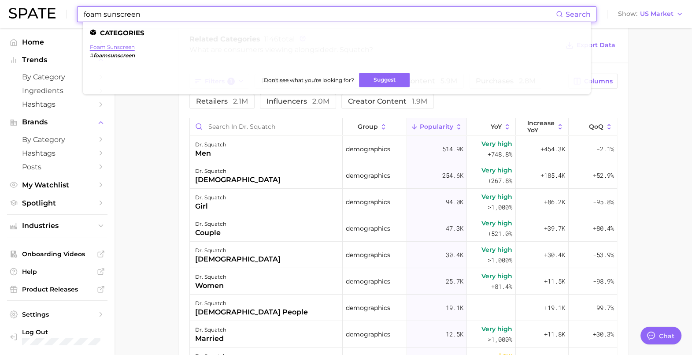
type input "foam sunscreen"
click at [112, 49] on link "foam sunscreen" at bounding box center [112, 47] width 45 height 7
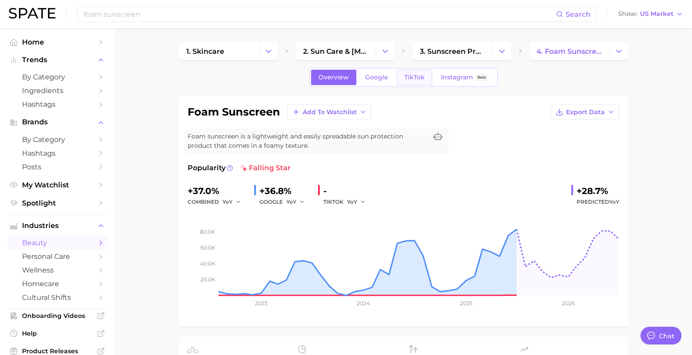
click at [409, 81] on link "TikTok" at bounding box center [414, 77] width 35 height 15
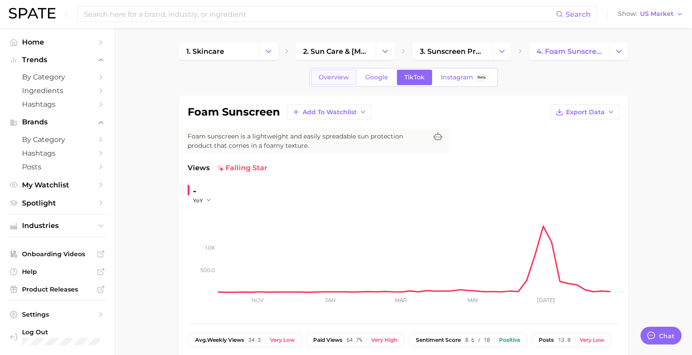
click at [351, 78] on link "Overview" at bounding box center [333, 77] width 45 height 15
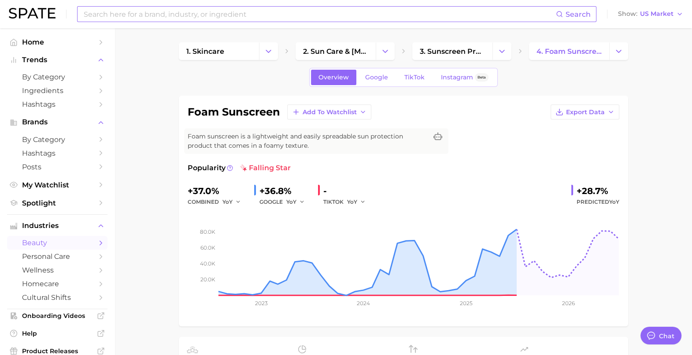
click at [154, 16] on input at bounding box center [319, 14] width 473 height 15
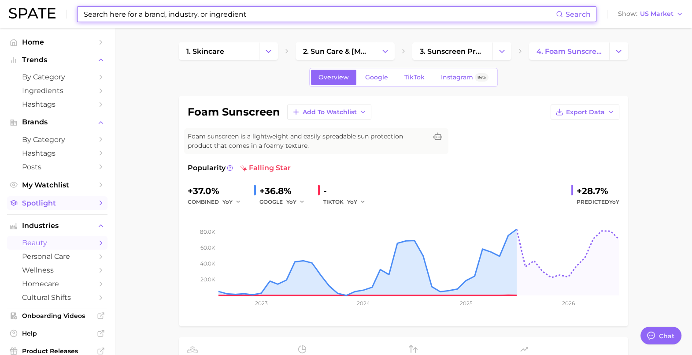
click at [51, 207] on span "Spotlight" at bounding box center [57, 203] width 70 height 8
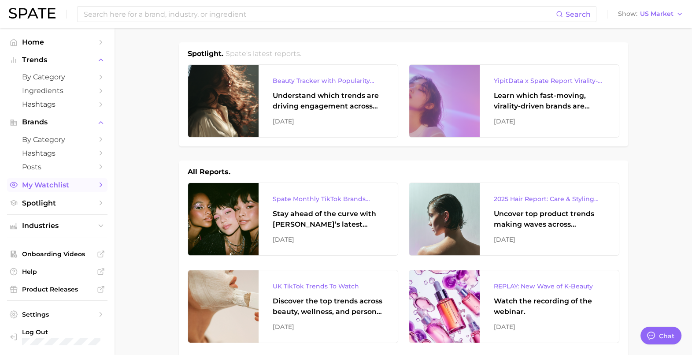
click at [55, 186] on span "My Watchlist" at bounding box center [57, 185] width 70 height 8
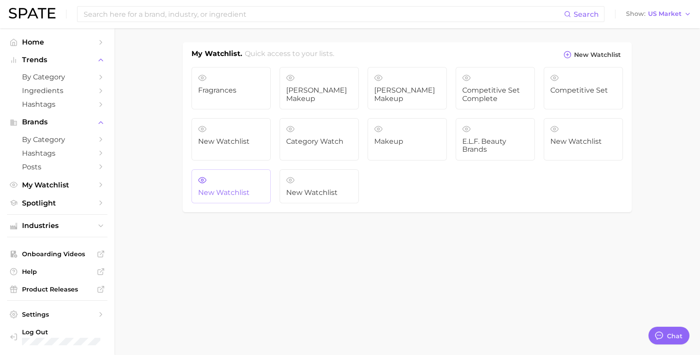
click at [242, 181] on link "New Watchlist" at bounding box center [231, 186] width 79 height 34
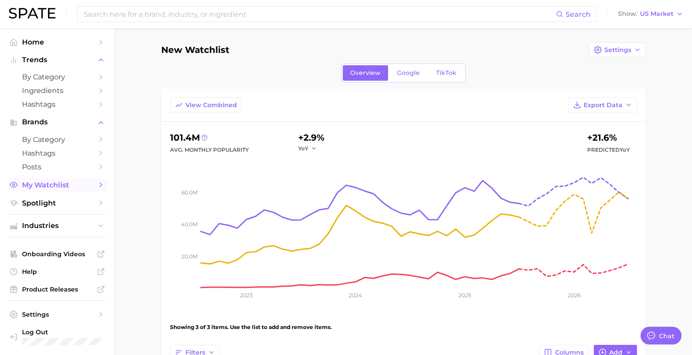
click at [59, 187] on span "My Watchlist" at bounding box center [57, 185] width 70 height 8
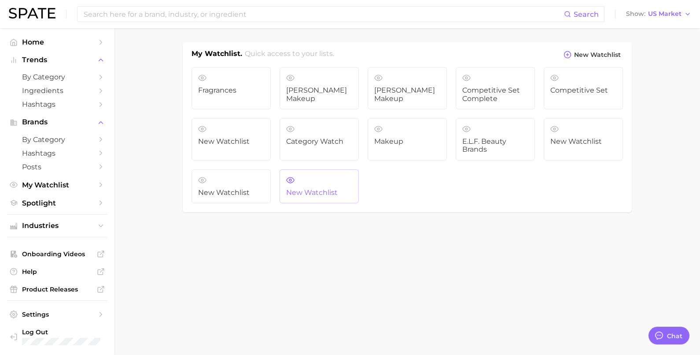
click at [314, 189] on span "New Watchlist" at bounding box center [319, 193] width 66 height 8
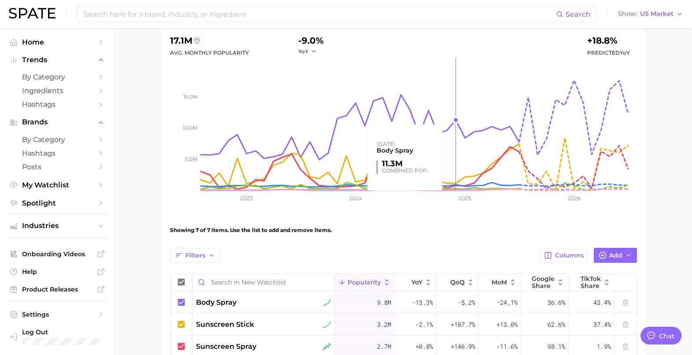
scroll to position [262, 0]
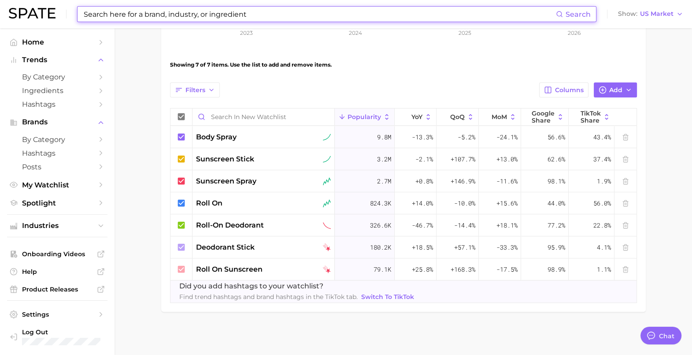
drag, startPoint x: 262, startPoint y: 13, endPoint x: 255, endPoint y: 13, distance: 6.6
click at [255, 13] on input at bounding box center [319, 14] width 473 height 15
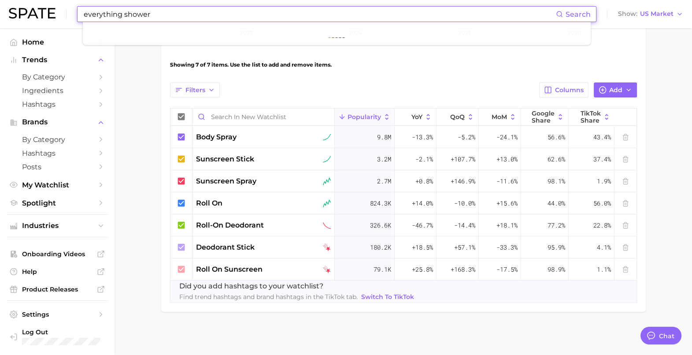
type input "everything shower"
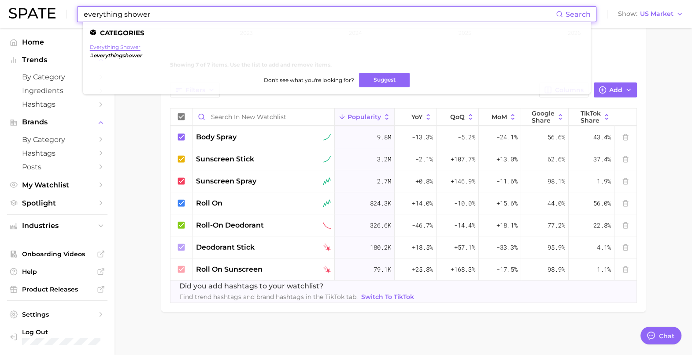
click at [132, 44] on link "everything shower" at bounding box center [115, 47] width 51 height 7
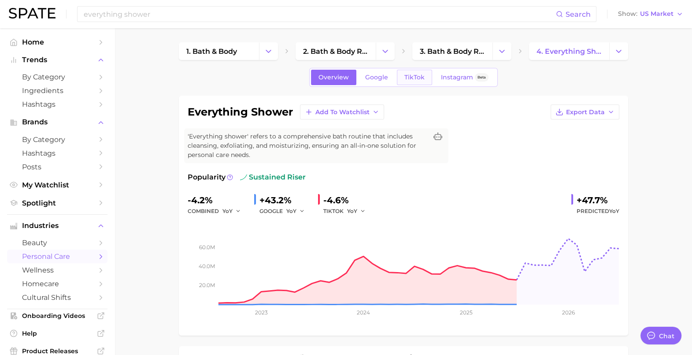
click at [412, 76] on span "TikTok" at bounding box center [414, 77] width 20 height 7
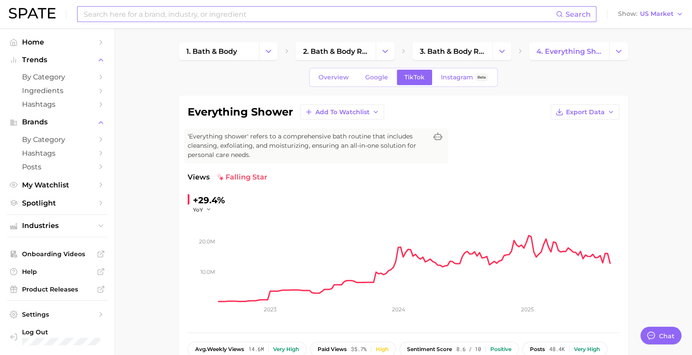
click at [154, 19] on input at bounding box center [319, 14] width 473 height 15
type input "black girl"
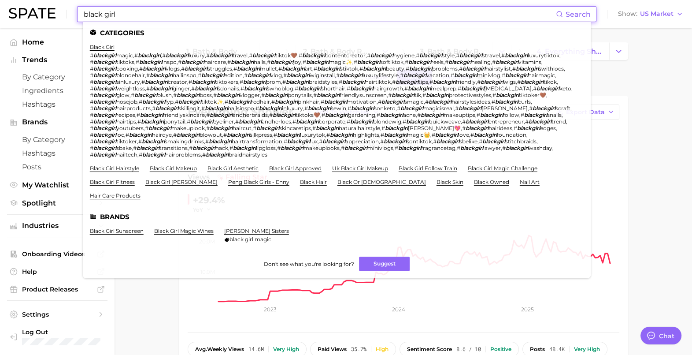
drag, startPoint x: 119, startPoint y: 11, endPoint x: 64, endPoint y: 10, distance: 55.1
click at [64, 10] on div "black girl Search Categories black girl # blackgirl magic , # blackgirl , # bla…" at bounding box center [346, 14] width 674 height 28
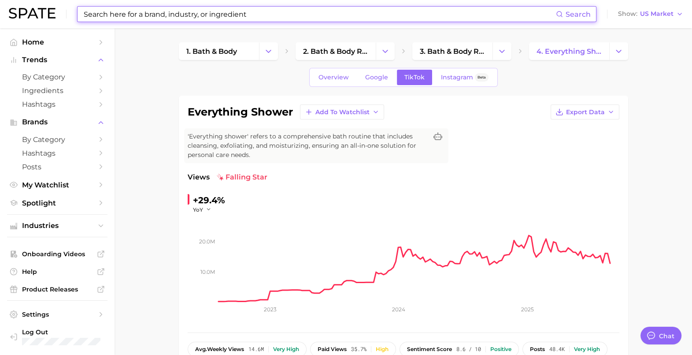
drag, startPoint x: 270, startPoint y: 11, endPoint x: 260, endPoint y: 11, distance: 10.1
click at [261, 11] on input at bounding box center [319, 14] width 473 height 15
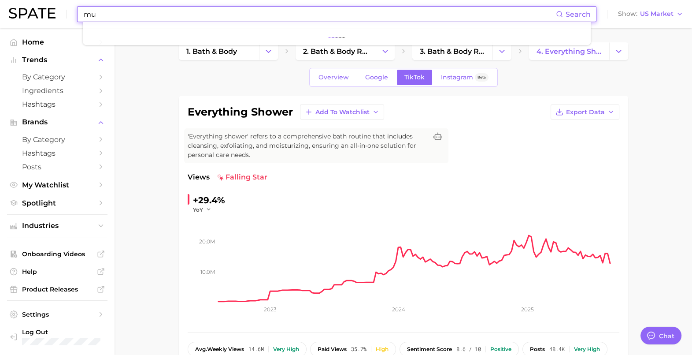
type input "m"
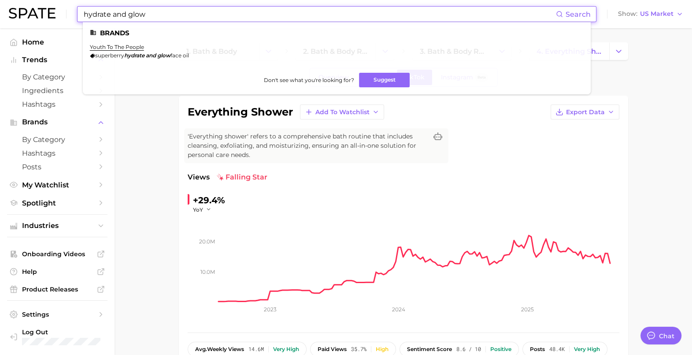
drag, startPoint x: 169, startPoint y: 11, endPoint x: 40, endPoint y: 19, distance: 128.8
click at [52, 20] on div "hydrate and glow Search Brands youth to the people superberry hydrate and glow …" at bounding box center [346, 14] width 674 height 28
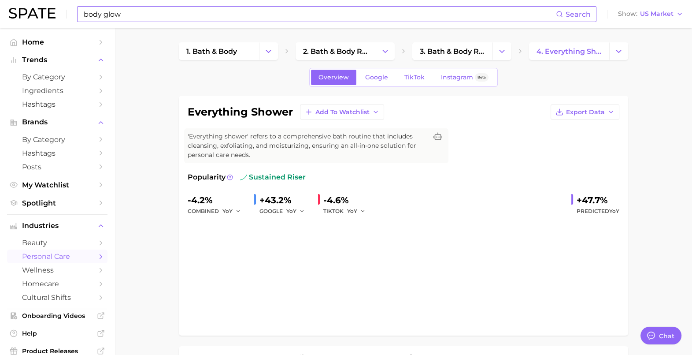
type input "everything shower"
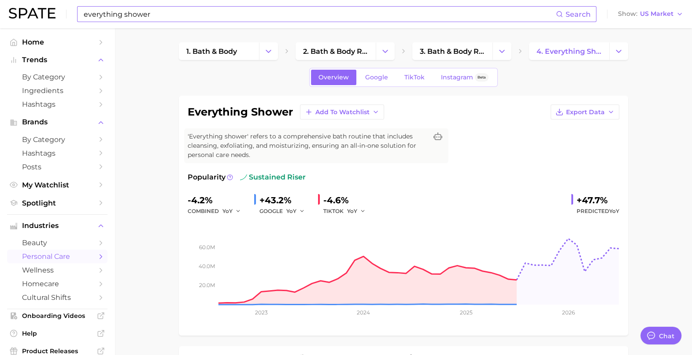
click at [201, 13] on input "everything shower" at bounding box center [319, 14] width 473 height 15
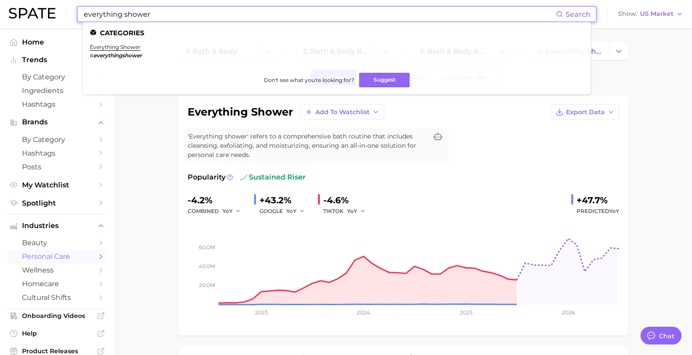
drag, startPoint x: 201, startPoint y: 13, endPoint x: 42, endPoint y: 14, distance: 158.6
click at [43, 14] on div "everything shower Search Categories everything shower # everythingshower Don't …" at bounding box center [346, 14] width 674 height 28
click at [108, 46] on link "body glow routine" at bounding box center [116, 47] width 52 height 7
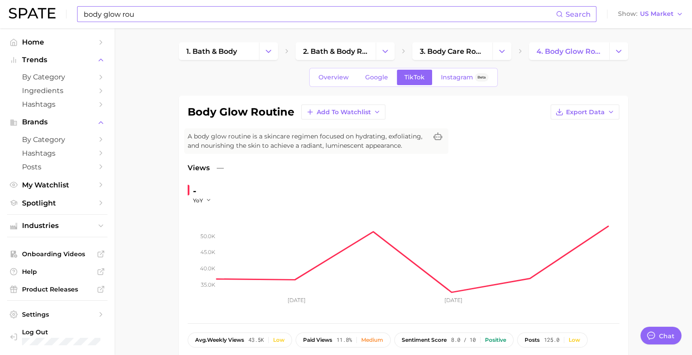
click at [266, 19] on input "body glow rou" at bounding box center [319, 14] width 473 height 15
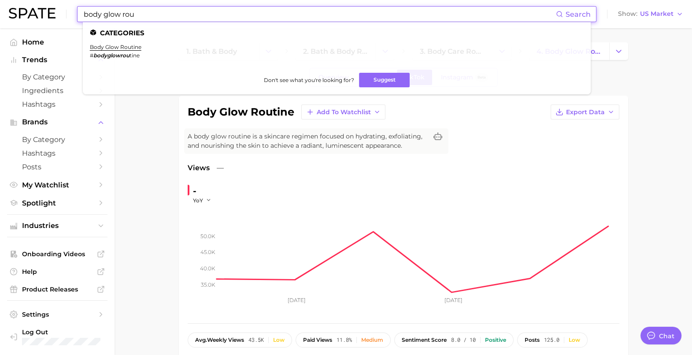
drag, startPoint x: 144, startPoint y: 14, endPoint x: 121, endPoint y: 17, distance: 22.7
click at [121, 17] on input "body glow rou" at bounding box center [319, 14] width 473 height 15
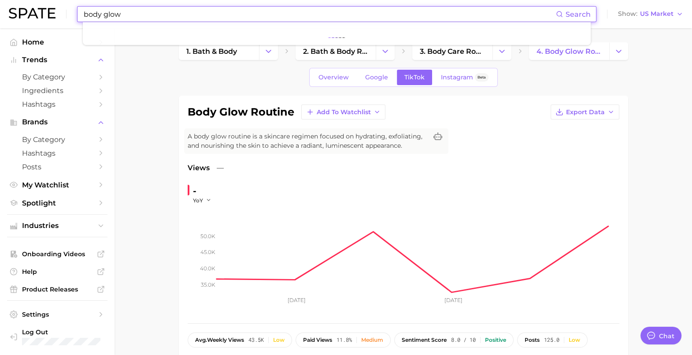
click at [124, 13] on input "body glow" at bounding box center [319, 14] width 473 height 15
type input "body glow"
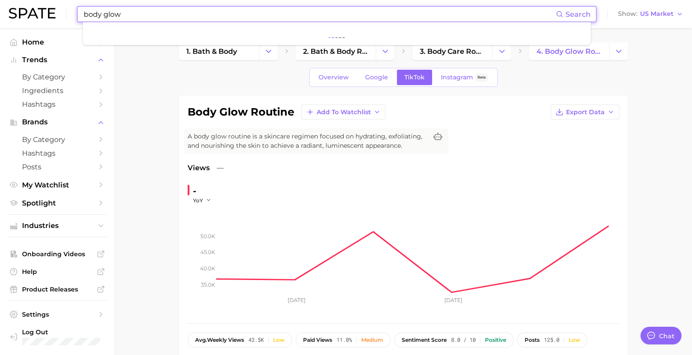
click at [122, 11] on input "body glow" at bounding box center [319, 14] width 473 height 15
drag, startPoint x: 128, startPoint y: 15, endPoint x: 56, endPoint y: 16, distance: 72.2
click at [56, 16] on div "body glow Search Show US Market" at bounding box center [346, 14] width 674 height 28
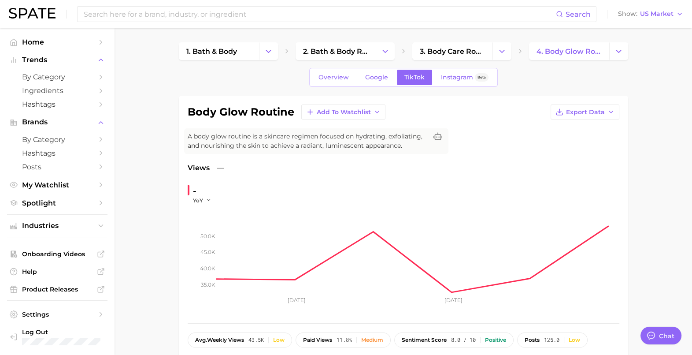
drag, startPoint x: 135, startPoint y: 80, endPoint x: 130, endPoint y: 41, distance: 39.1
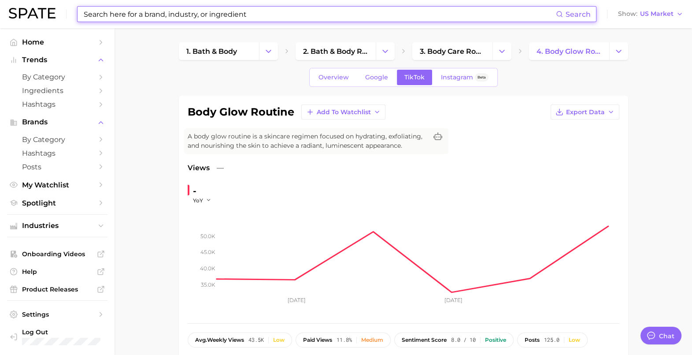
click at [128, 14] on input at bounding box center [319, 14] width 473 height 15
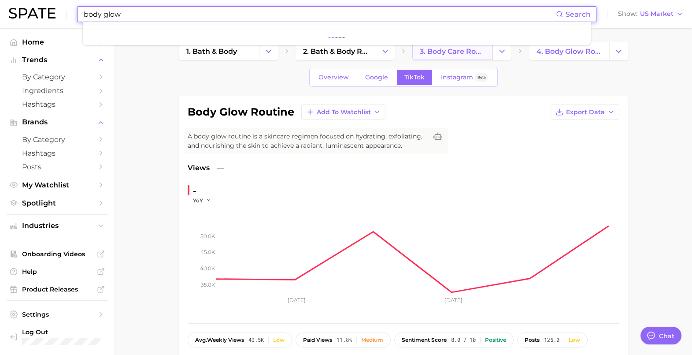
type input "body glow"
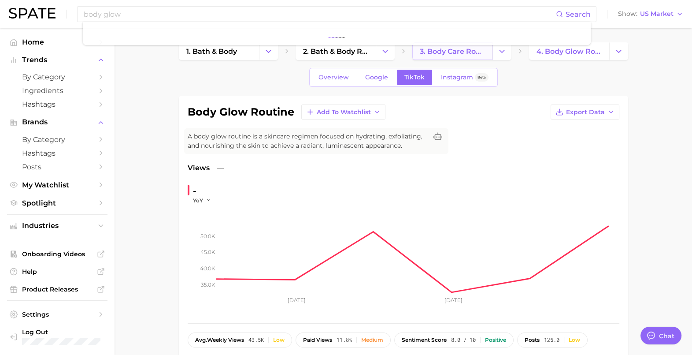
click at [448, 47] on span "3. body care routines" at bounding box center [452, 51] width 65 height 8
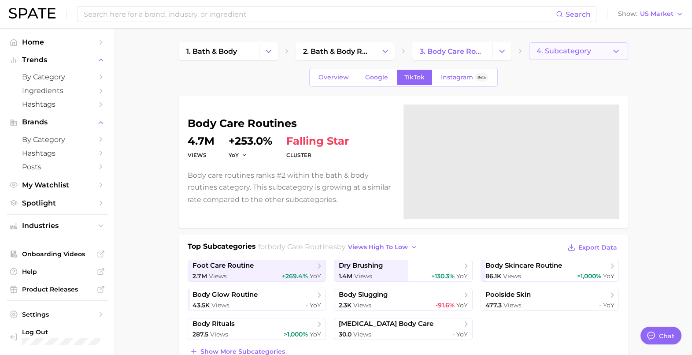
click at [615, 51] on icon "button" at bounding box center [615, 51] width 9 height 9
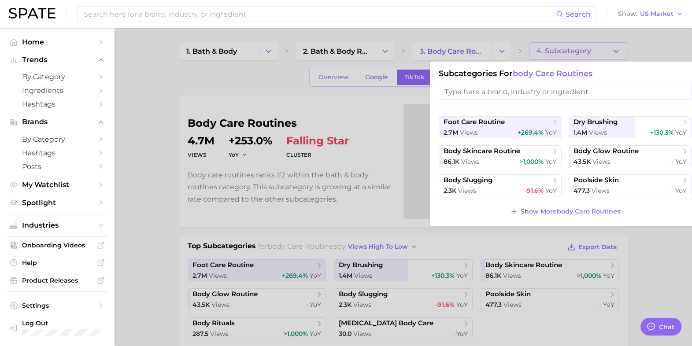
click at [168, 178] on div at bounding box center [346, 173] width 692 height 346
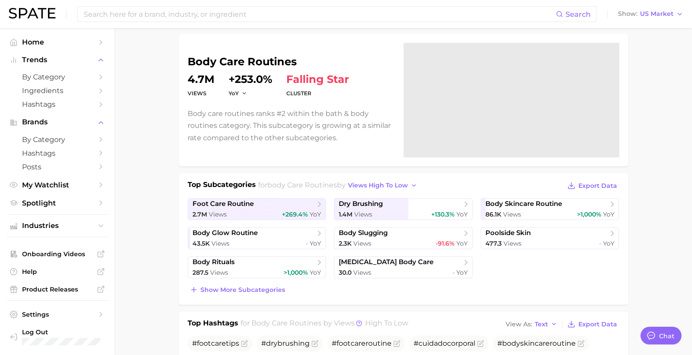
scroll to position [110, 0]
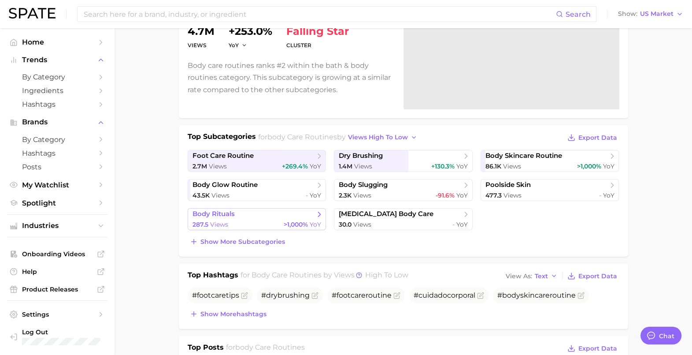
click at [253, 215] on span "body rituals" at bounding box center [253, 214] width 122 height 9
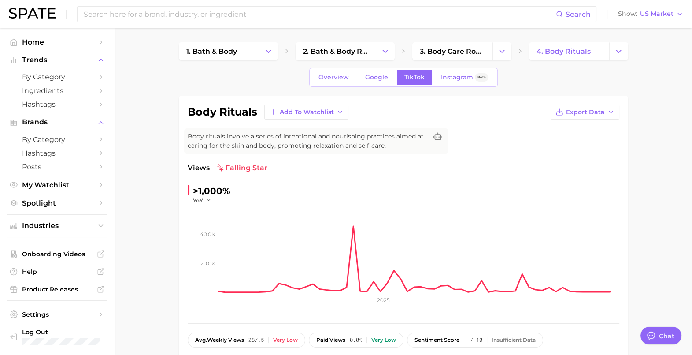
click at [344, 85] on div "Overview Google TikTok Instagram Beta" at bounding box center [403, 77] width 189 height 19
click at [340, 78] on span "Overview" at bounding box center [333, 77] width 30 height 7
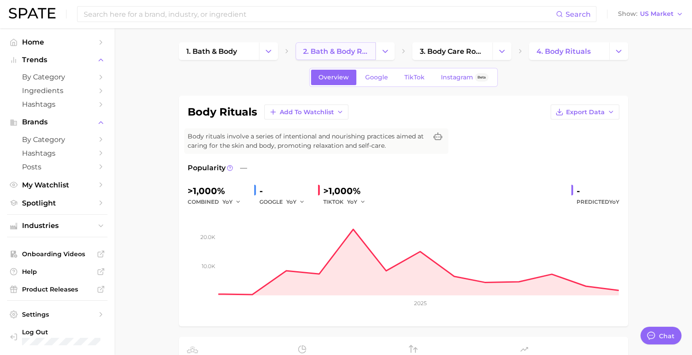
click at [354, 53] on span "2. bath & body routines" at bounding box center [335, 51] width 65 height 8
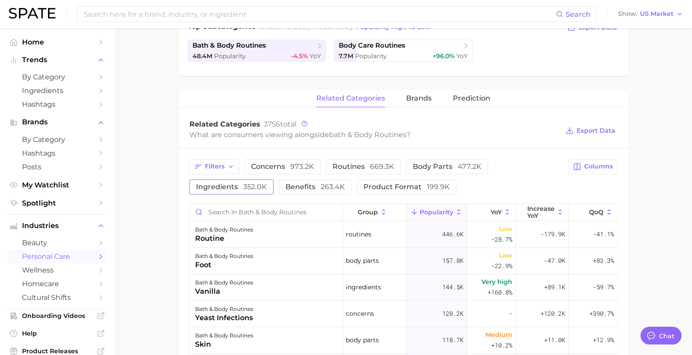
scroll to position [165, 0]
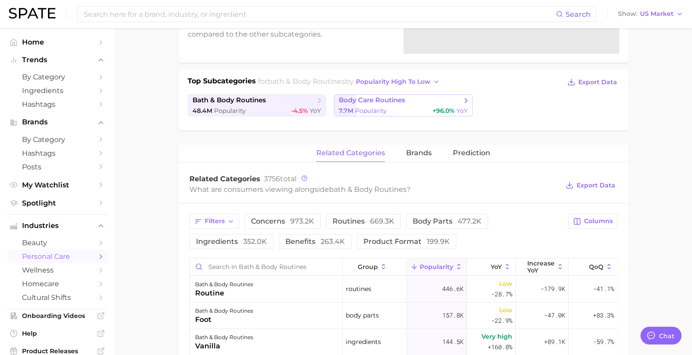
click at [383, 107] on span "Popularity" at bounding box center [371, 111] width 32 height 8
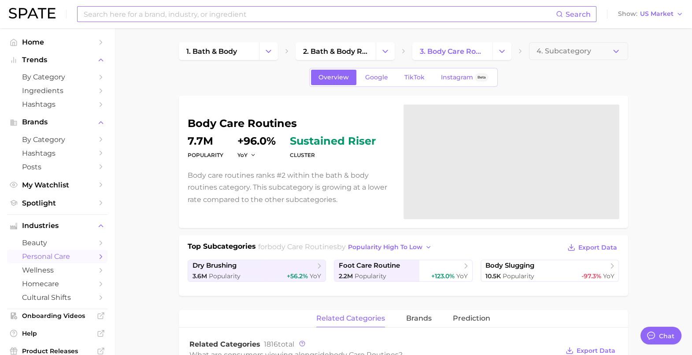
click at [231, 15] on input at bounding box center [319, 14] width 473 height 15
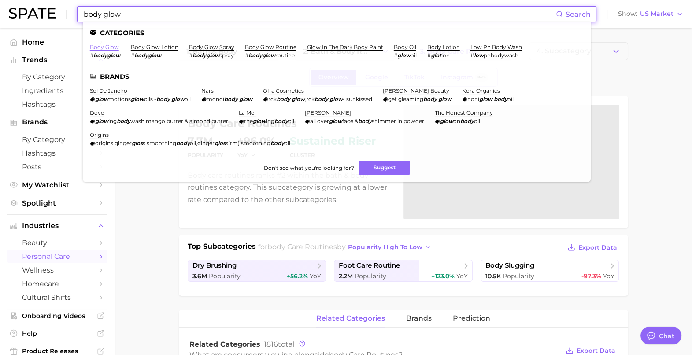
type input "body glow"
click at [110, 49] on link "body glow" at bounding box center [104, 47] width 29 height 7
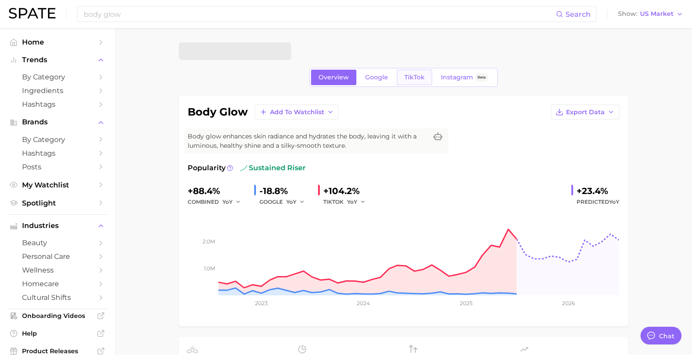
click at [414, 79] on span "TikTok" at bounding box center [414, 77] width 20 height 7
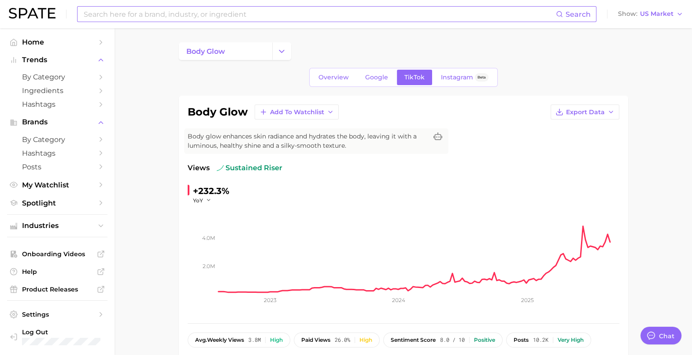
click at [266, 12] on input at bounding box center [319, 14] width 473 height 15
type input "b"
type input "h"
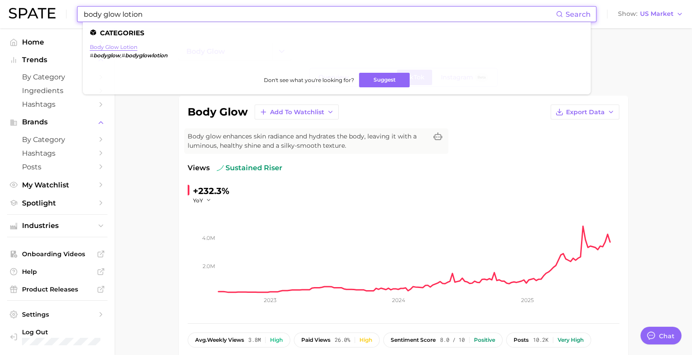
type input "body glow lotion"
click at [130, 46] on link "body glow lotion" at bounding box center [114, 47] width 48 height 7
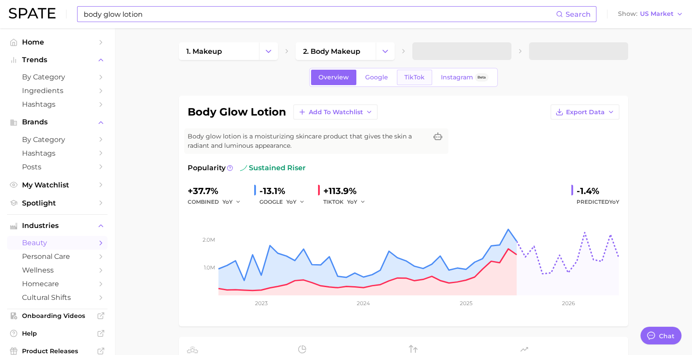
click at [412, 79] on span "TikTok" at bounding box center [414, 77] width 20 height 7
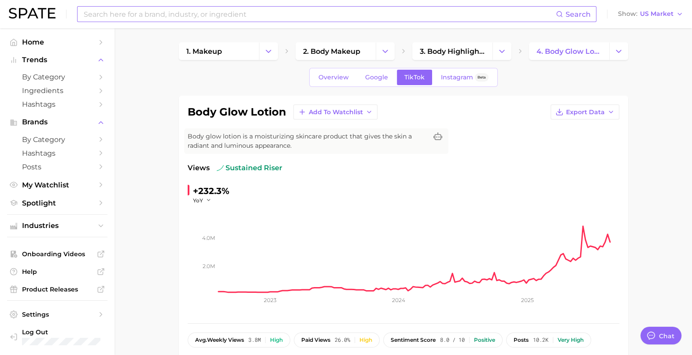
click at [128, 18] on input at bounding box center [319, 14] width 473 height 15
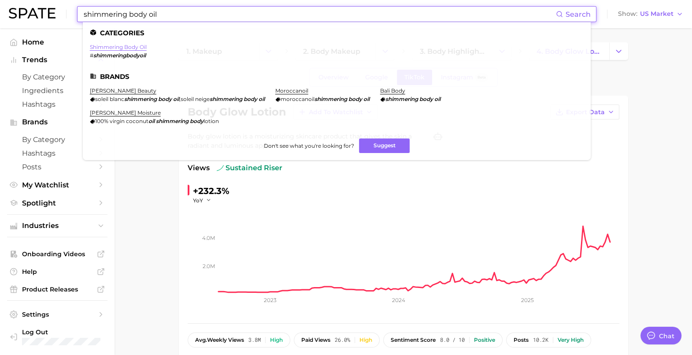
type input "shimmering body oil"
click at [141, 46] on link "shimmering body oil" at bounding box center [118, 47] width 57 height 7
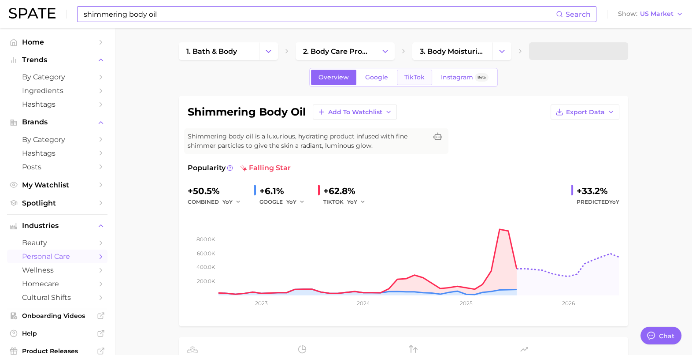
click at [407, 81] on link "TikTok" at bounding box center [414, 77] width 35 height 15
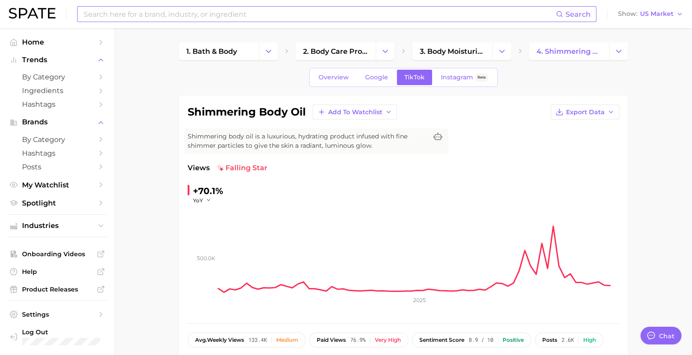
click at [187, 13] on input at bounding box center [319, 14] width 473 height 15
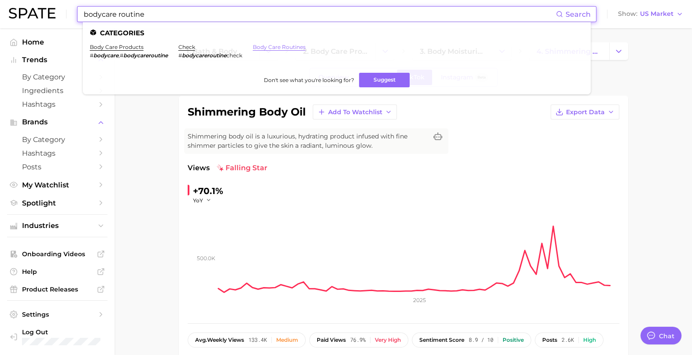
type input "bodycare routine"
click at [288, 45] on link "body care routines" at bounding box center [279, 47] width 53 height 7
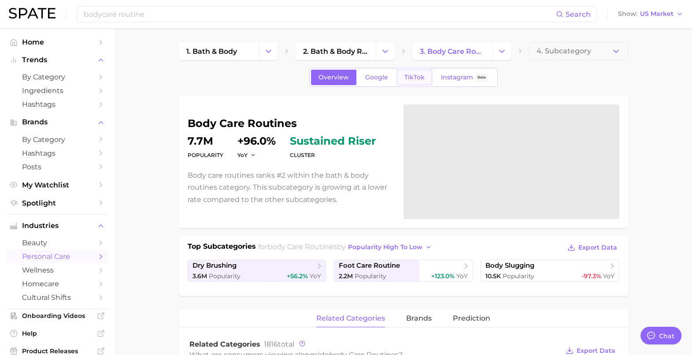
click at [419, 76] on span "TikTok" at bounding box center [414, 77] width 20 height 7
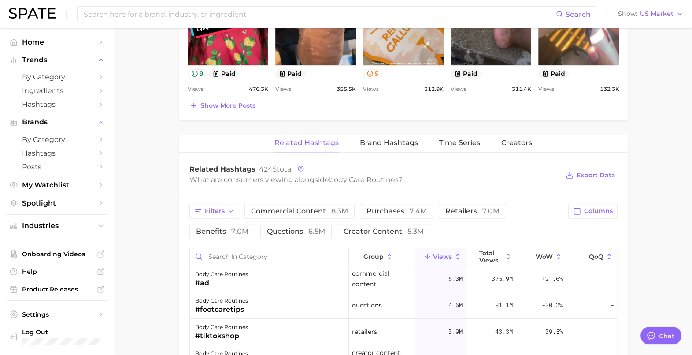
scroll to position [661, 0]
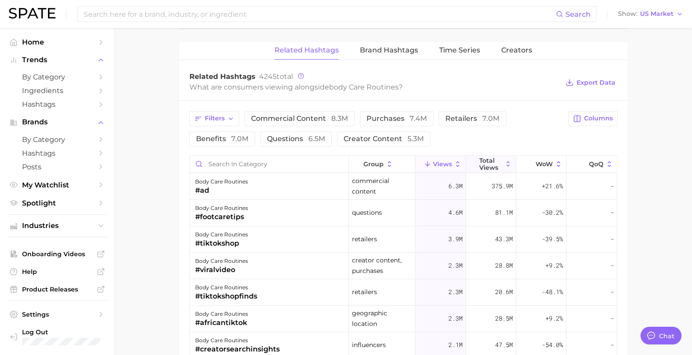
click at [482, 157] on span "Total Views" at bounding box center [490, 164] width 23 height 14
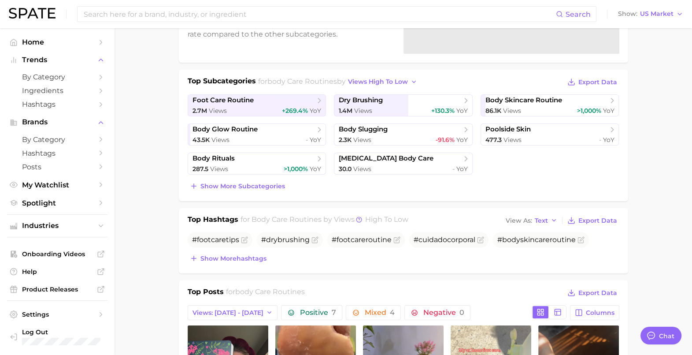
scroll to position [0, 0]
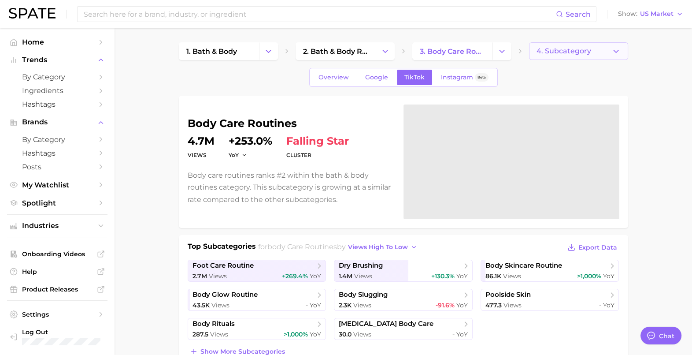
click at [560, 46] on button "4. Subcategory" at bounding box center [578, 51] width 99 height 18
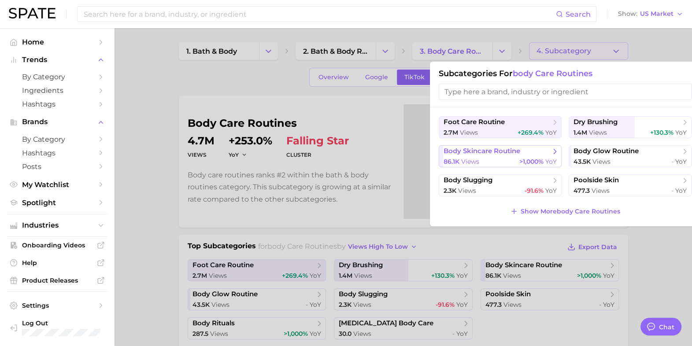
click at [520, 155] on span "body skincare routine" at bounding box center [497, 151] width 107 height 9
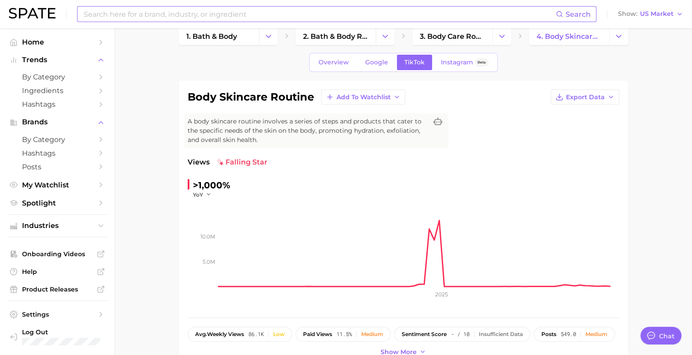
scroll to position [55, 0]
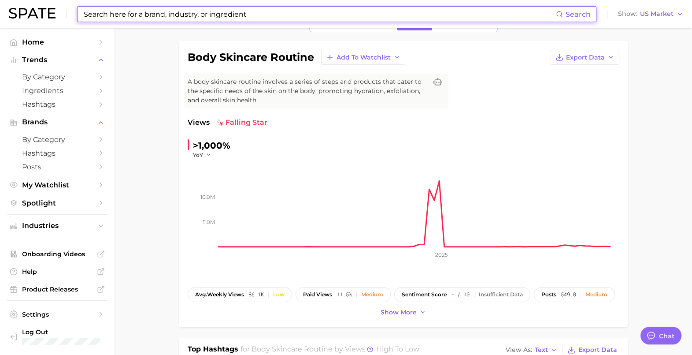
click at [141, 7] on input at bounding box center [319, 14] width 473 height 15
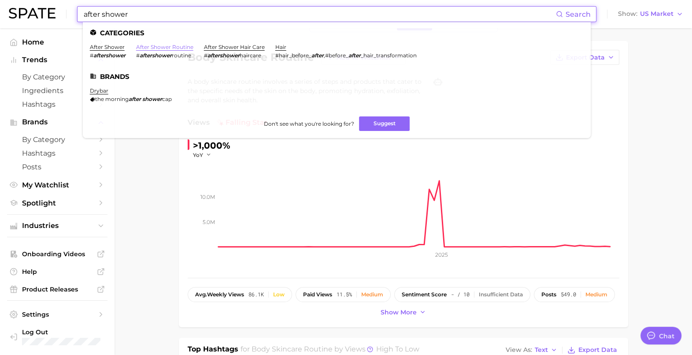
type input "after shower"
click at [161, 47] on link "after shower routine" at bounding box center [164, 47] width 57 height 7
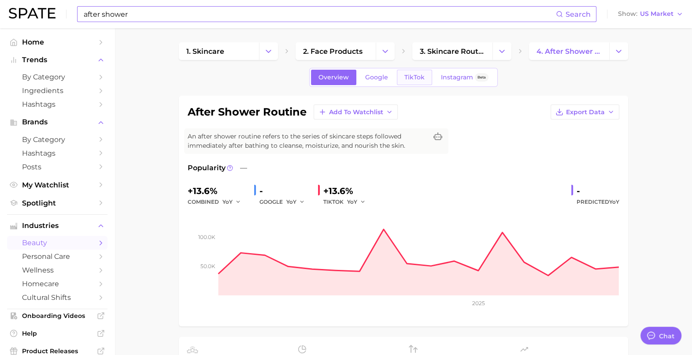
click at [417, 78] on span "TikTok" at bounding box center [414, 77] width 20 height 7
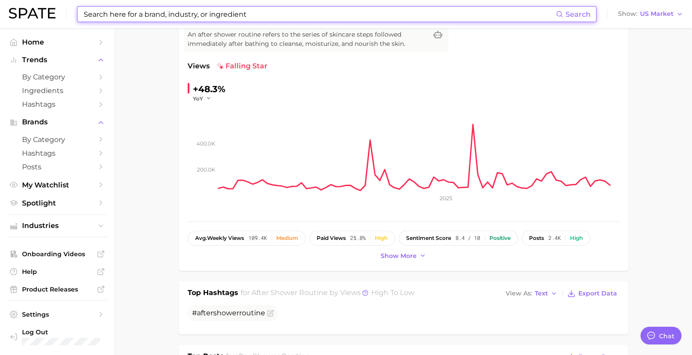
scroll to position [55, 0]
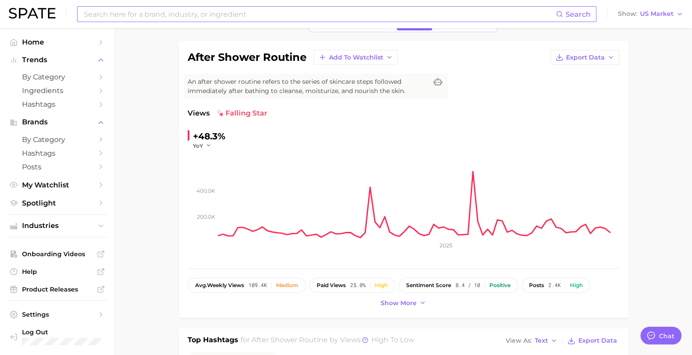
type textarea "x"
